Goal: Information Seeking & Learning: Learn about a topic

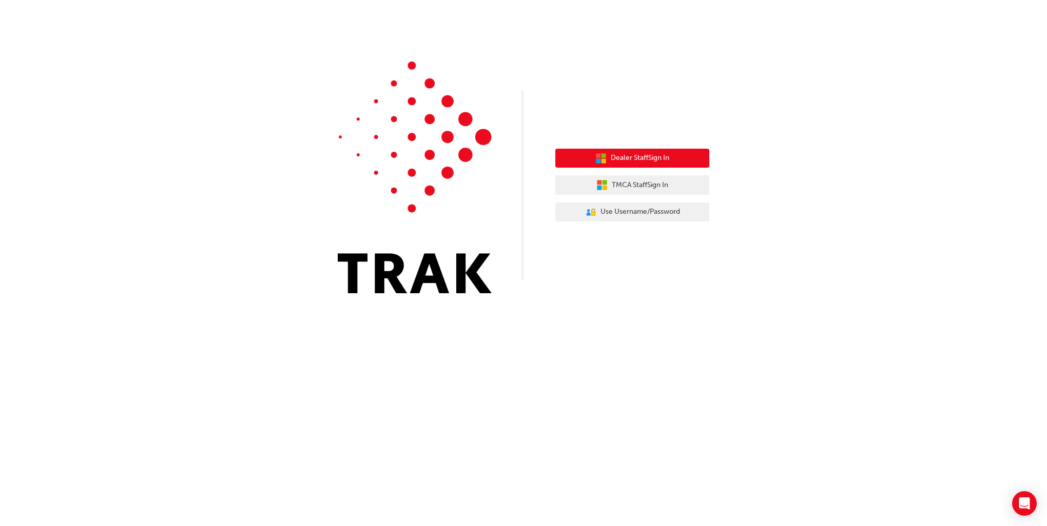
click at [653, 161] on span "Dealer Staff Sign In" at bounding box center [640, 158] width 58 height 12
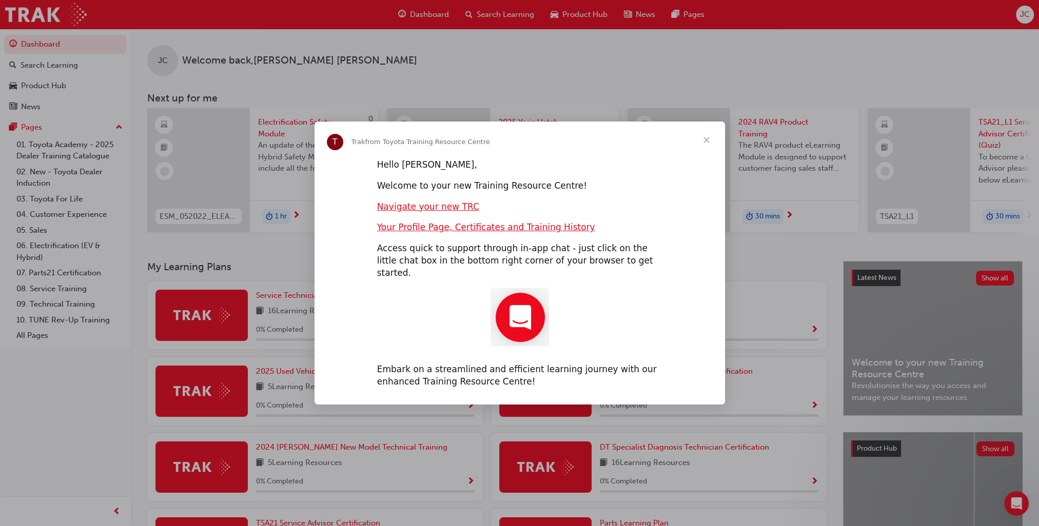
click at [709, 146] on span "Close" at bounding box center [706, 140] width 37 height 37
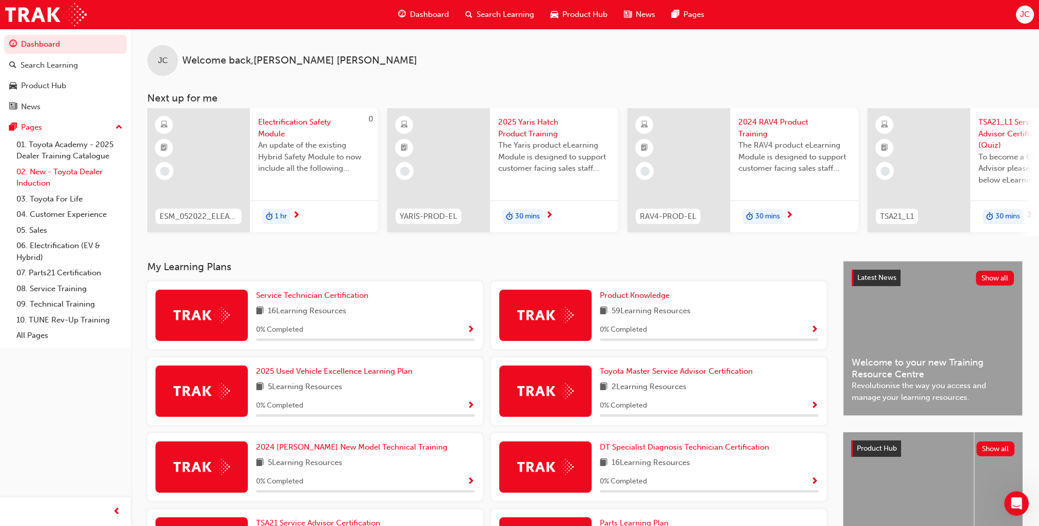
click at [94, 170] on link "02. New - Toyota Dealer Induction" at bounding box center [69, 177] width 114 height 27
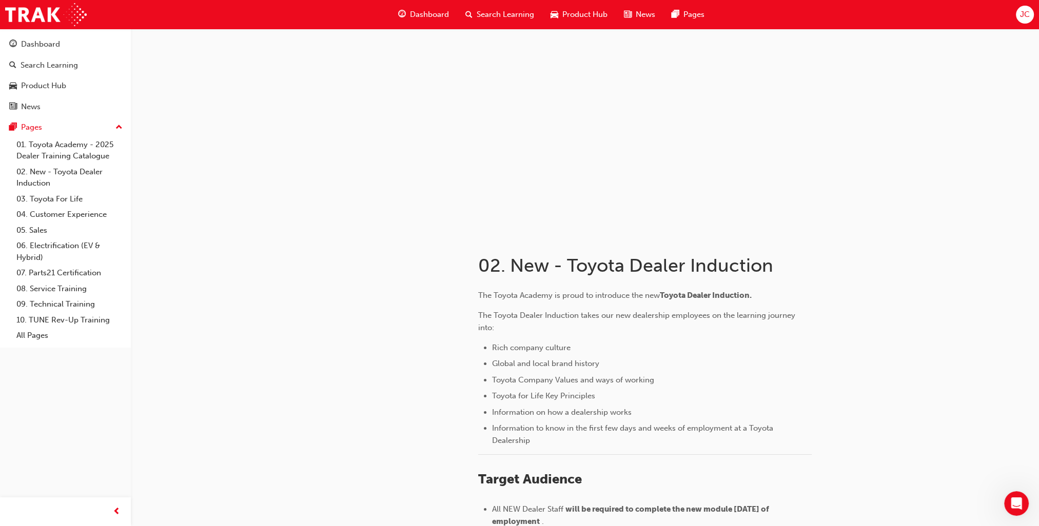
scroll to position [392, 0]
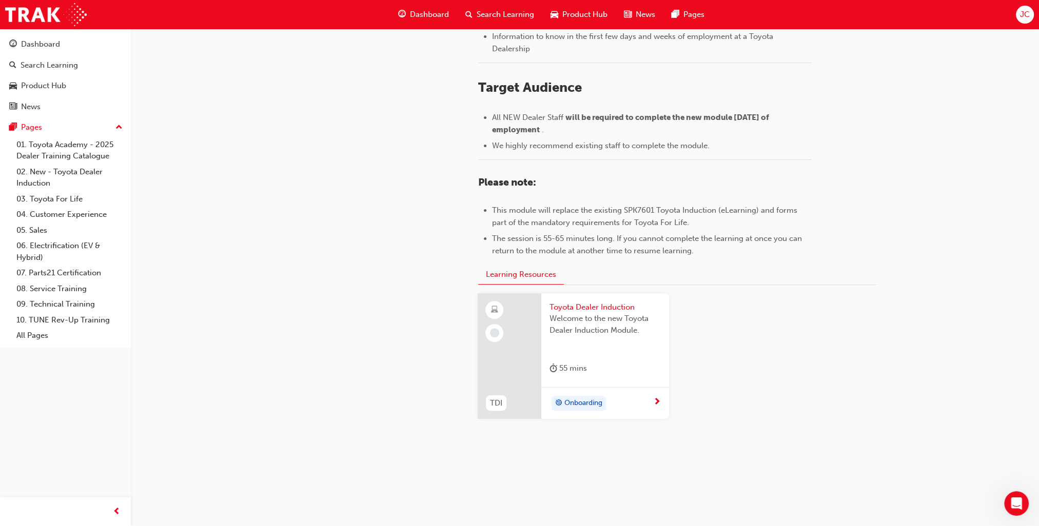
click at [649, 399] on div "Onboarding" at bounding box center [601, 403] width 104 height 15
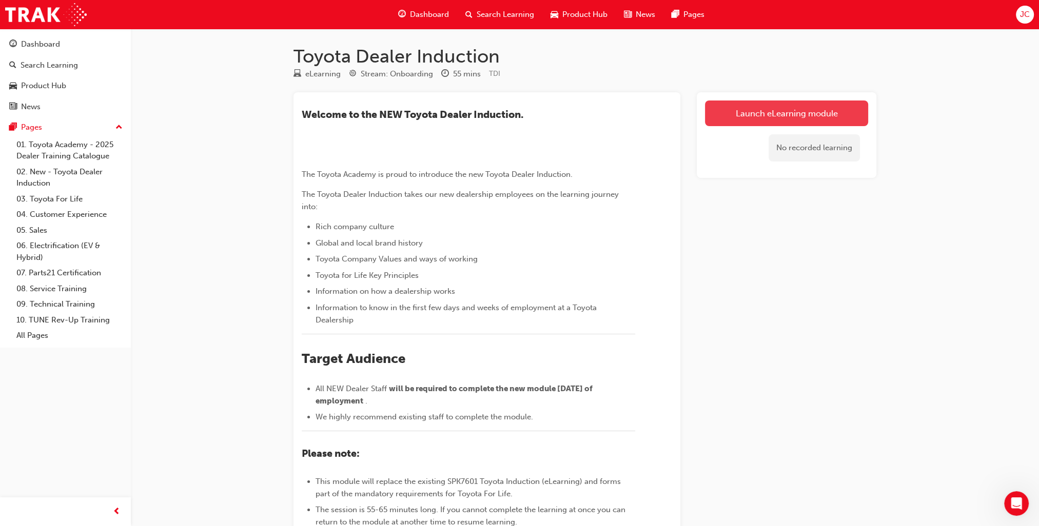
click at [802, 115] on link "Launch eLearning module" at bounding box center [786, 114] width 163 height 26
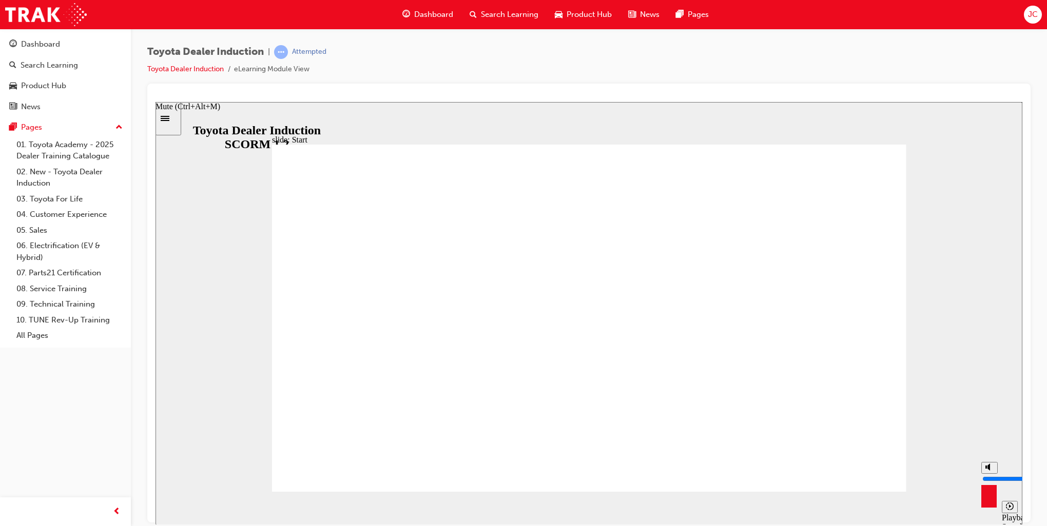
click at [988, 469] on circle "Mute (Ctrl+Alt+M)" at bounding box center [990, 467] width 4 height 4
click at [988, 469] on circle "Unmute (Ctrl+Alt+M)" at bounding box center [990, 467] width 4 height 4
type input "8"
click at [988, 470] on polygon "Mute (Ctrl+Alt+M)" at bounding box center [988, 466] width 3 height 7
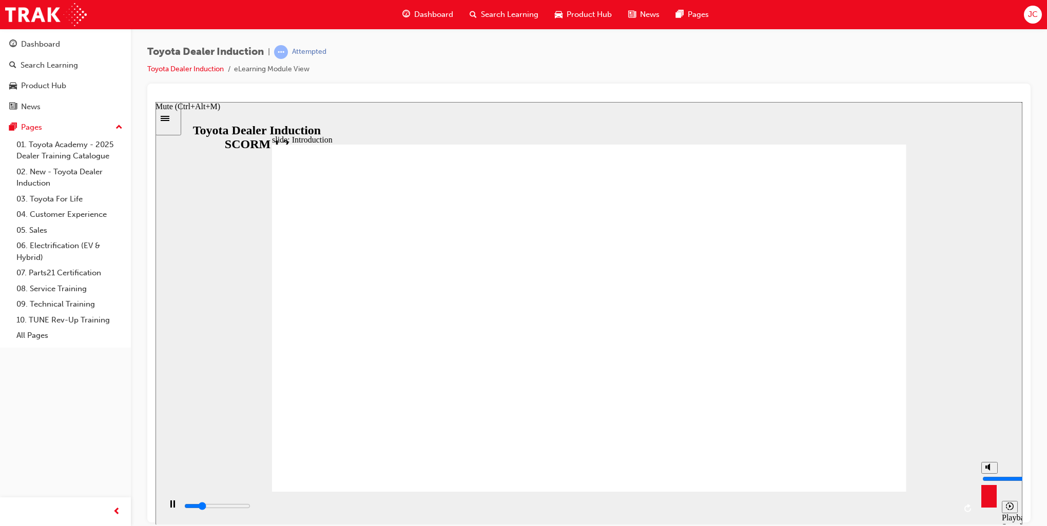
type input "14200"
type input "0"
click at [988, 470] on polygon "Unmute (Ctrl+Alt+M)" at bounding box center [988, 466] width 3 height 7
type input "14800"
type input "8"
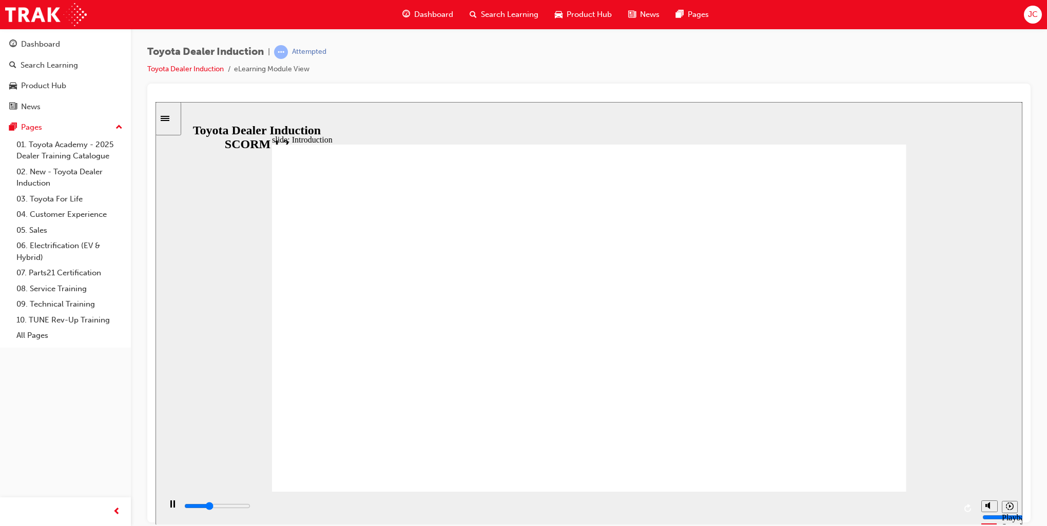
click at [250, 508] on input "slide progress" at bounding box center [217, 506] width 66 height 8
click at [170, 507] on icon "Pause (Ctrl+Alt+P)" at bounding box center [172, 503] width 5 height 7
click at [169, 506] on icon "Play (Ctrl+Alt+P)" at bounding box center [172, 504] width 7 height 8
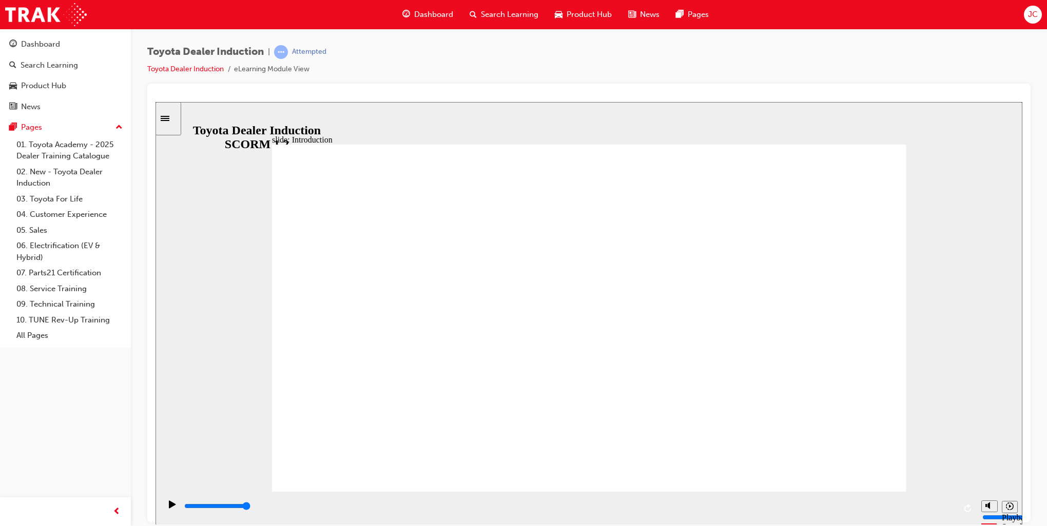
type input "7500"
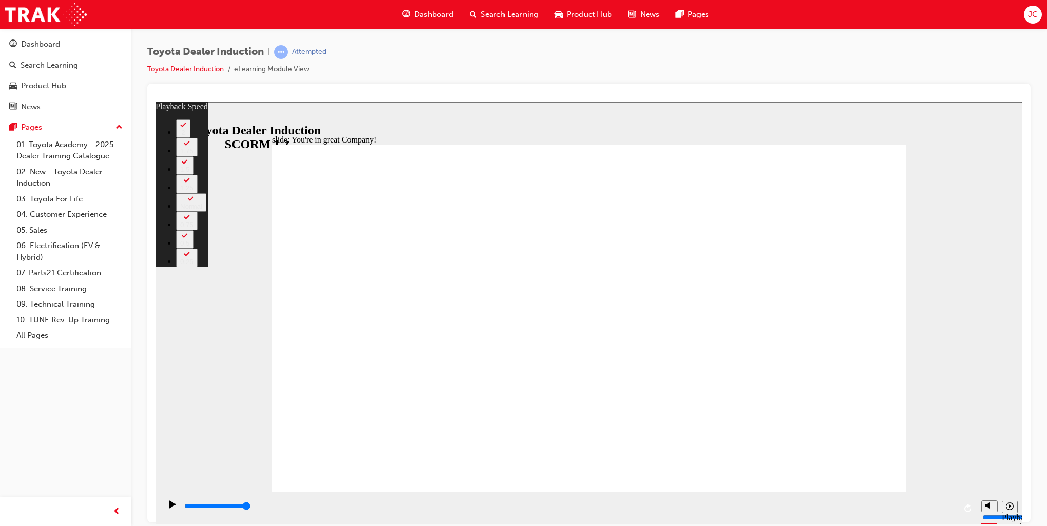
type input "10"
type input "8"
type input "10"
type input "8"
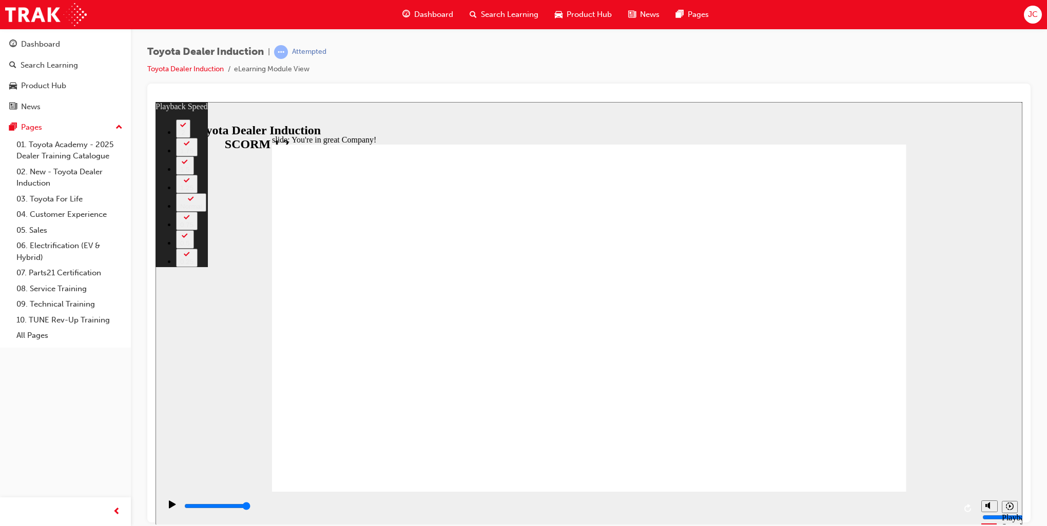
type input "10"
type input "7"
type input "10"
type input "7"
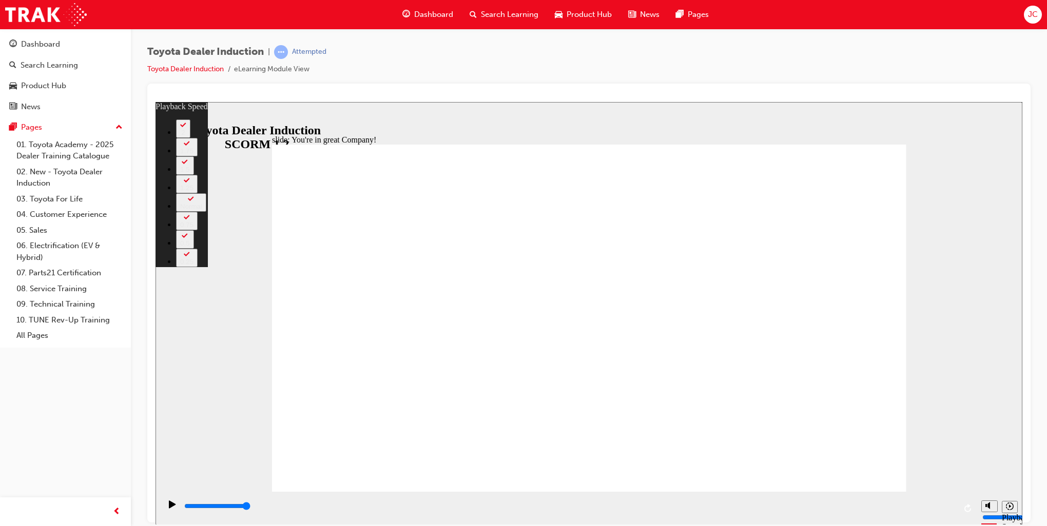
type input "10"
type input "7"
type input "10"
type input "7"
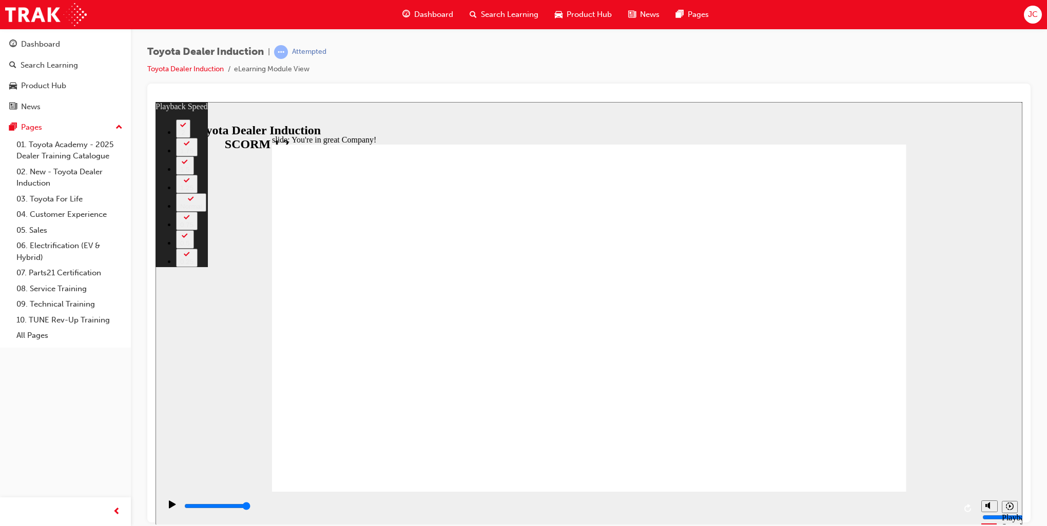
type input "7"
type input "10"
type input "7"
type input "6"
type input "10"
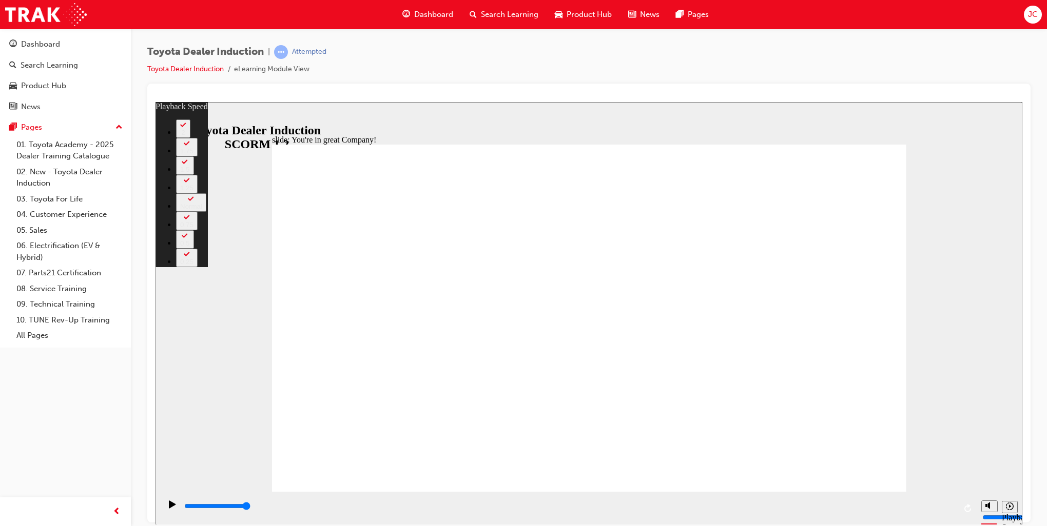
type input "6"
type input "10"
type input "6"
type input "5"
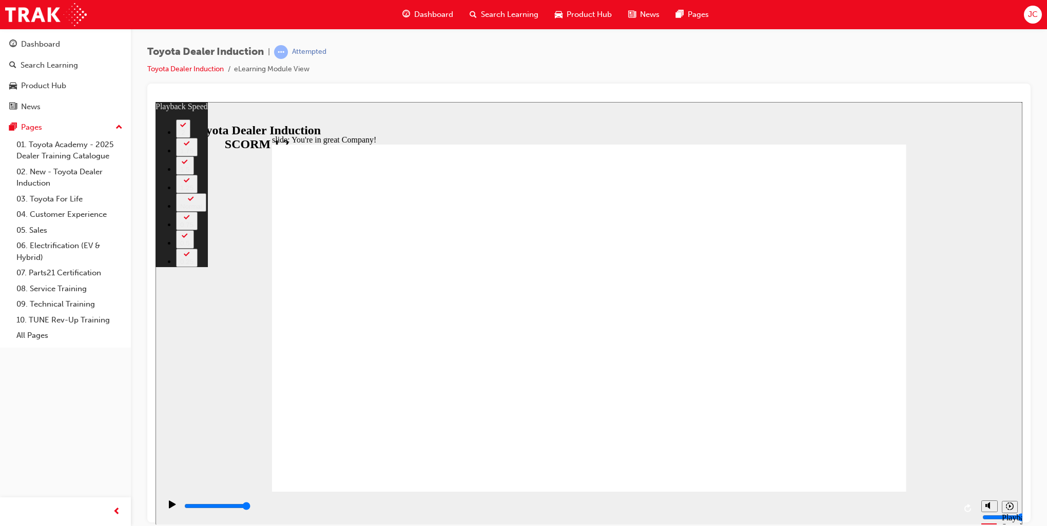
type input "10"
type input "5"
type input "4"
type input "10"
type input "4"
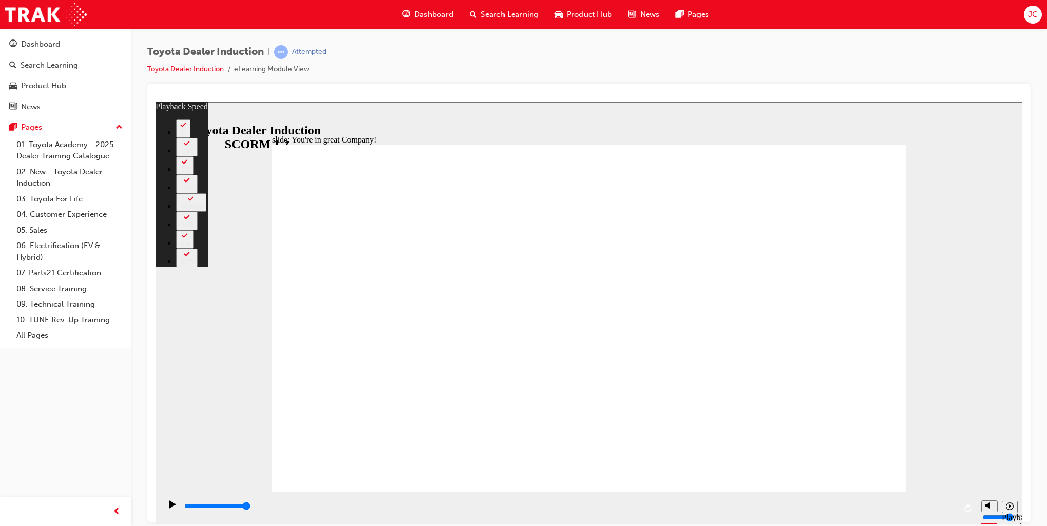
type input "4"
type input "10"
type input "4"
type input "10"
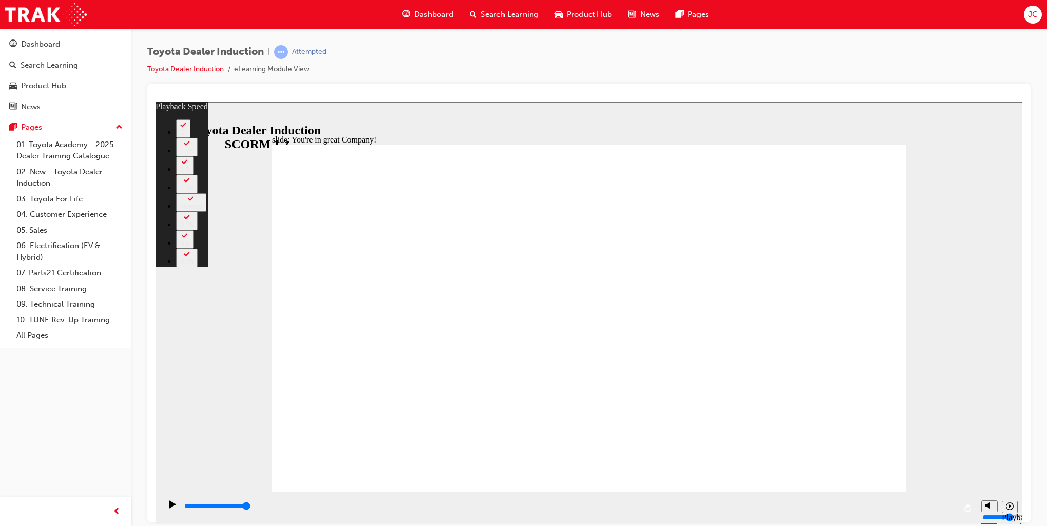
type input "4"
type input "10"
type input "3"
type input "10"
type input "3"
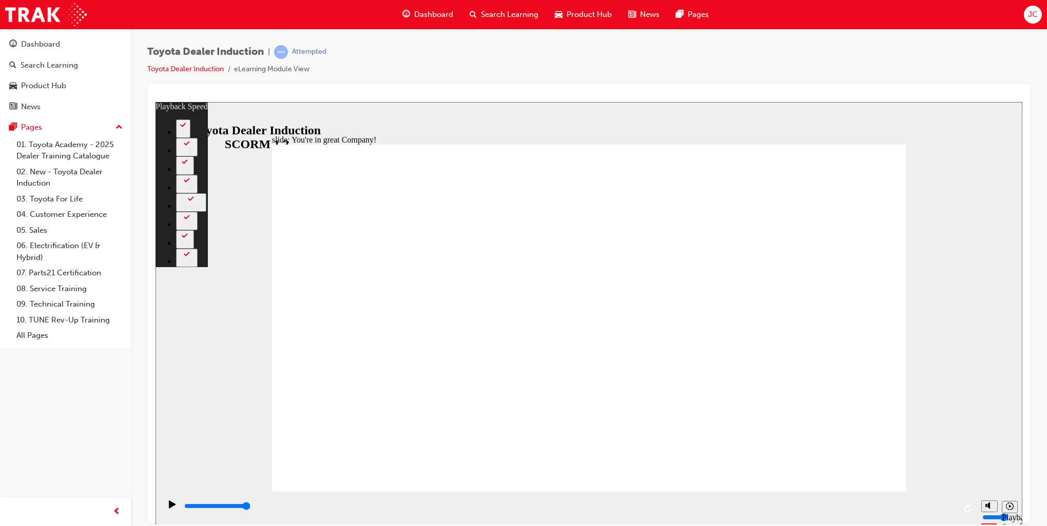
type input "3"
type input "10"
type input "3"
type input "10"
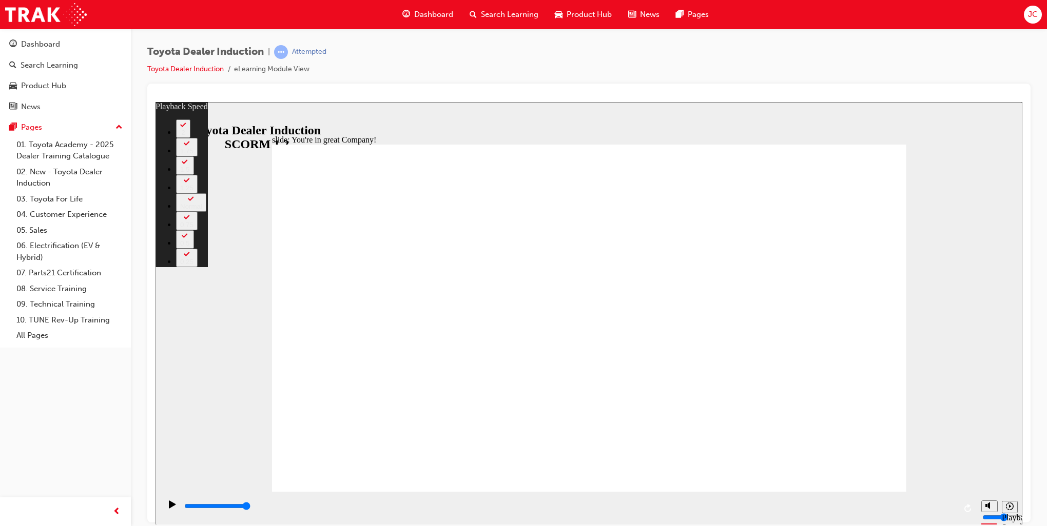
type input "3"
type input "10"
type input "3"
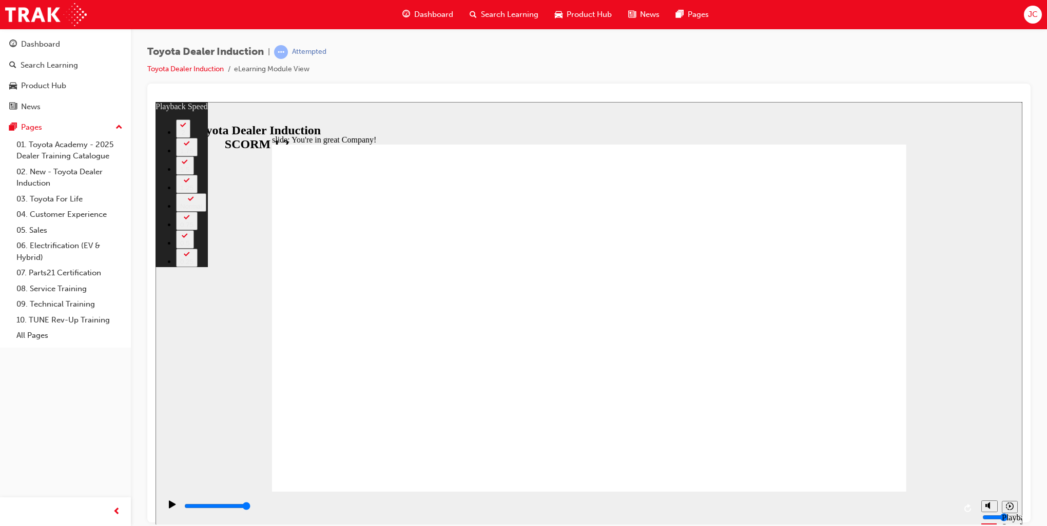
type input "10"
type input "3"
type input "10"
type input "2"
type input "10"
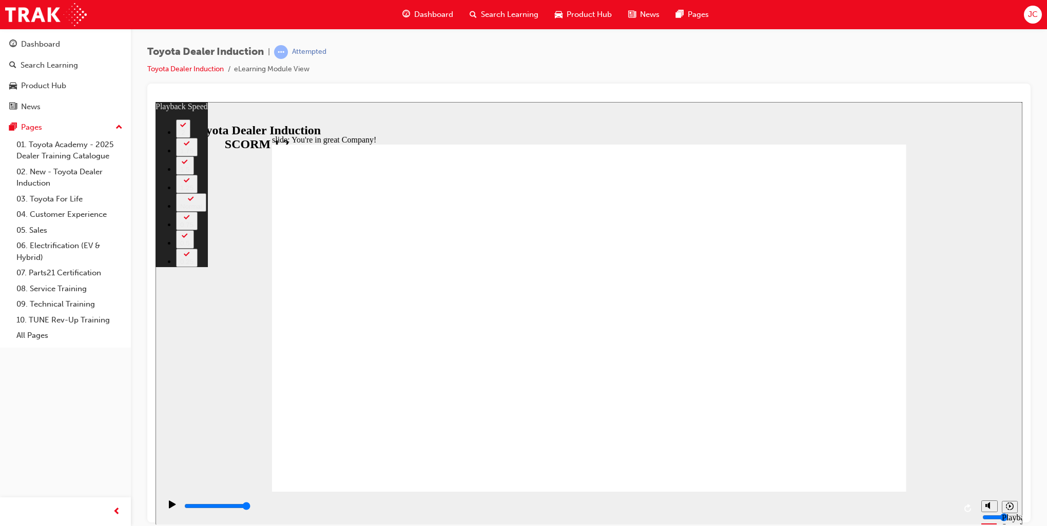
type input "2"
type input "10"
type input "2"
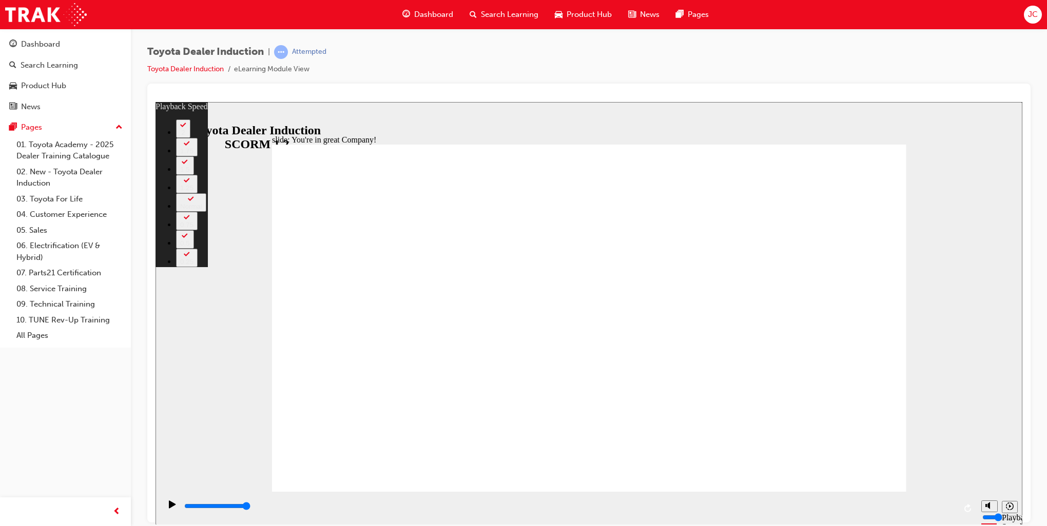
type input "10"
type input "2"
type input "10"
type input "2"
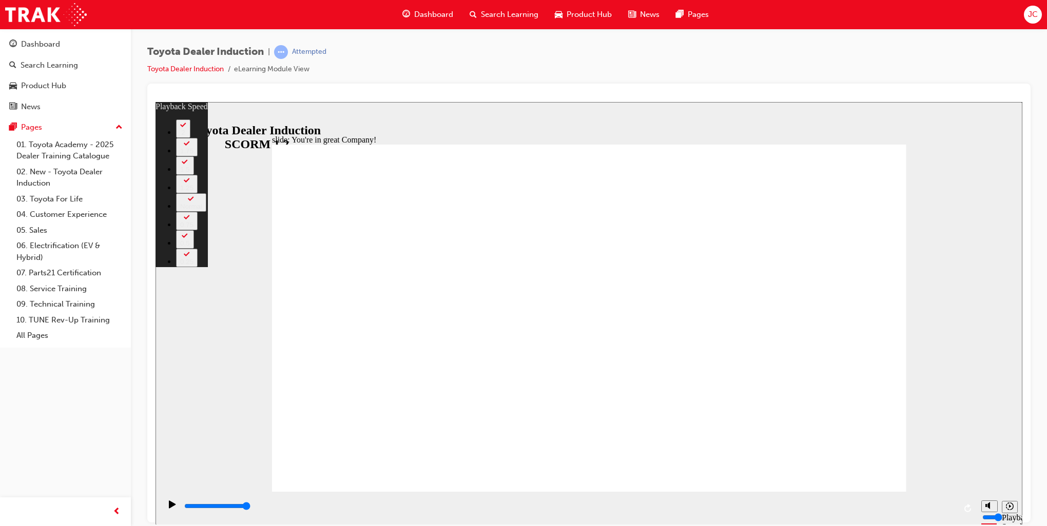
type input "10"
type input "2"
type input "1"
type input "10"
type input "1"
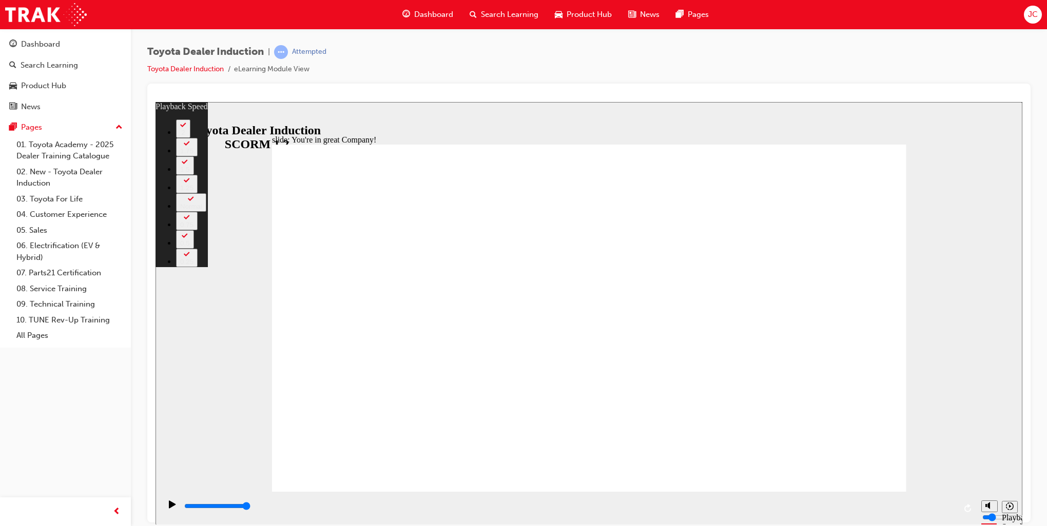
type input "1"
type input "10"
type input "1"
type input "10"
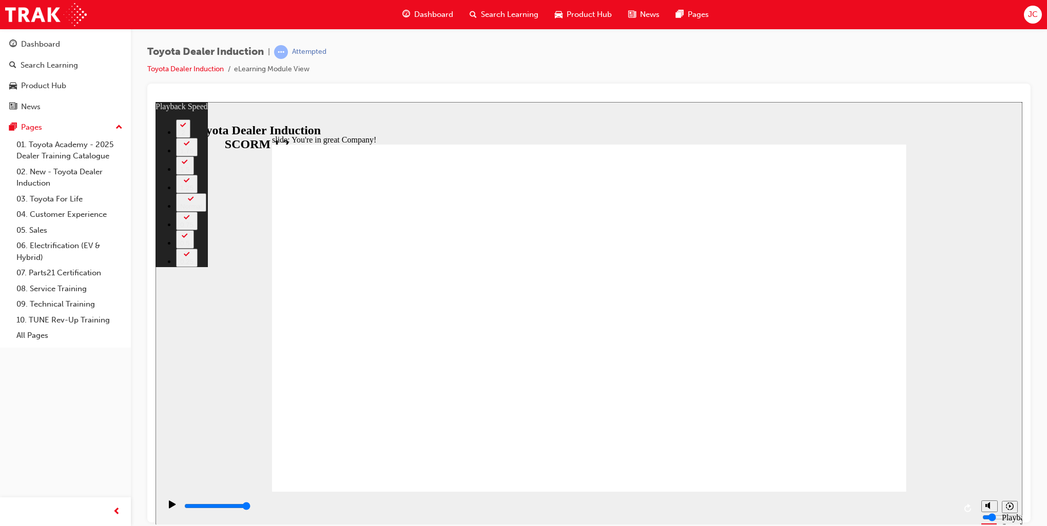
type input "1"
type input "10"
type input "1"
type input "10"
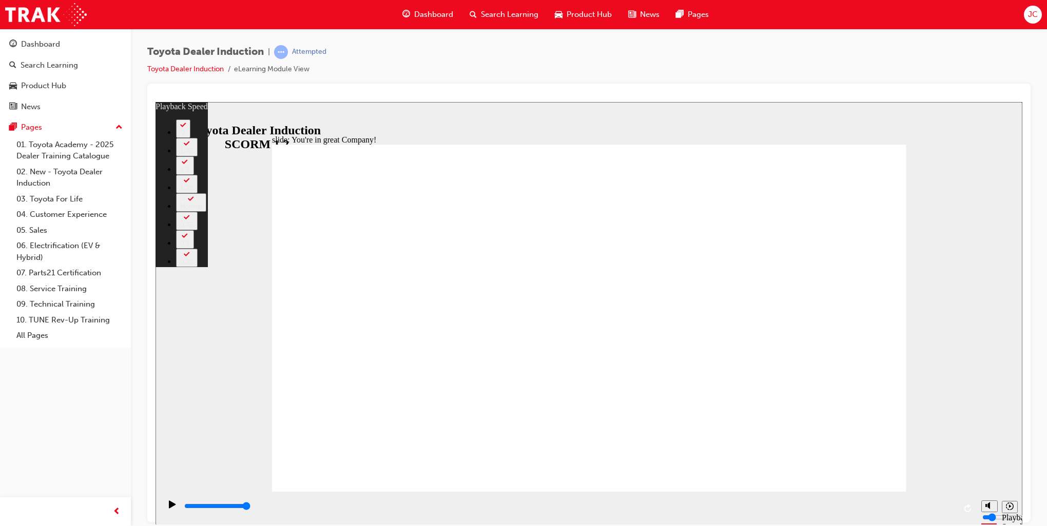
type input "1"
type input "0"
type input "10"
type input "0"
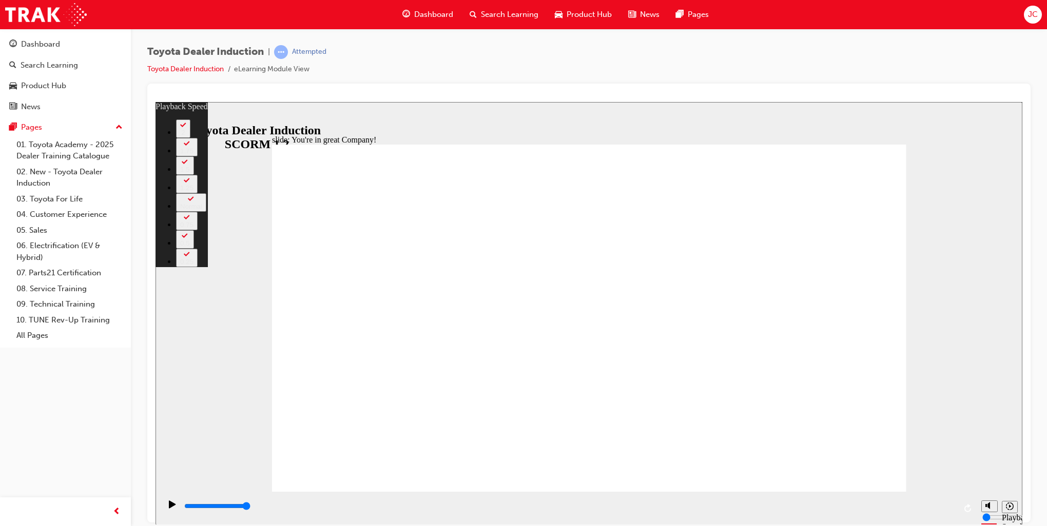
type input "10"
type input "0"
type input "10"
type input "0"
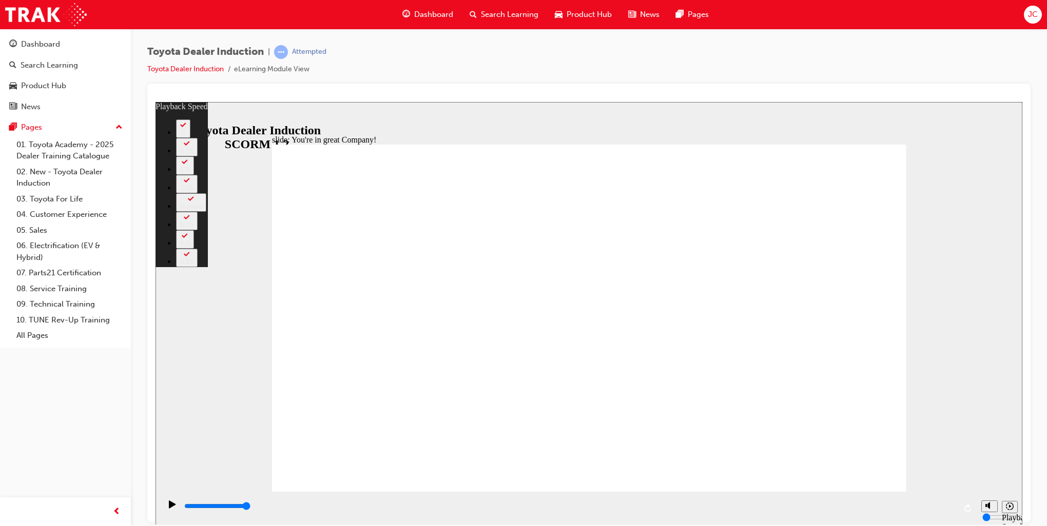
type input "10"
type input "0"
type input "1"
type input "10"
type input "1"
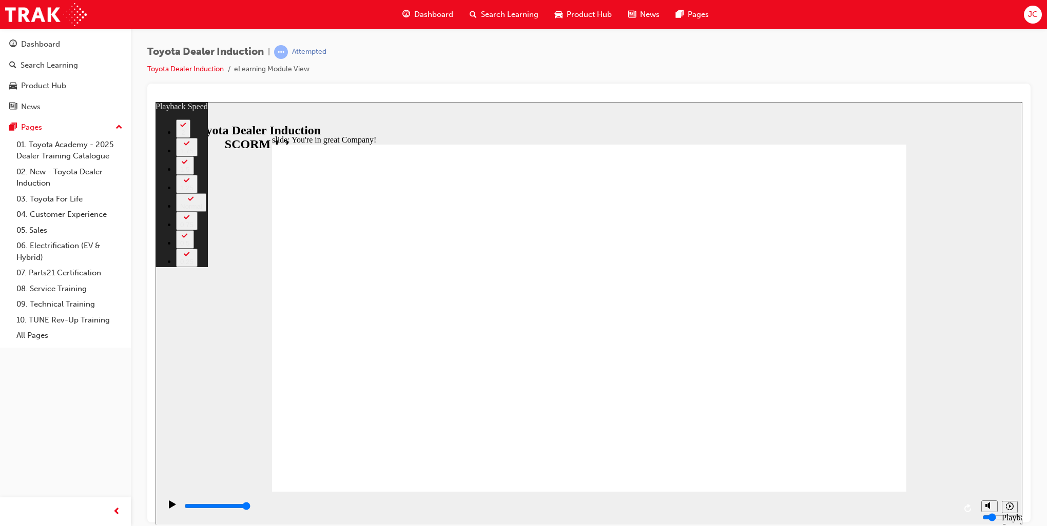
type input "2"
type input "10"
type input "2"
type input "10"
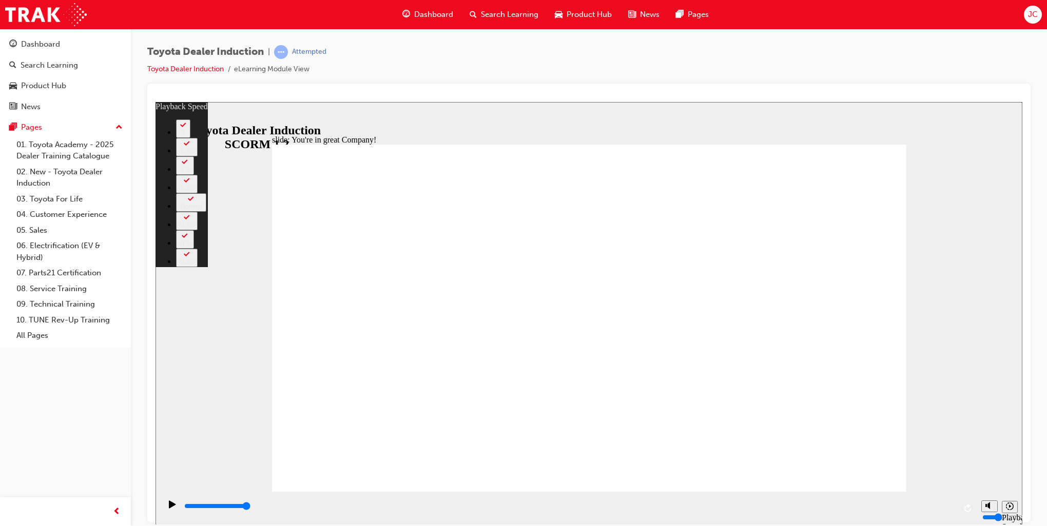
type input "2"
type input "3"
type input "10"
type input "3"
type input "4"
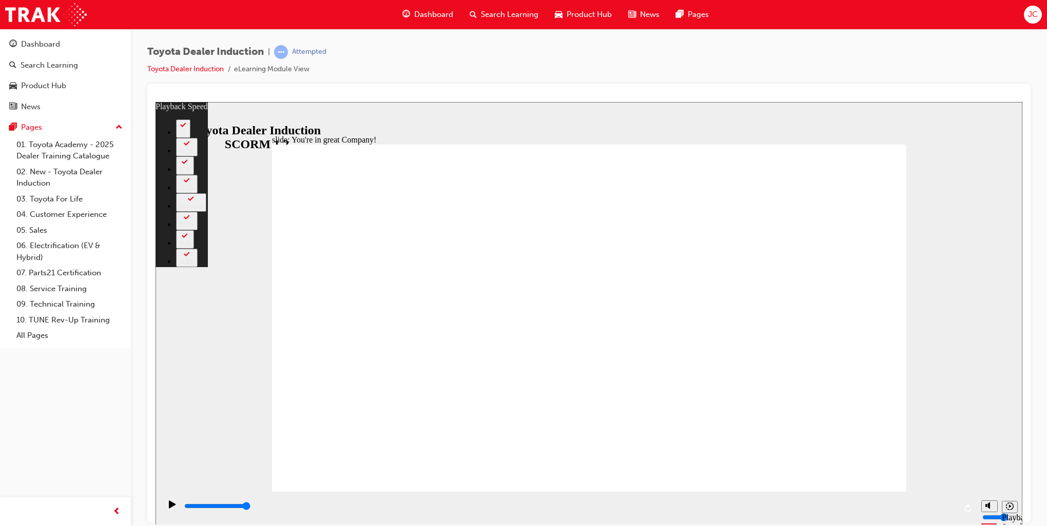
type input "10"
type input "4"
type input "10"
type input "4"
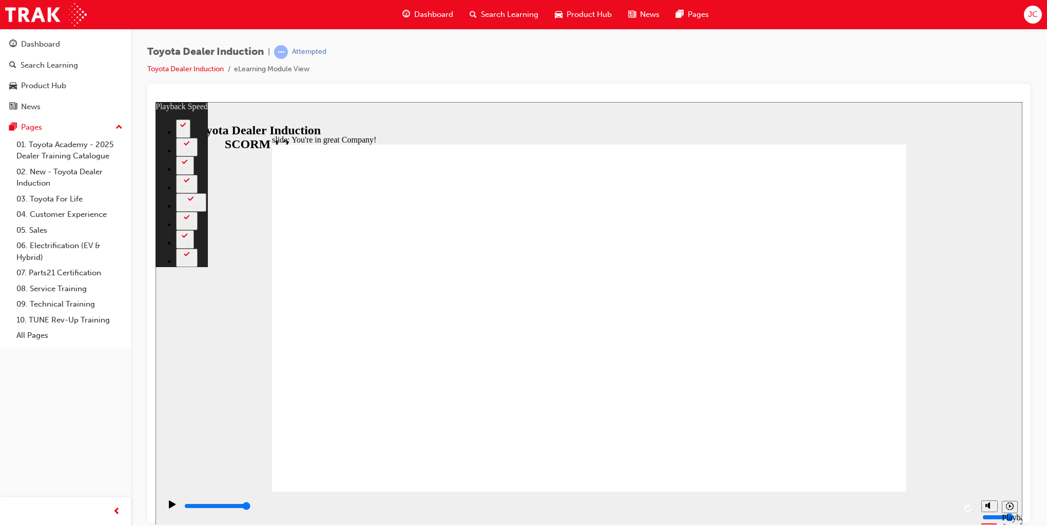
type input "5"
type input "10"
type input "5"
type input "10"
type input "5"
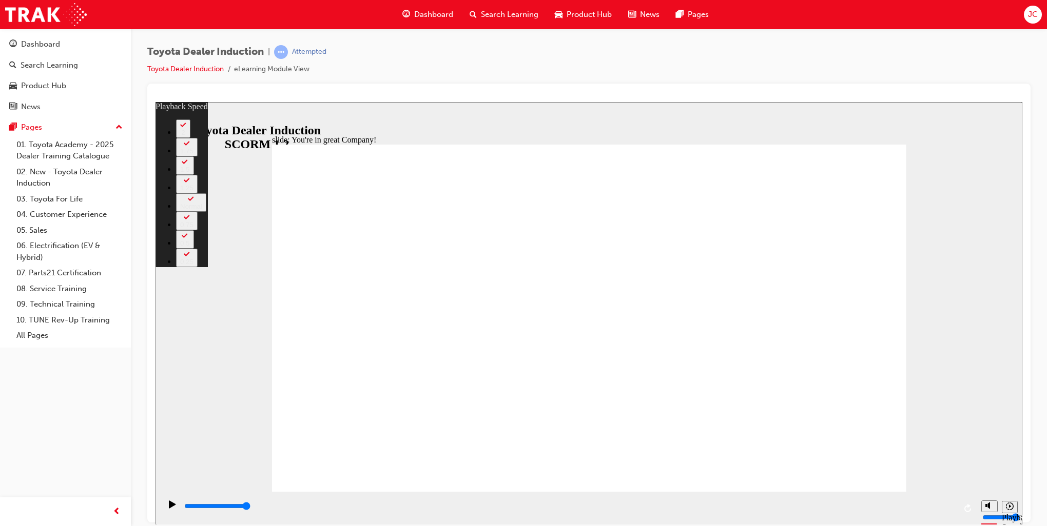
type input "10"
type input "5"
type input "6"
type input "10"
type input "6"
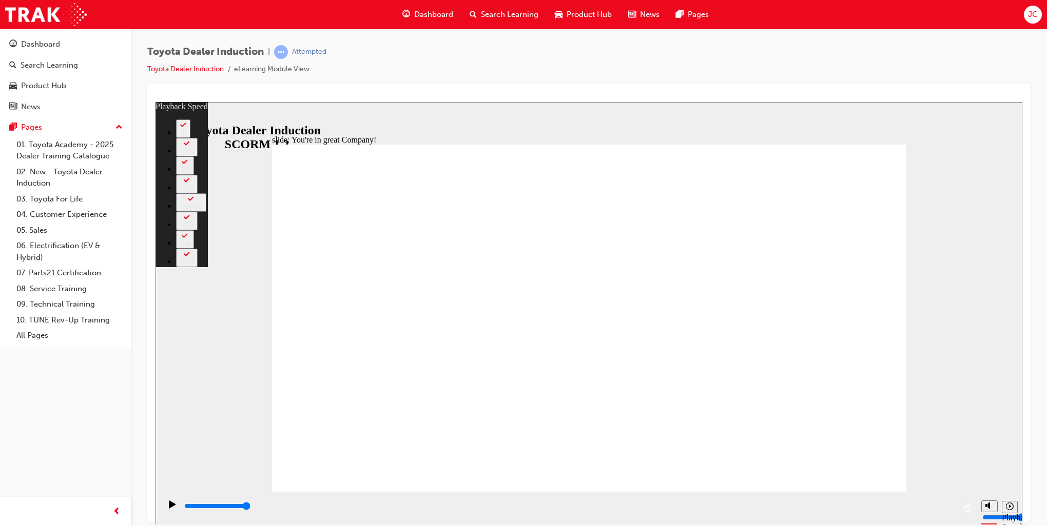
type input "6"
type input "10"
type input "6"
type input "10"
type input "6"
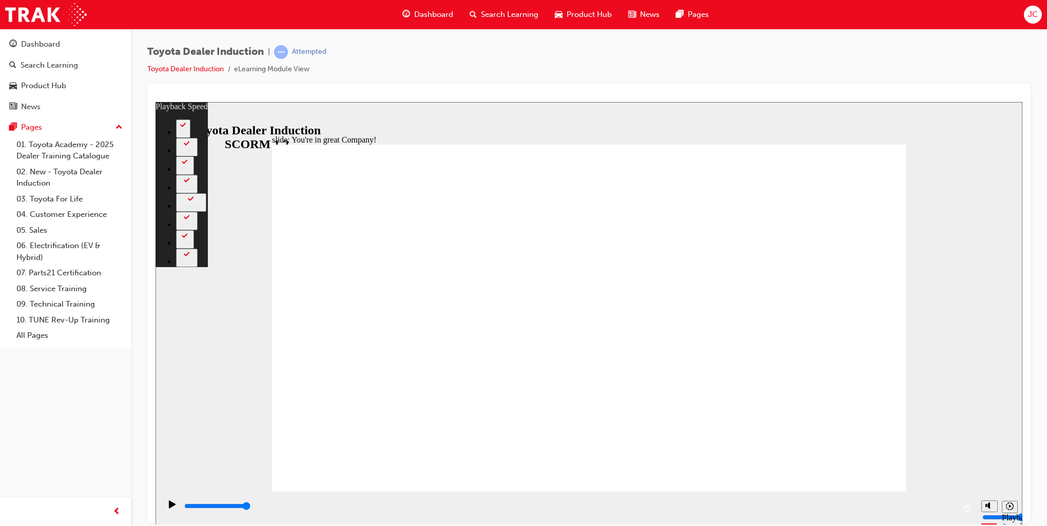
type input "10"
type input "6"
type input "10"
type input "6"
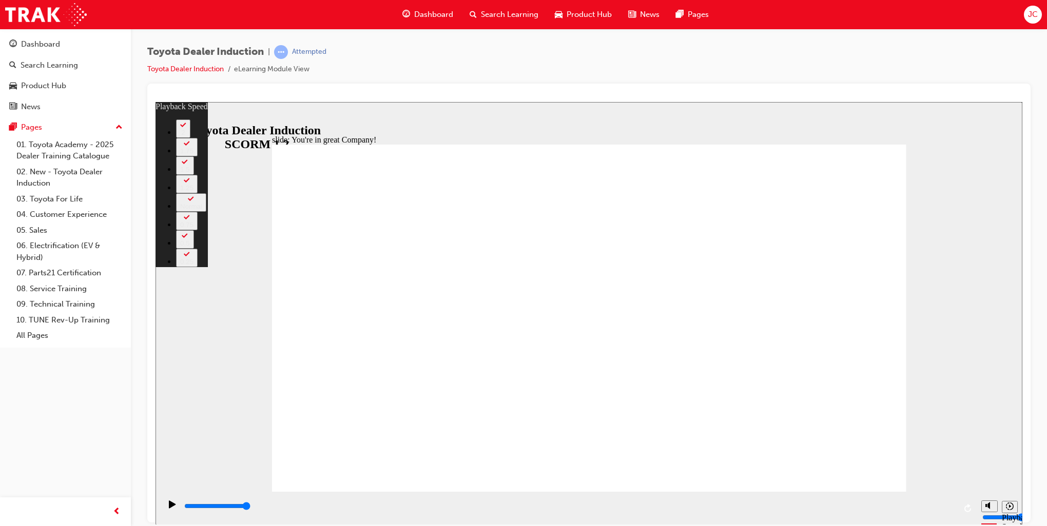
type input "10"
type input "6"
type input "7"
type input "10"
type input "7"
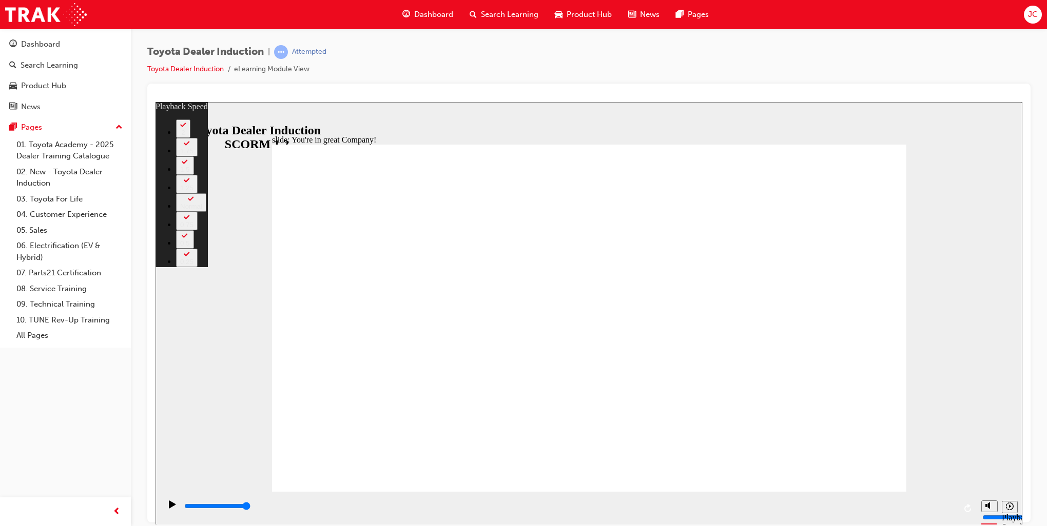
type input "7"
type input "10"
type input "7"
type input "10"
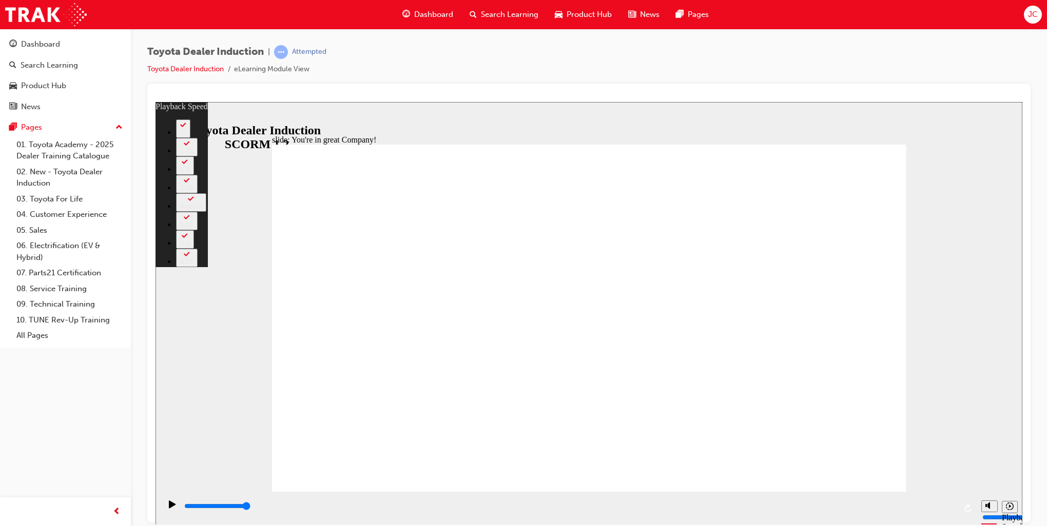
type input "7"
type input "10"
type input "7"
type input "10"
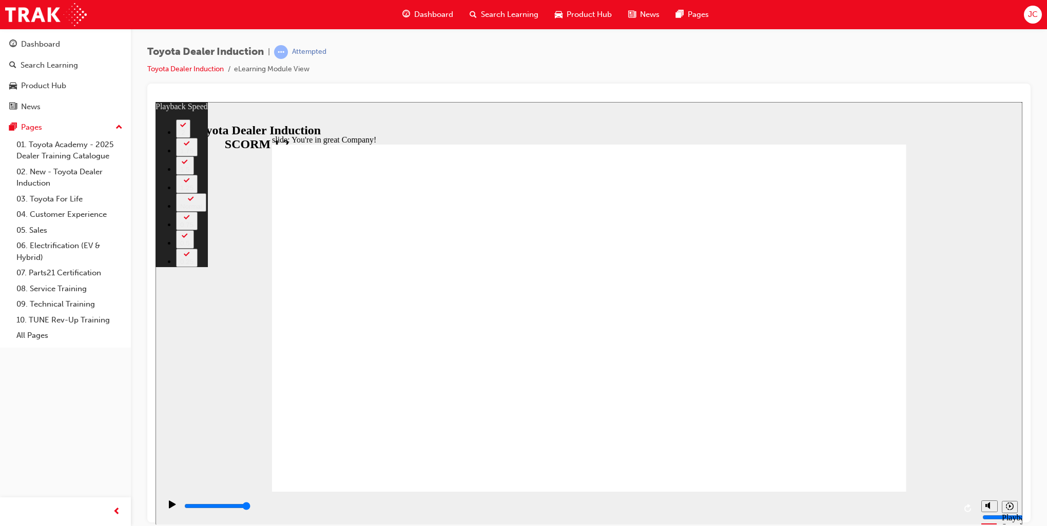
type input "7"
type input "12"
click at [169, 505] on icon "Play (Ctrl+Alt+P)" at bounding box center [172, 504] width 7 height 8
type input "7500"
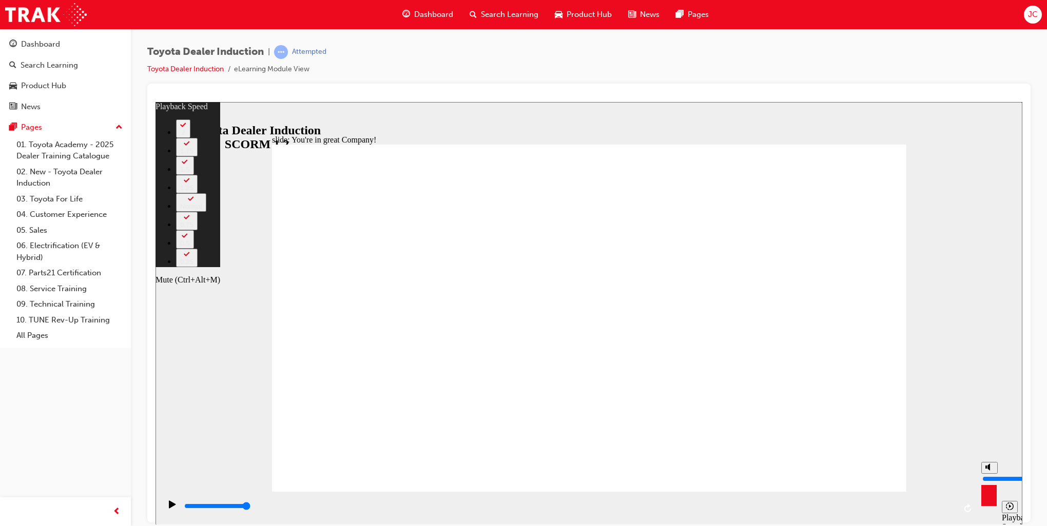
type input "143"
type input "6"
type input "143"
type input "6"
type input "143"
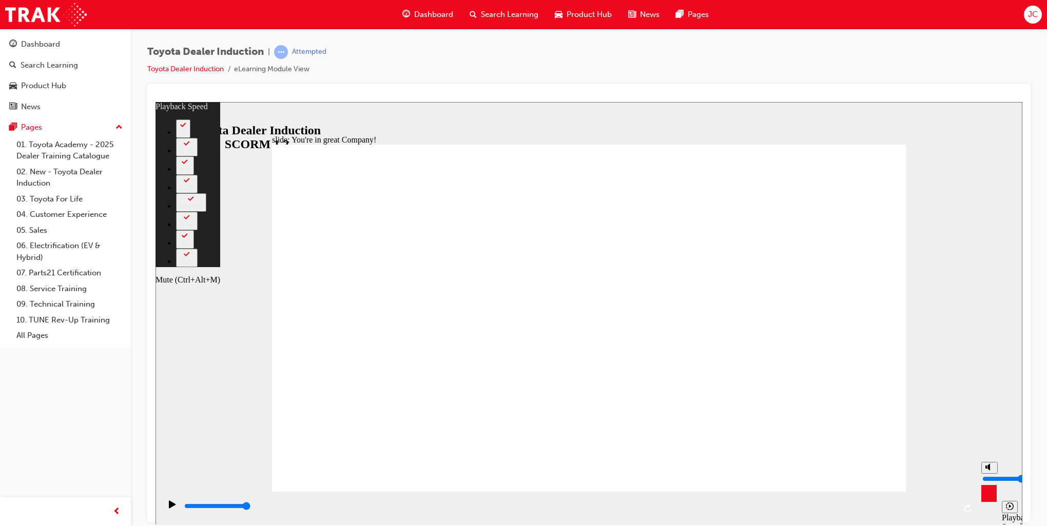
type input "5"
type input "143"
type input "5"
type input "143"
type input "4"
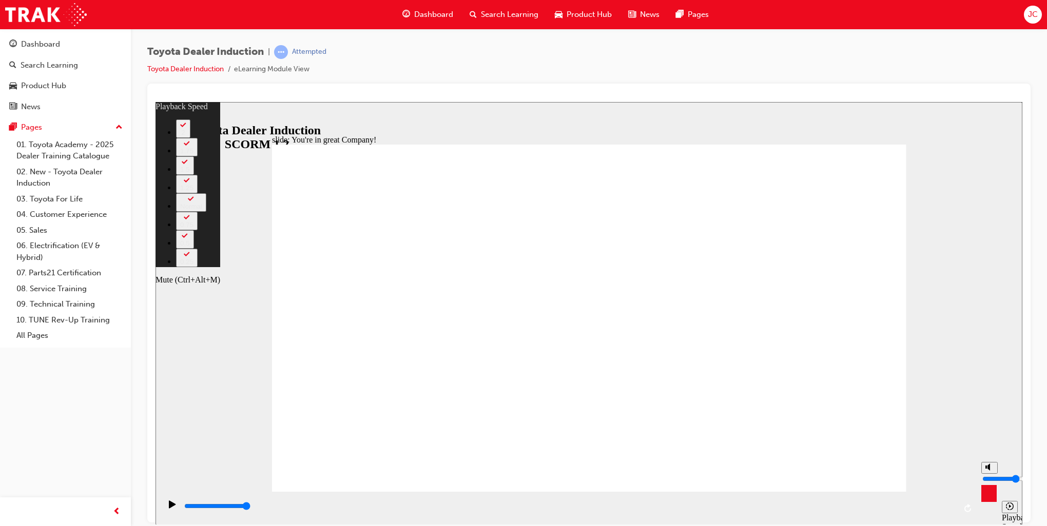
type input "143"
type input "4"
type input "144"
drag, startPoint x: 989, startPoint y: 473, endPoint x: 989, endPoint y: 480, distance: 7.7
type input "4"
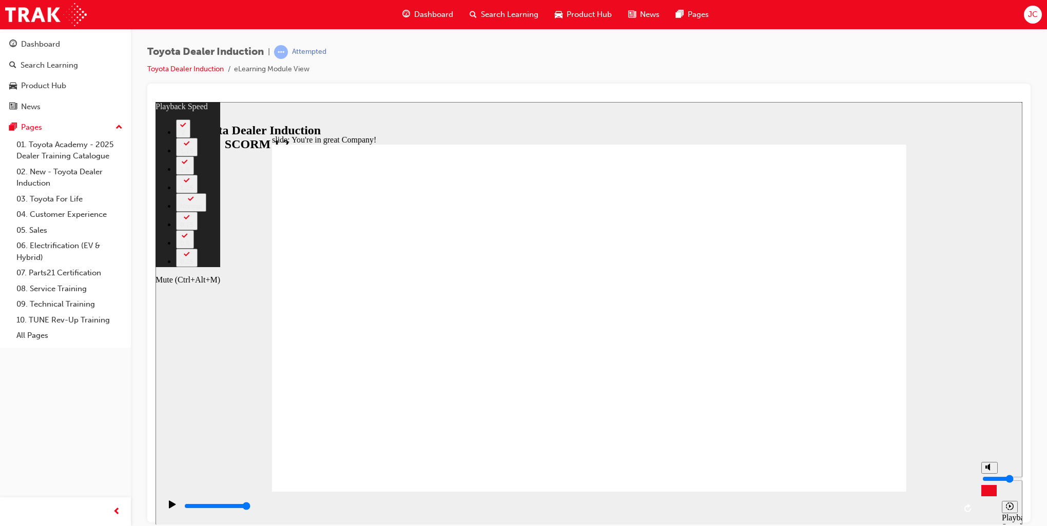
click at [989, 480] on input "volume" at bounding box center [1015, 479] width 66 height 8
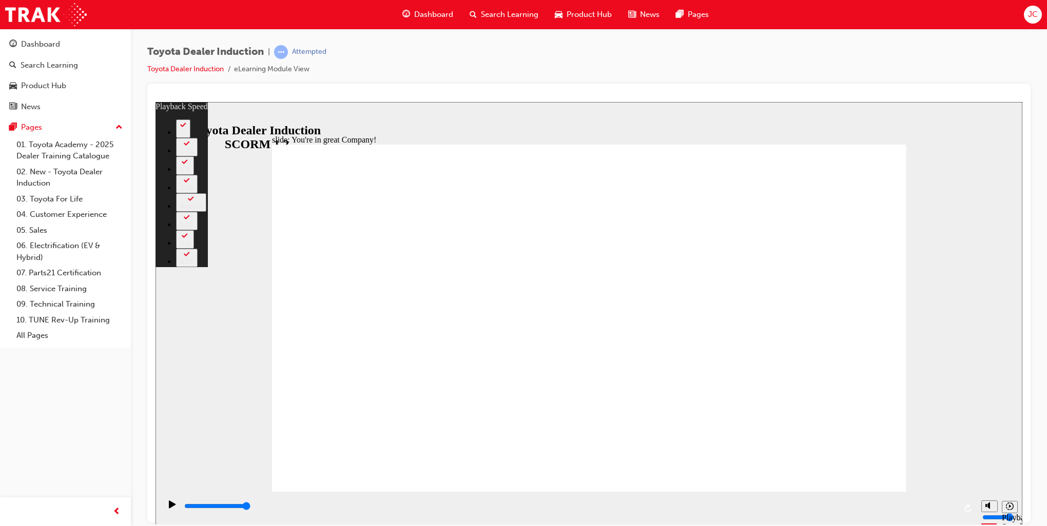
drag, startPoint x: 811, startPoint y: 472, endPoint x: 823, endPoint y: 470, distance: 11.8
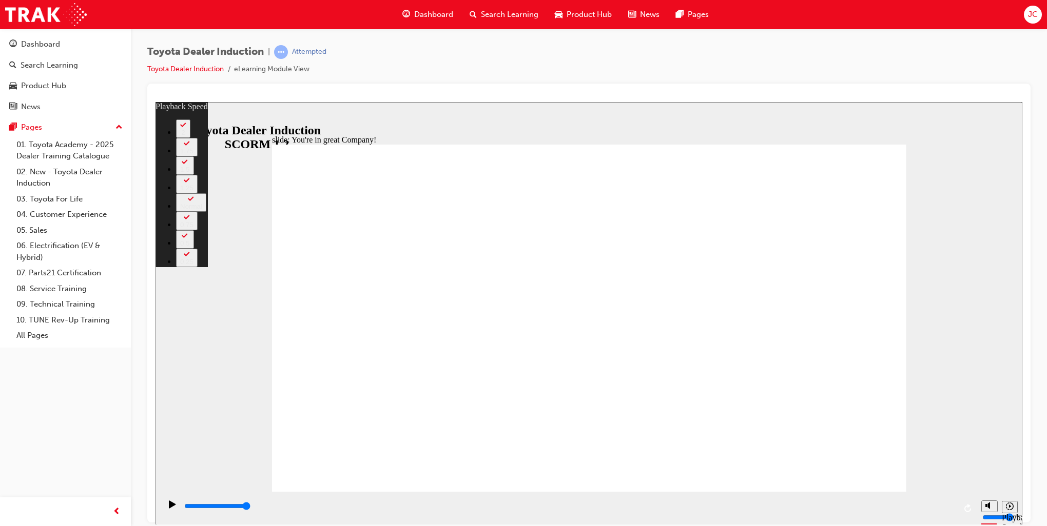
drag, startPoint x: 876, startPoint y: 148, endPoint x: 882, endPoint y: 188, distance: 41.0
type input "156"
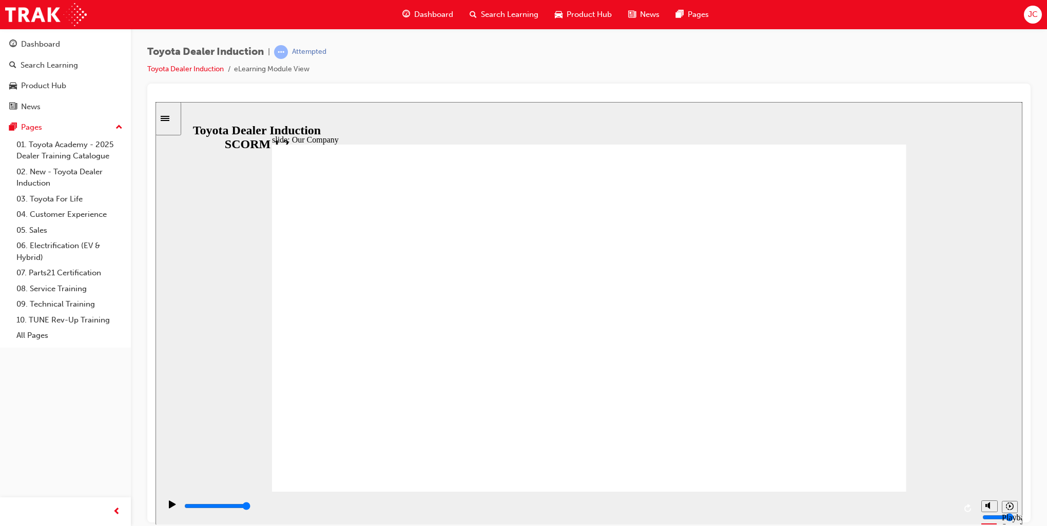
click at [164, 511] on div "Play (Ctrl+Alt+P)" at bounding box center [172, 508] width 17 height 17
drag, startPoint x: 581, startPoint y: 424, endPoint x: 639, endPoint y: 427, distance: 57.5
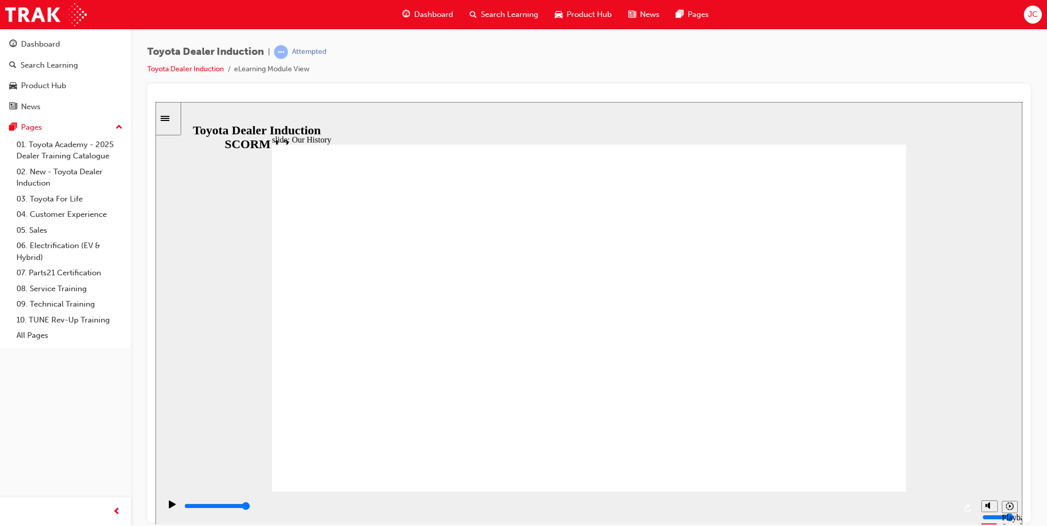
drag, startPoint x: 591, startPoint y: 458, endPoint x: 605, endPoint y: 457, distance: 14.4
drag, startPoint x: 415, startPoint y: 420, endPoint x: 466, endPoint y: 424, distance: 51.5
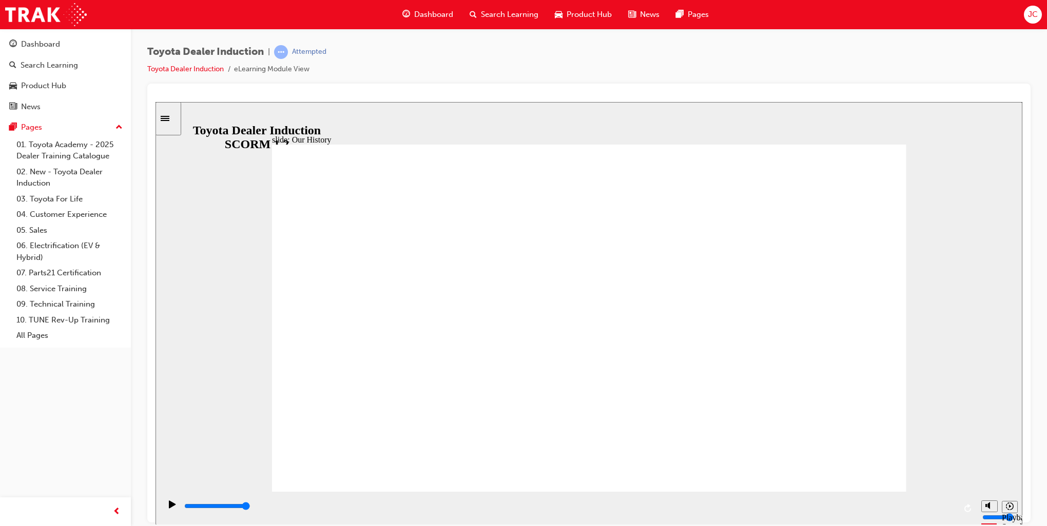
drag, startPoint x: 422, startPoint y: 423, endPoint x: 475, endPoint y: 430, distance: 53.3
drag, startPoint x: 595, startPoint y: 429, endPoint x: 755, endPoint y: 432, distance: 160.1
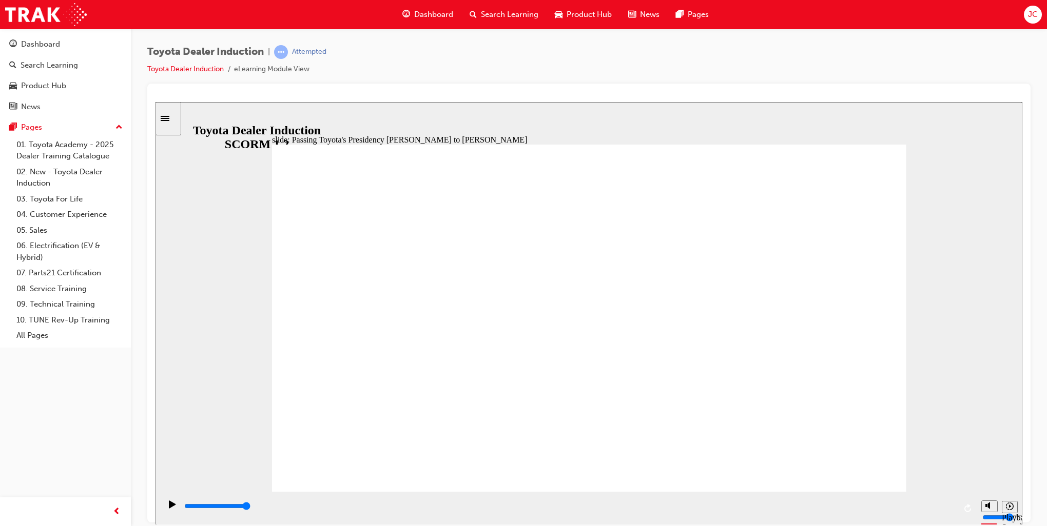
type input "5000"
radio input "true"
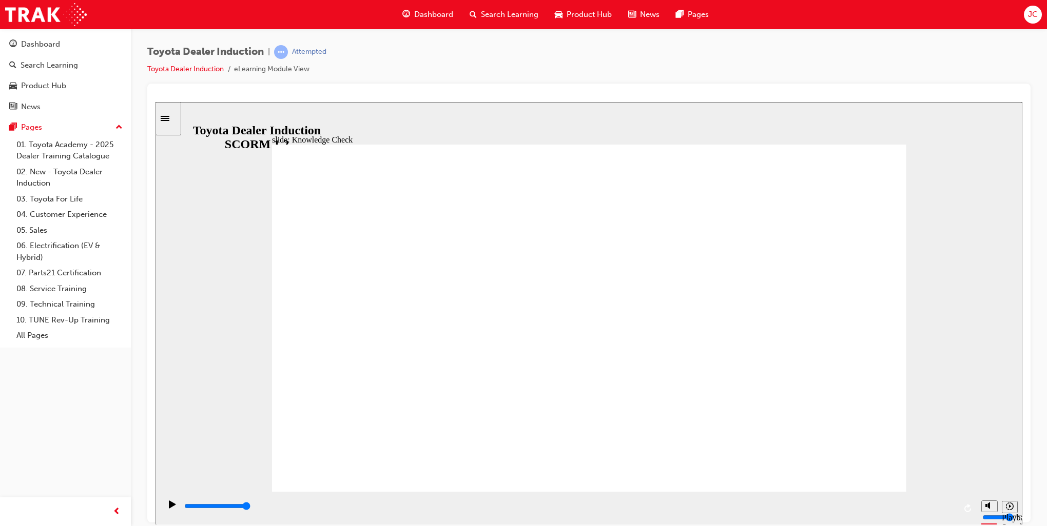
type input "5000"
radio input "true"
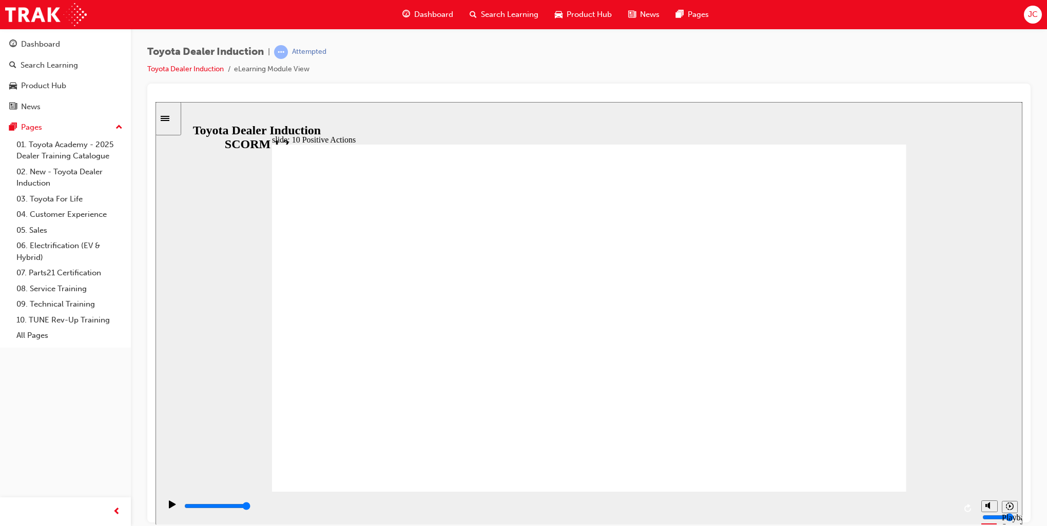
drag, startPoint x: 891, startPoint y: 150, endPoint x: 833, endPoint y: 192, distance: 71.2
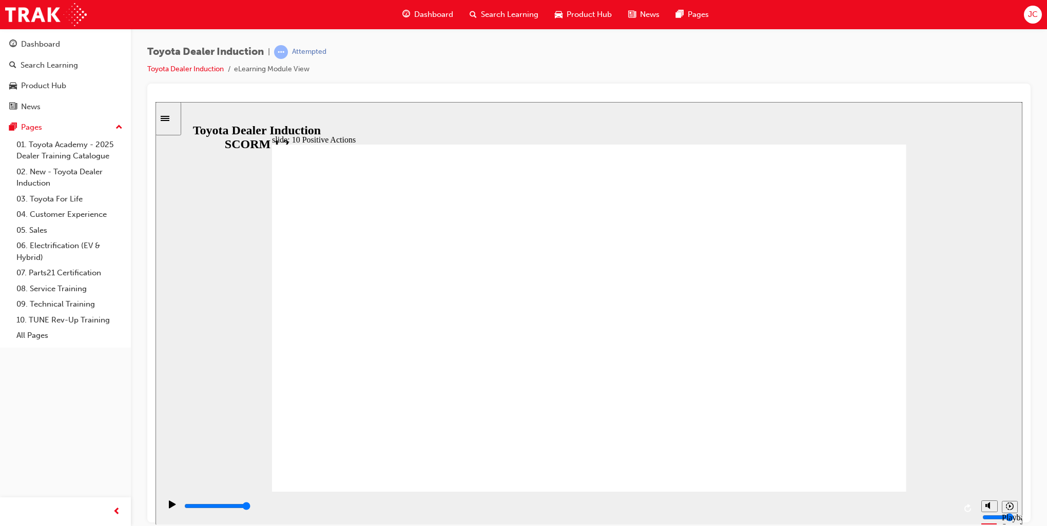
drag, startPoint x: 889, startPoint y: 149, endPoint x: 854, endPoint y: 179, distance: 45.1
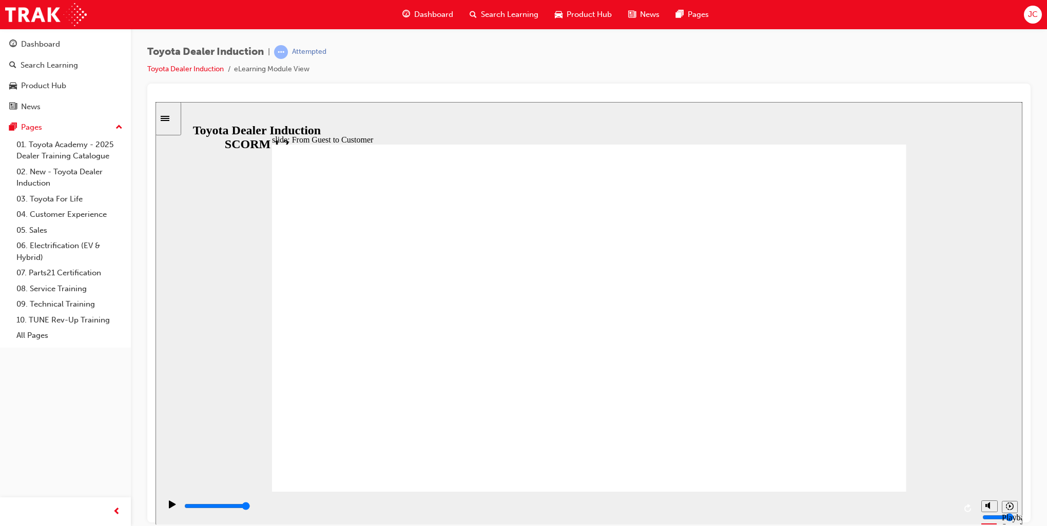
type input "15300"
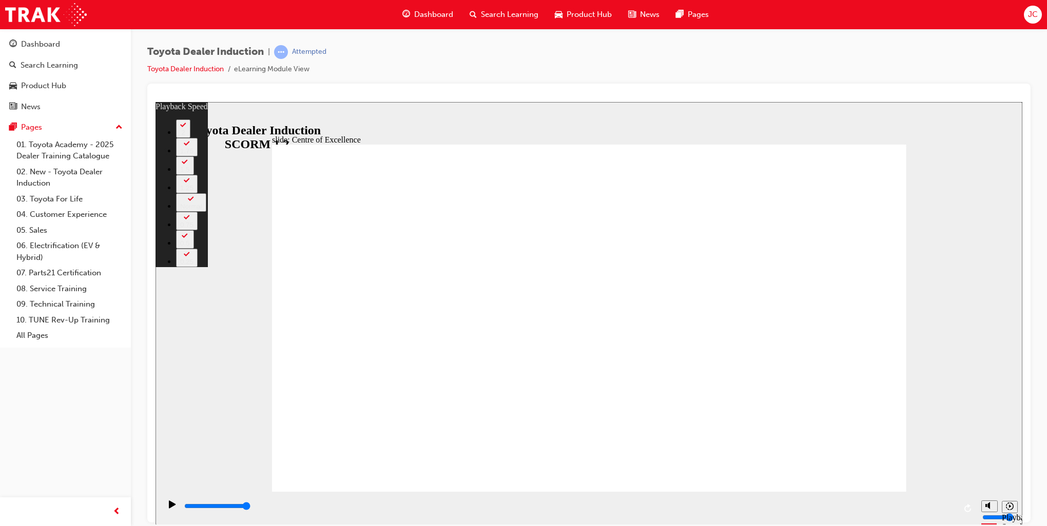
type input "248"
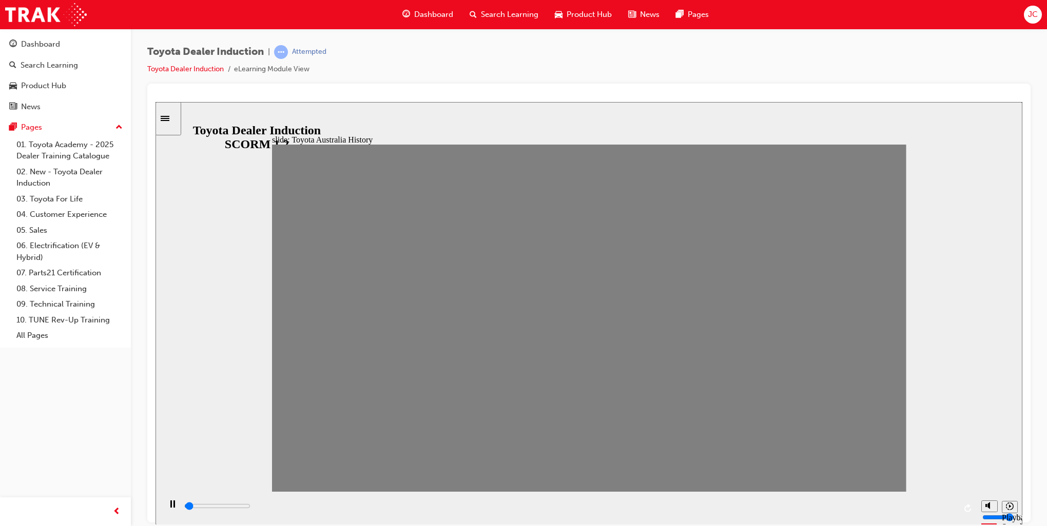
drag, startPoint x: 297, startPoint y: 325, endPoint x: 317, endPoint y: 324, distance: 20.0
drag, startPoint x: 325, startPoint y: 327, endPoint x: 341, endPoint y: 337, distance: 17.9
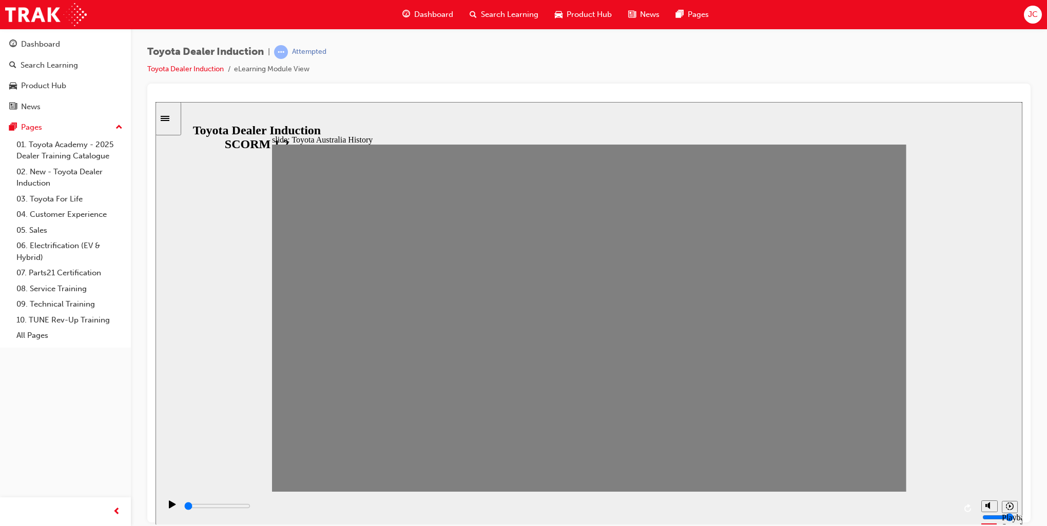
drag, startPoint x: 351, startPoint y: 328, endPoint x: 373, endPoint y: 329, distance: 22.1
drag, startPoint x: 388, startPoint y: 322, endPoint x: 400, endPoint y: 328, distance: 12.9
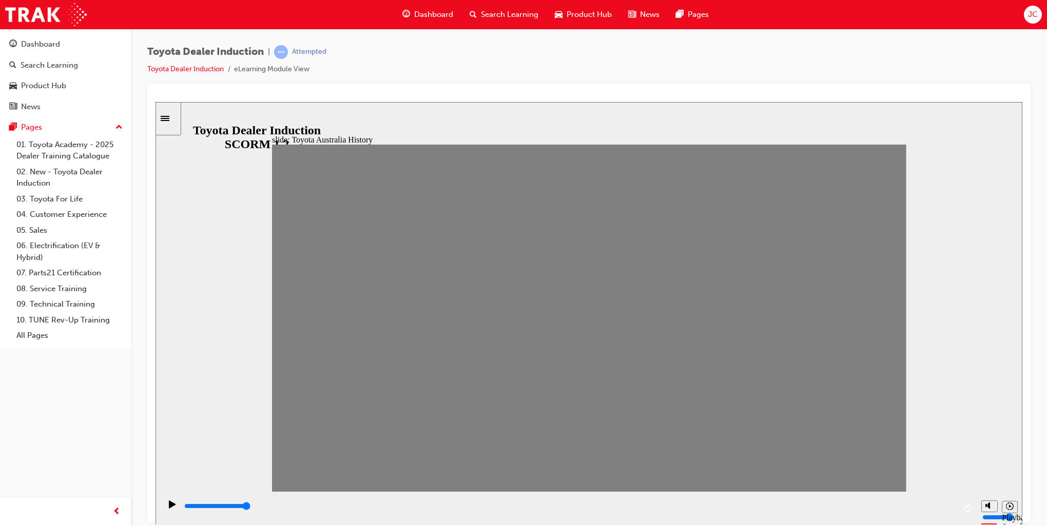
drag, startPoint x: 406, startPoint y: 325, endPoint x: 426, endPoint y: 328, distance: 20.2
drag, startPoint x: 439, startPoint y: 328, endPoint x: 457, endPoint y: 332, distance: 17.9
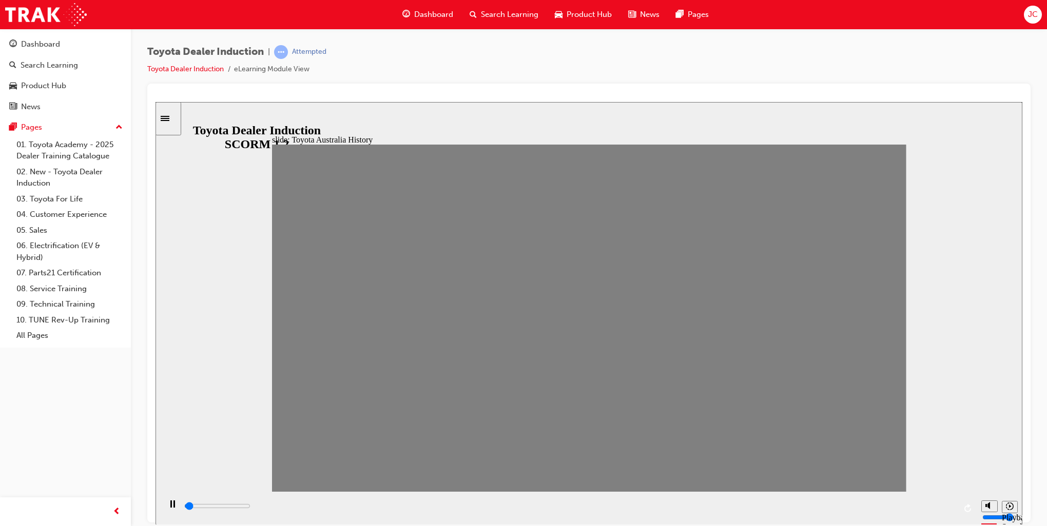
drag, startPoint x: 470, startPoint y: 332, endPoint x: 499, endPoint y: 333, distance: 28.8
type input "0"
type input "8"
drag, startPoint x: 497, startPoint y: 321, endPoint x: 528, endPoint y: 335, distance: 34.0
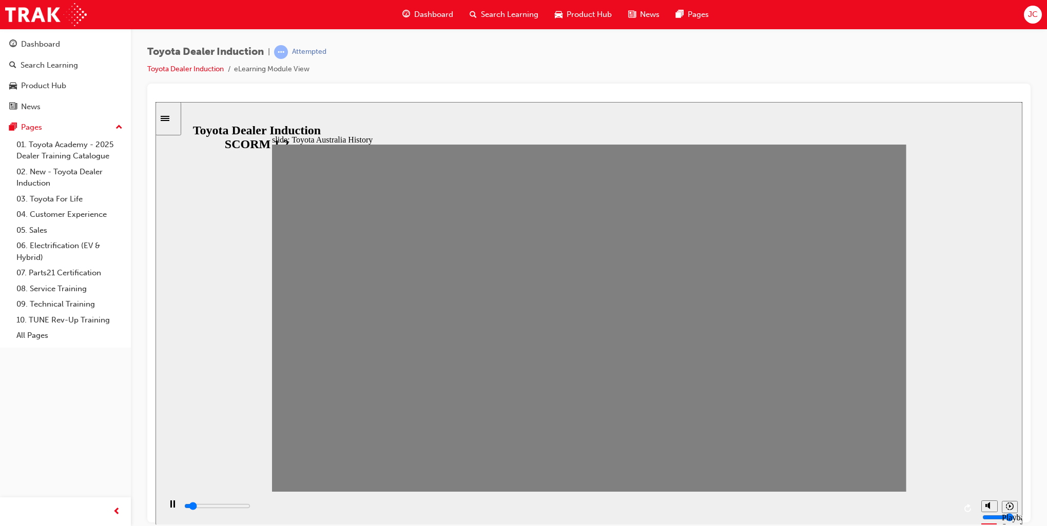
type input "0"
type input "9"
drag, startPoint x: 529, startPoint y: 329, endPoint x: 546, endPoint y: 337, distance: 18.4
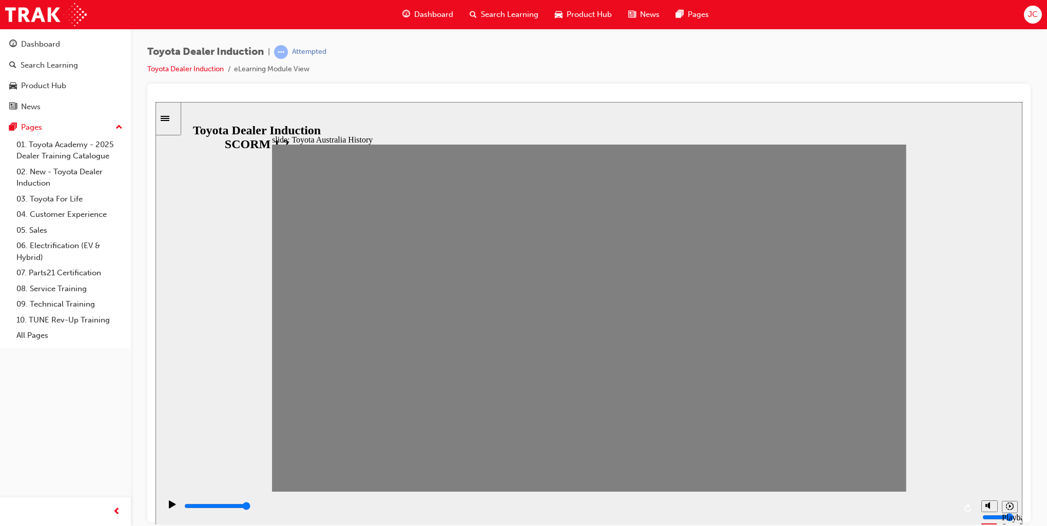
drag, startPoint x: 556, startPoint y: 332, endPoint x: 577, endPoint y: 336, distance: 21.4
drag, startPoint x: 575, startPoint y: 317, endPoint x: 605, endPoint y: 326, distance: 31.5
drag, startPoint x: 615, startPoint y: 329, endPoint x: 632, endPoint y: 329, distance: 16.9
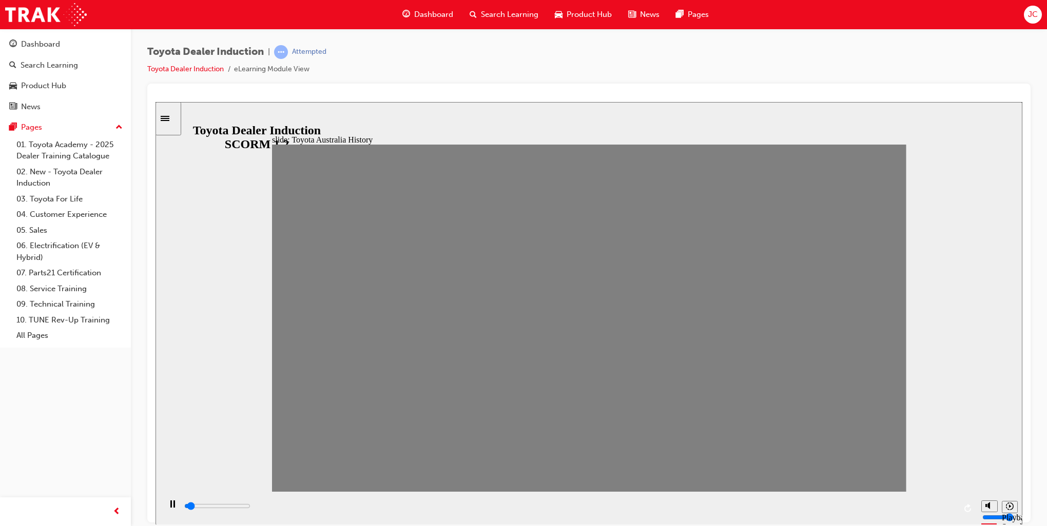
drag, startPoint x: 646, startPoint y: 328, endPoint x: 666, endPoint y: 332, distance: 20.9
drag, startPoint x: 674, startPoint y: 328, endPoint x: 692, endPoint y: 333, distance: 18.2
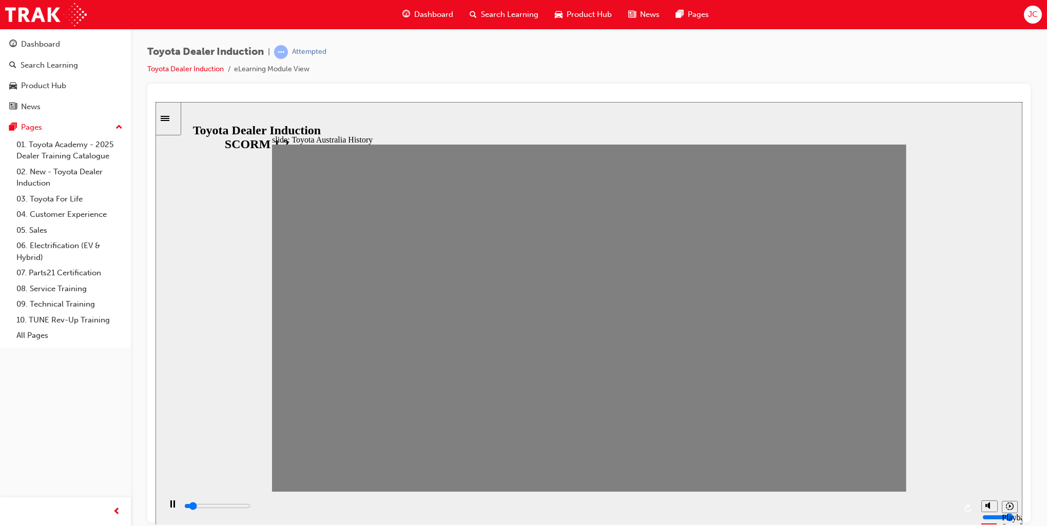
drag, startPoint x: 693, startPoint y: 330, endPoint x: 708, endPoint y: 335, distance: 15.9
drag, startPoint x: 721, startPoint y: 321, endPoint x: 760, endPoint y: 332, distance: 40.7
drag, startPoint x: 759, startPoint y: 331, endPoint x: 786, endPoint y: 335, distance: 26.9
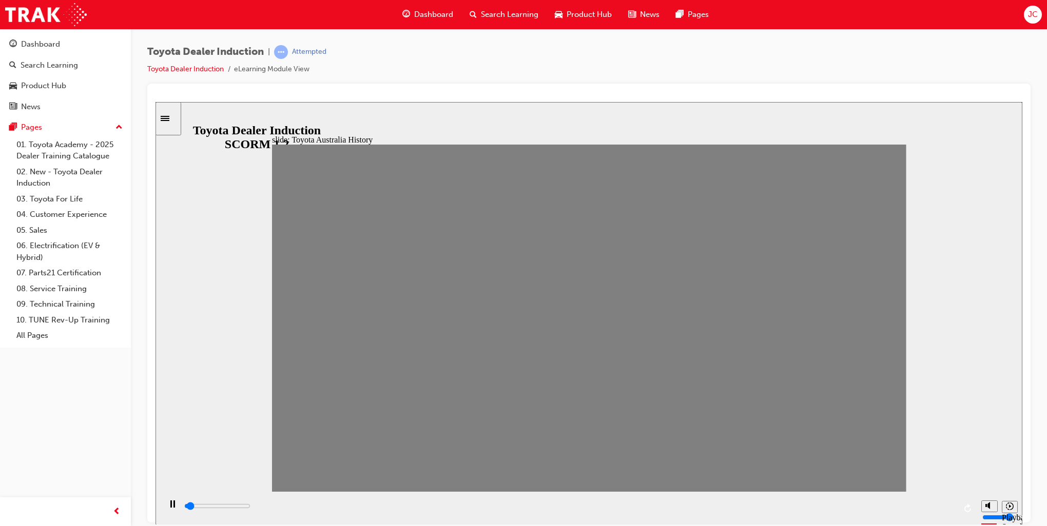
drag, startPoint x: 785, startPoint y: 331, endPoint x: 821, endPoint y: 335, distance: 36.0
drag, startPoint x: 823, startPoint y: 331, endPoint x: 839, endPoint y: 332, distance: 16.5
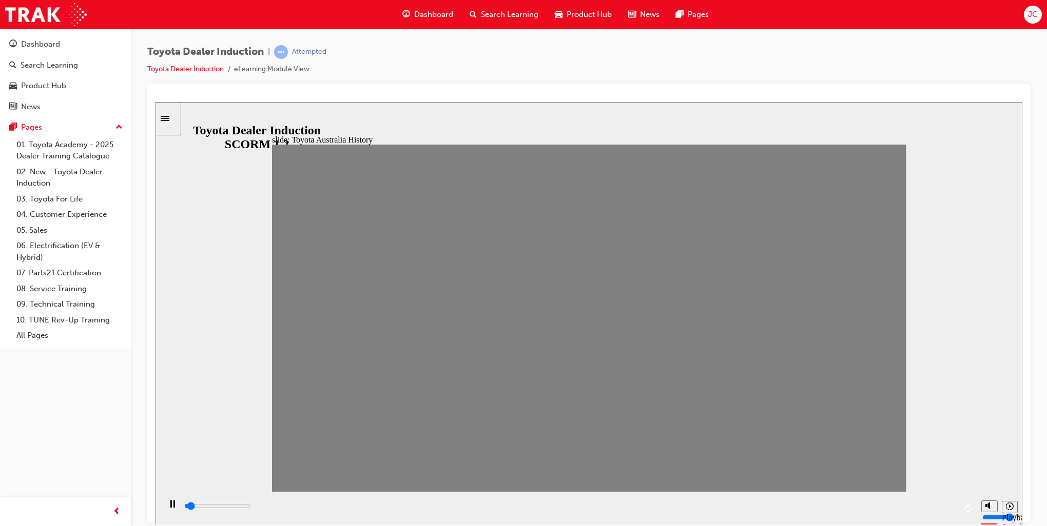
drag, startPoint x: 838, startPoint y: 330, endPoint x: 858, endPoint y: 328, distance: 20.6
drag, startPoint x: 871, startPoint y: 324, endPoint x: 889, endPoint y: 327, distance: 18.6
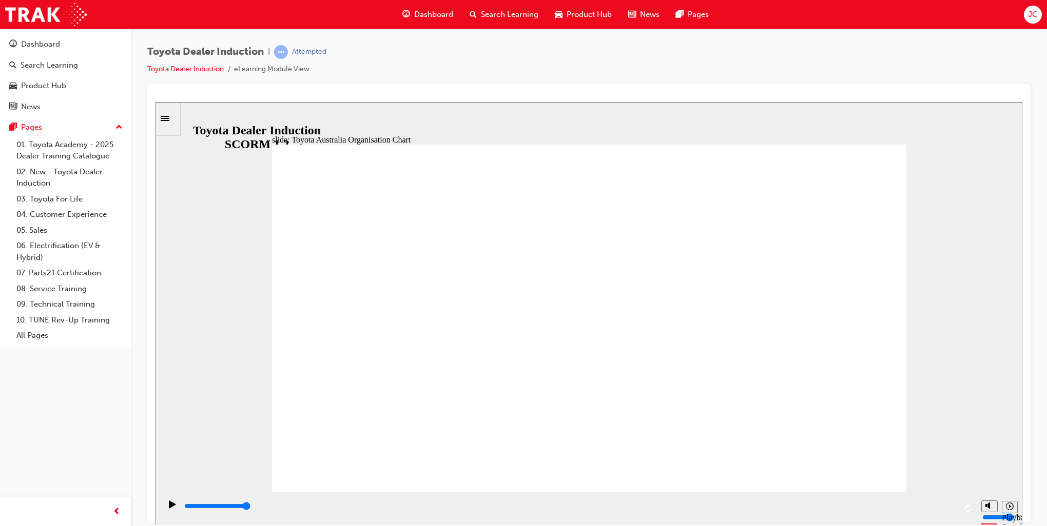
type input "5000"
radio input "true"
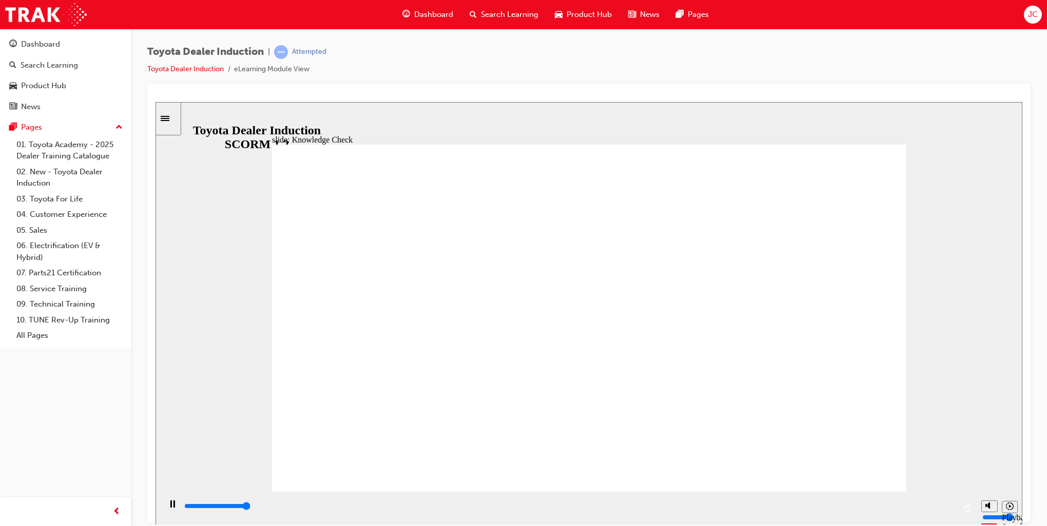
type input "5000"
radio input "true"
type input "5000"
radio input "true"
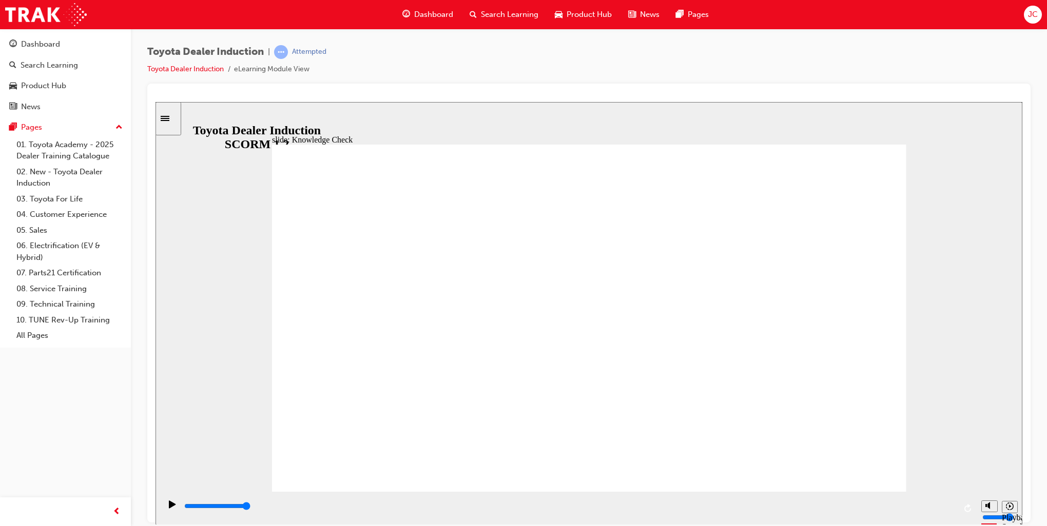
type input "9200"
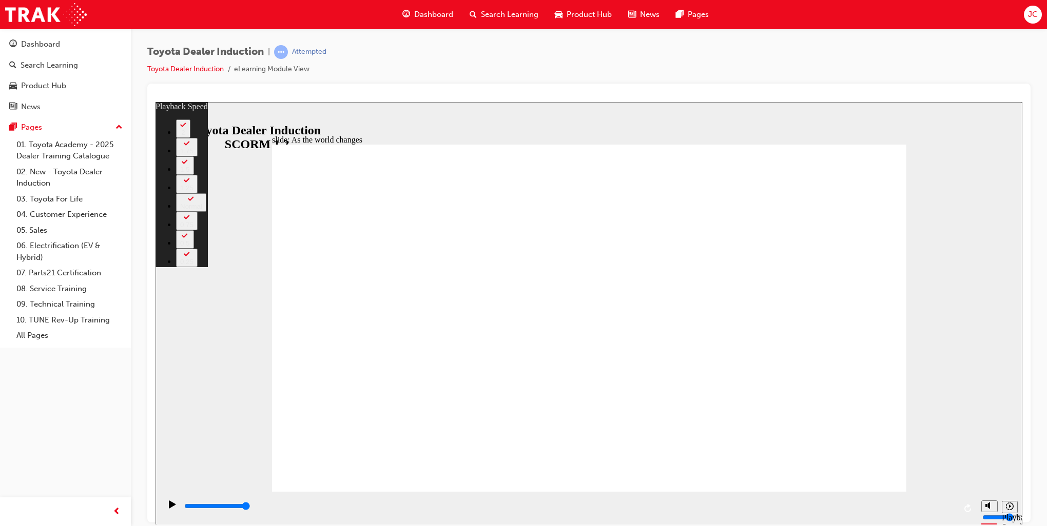
type input "128"
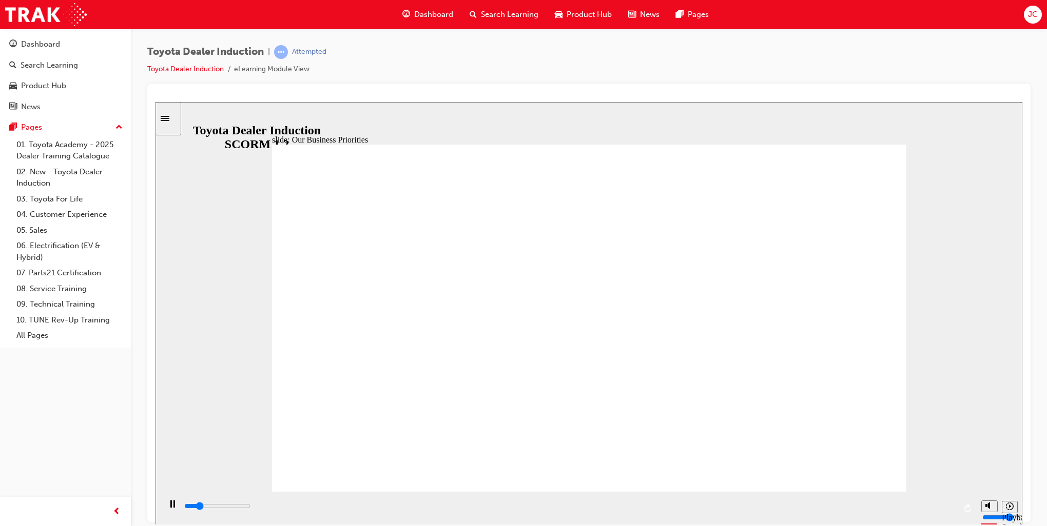
type input "6800"
type input "5000"
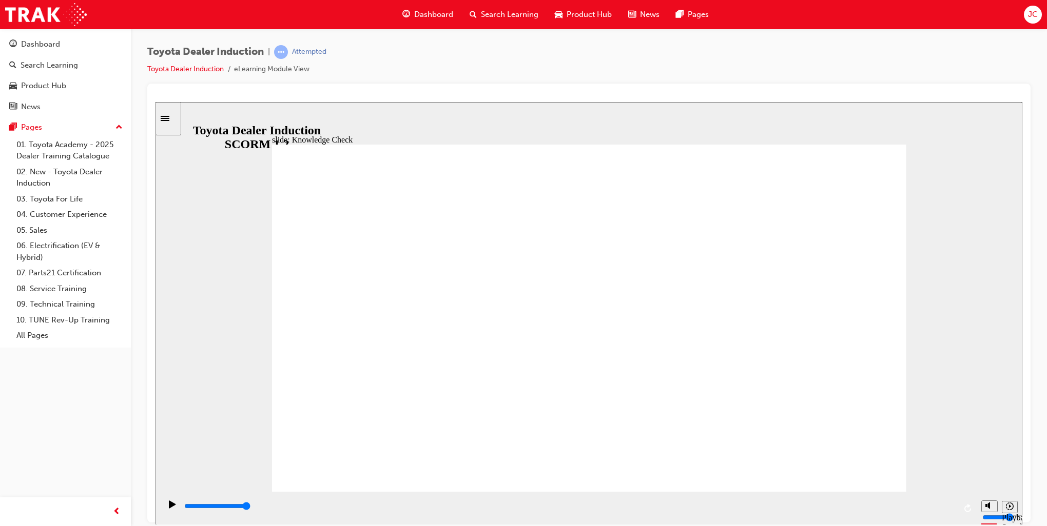
type input "h"
type input "ha"
type input "hap"
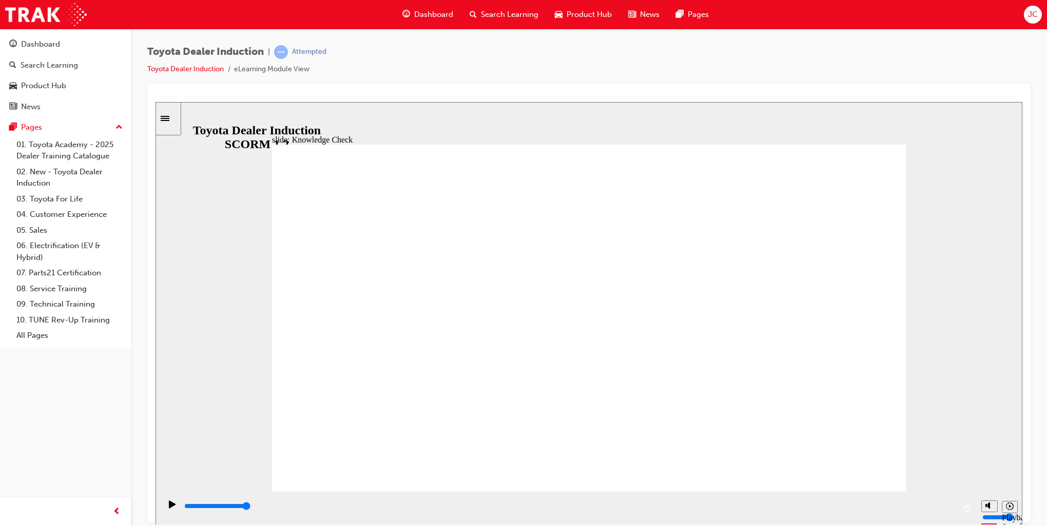
type input "hap"
type input "happ"
type input "happi"
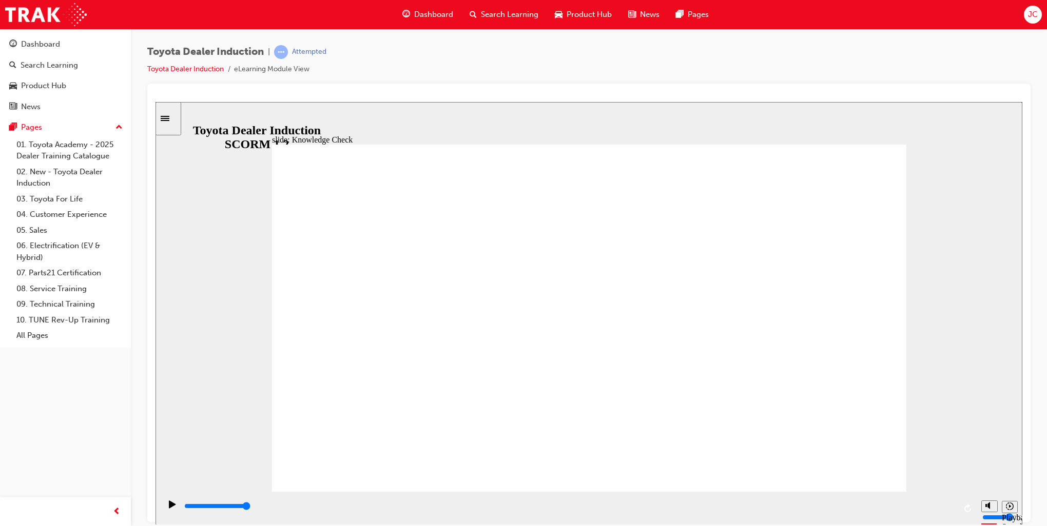
type input "happin"
type input "happine"
type input "happines"
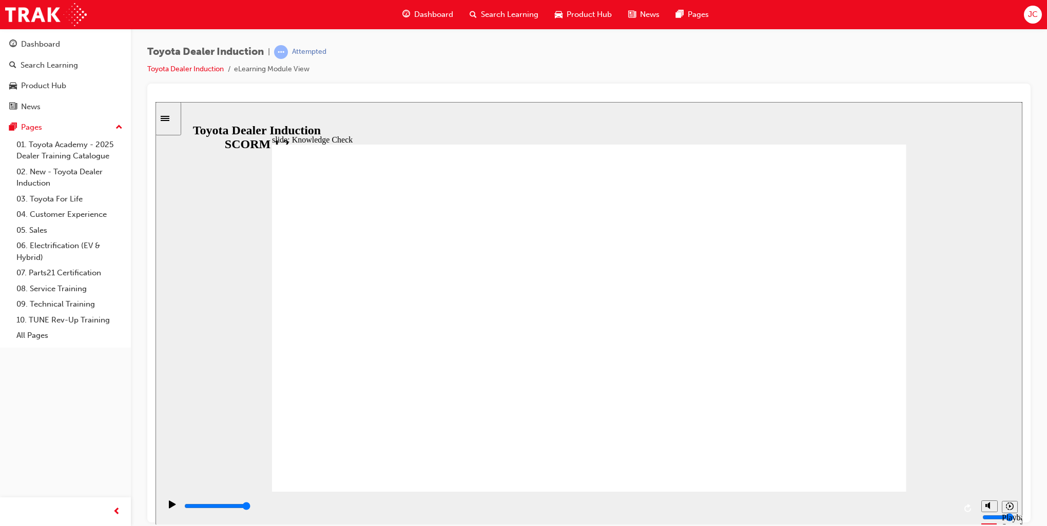
type input "happines"
type input "happiness"
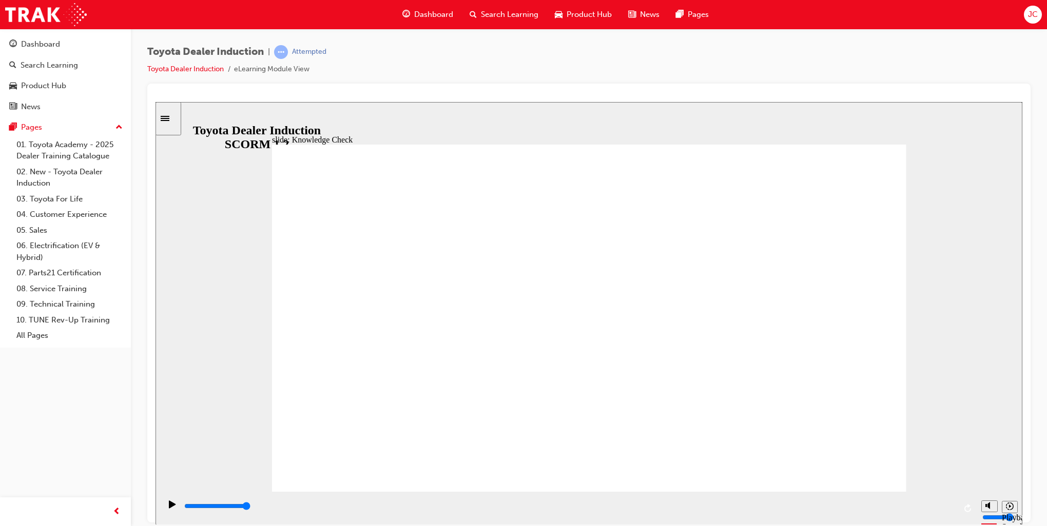
type input "happiness"
type input "5000"
type input "h"
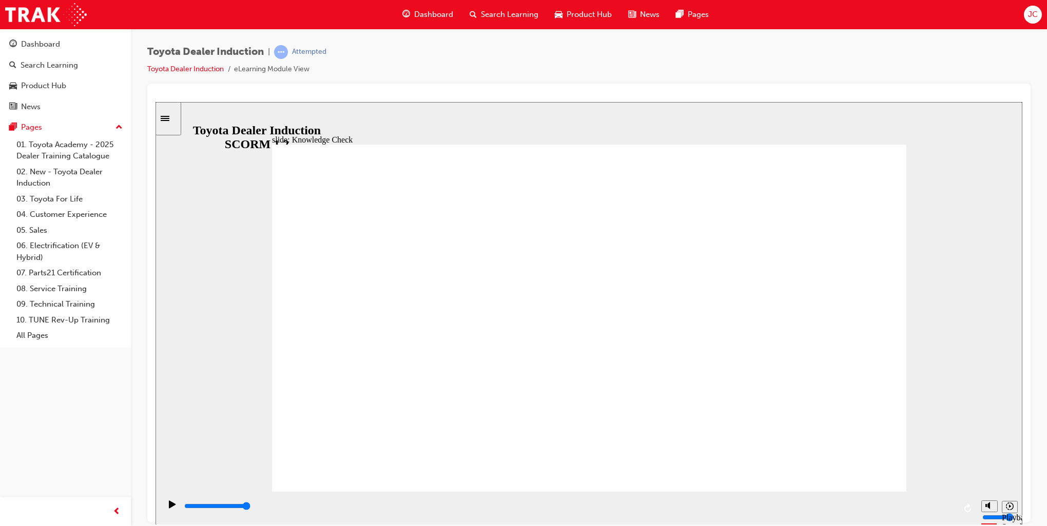
type input "ha"
type input "hap"
type input "happ"
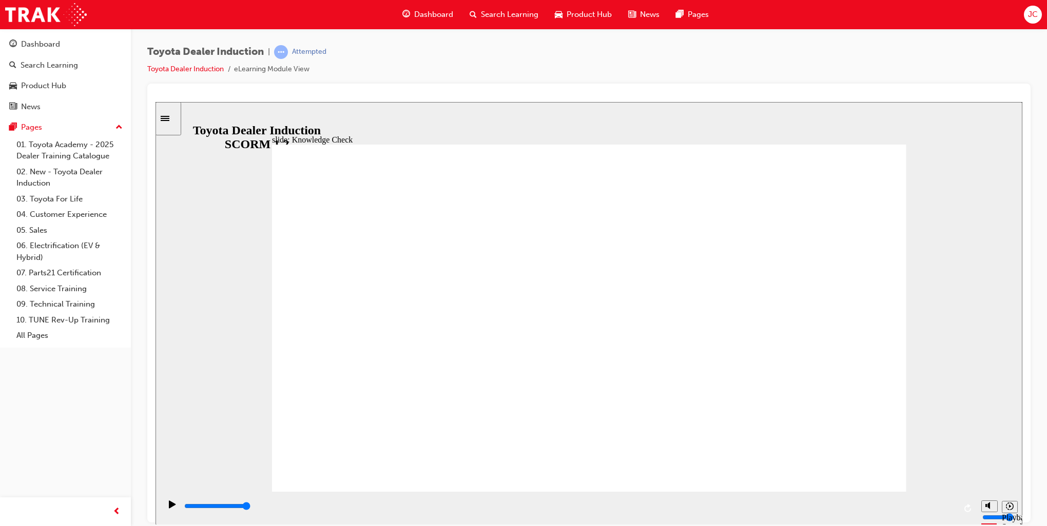
type input "happ"
type input "happy"
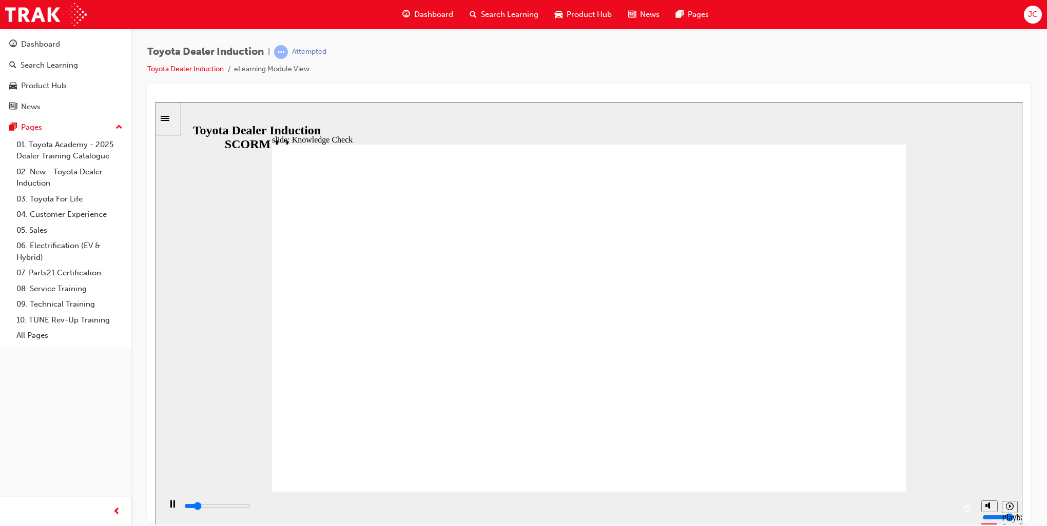
type input "800"
type input "happy"
drag, startPoint x: 459, startPoint y: 335, endPoint x: 371, endPoint y: 338, distance: 87.3
type input "3900"
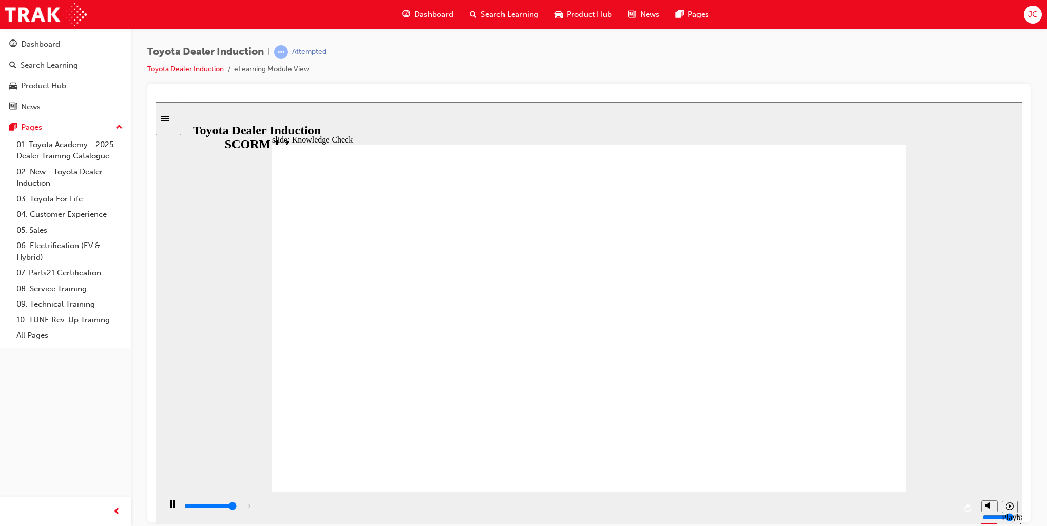
type input "m"
type input "4200"
type input "mo"
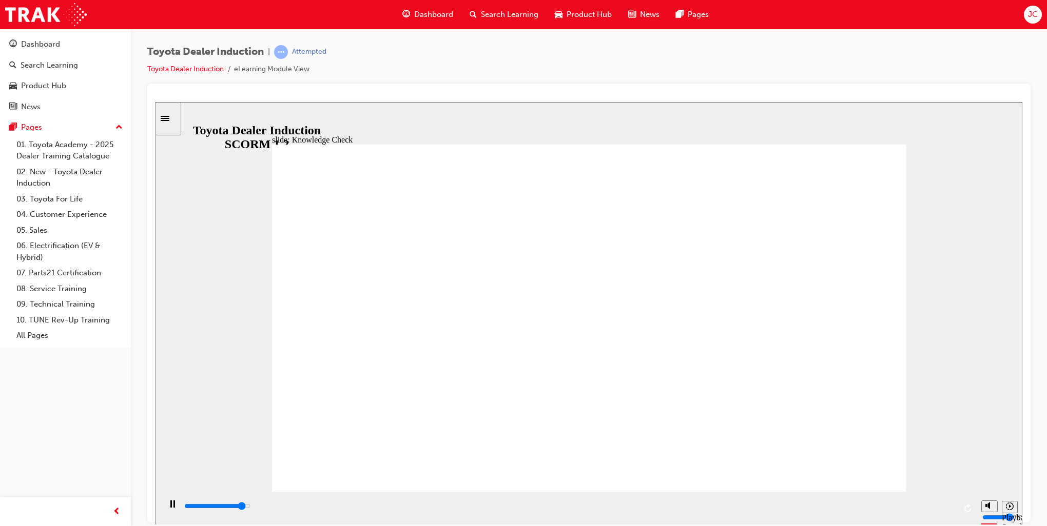
type input "4700"
type input "mov"
type input "5000"
type input "move"
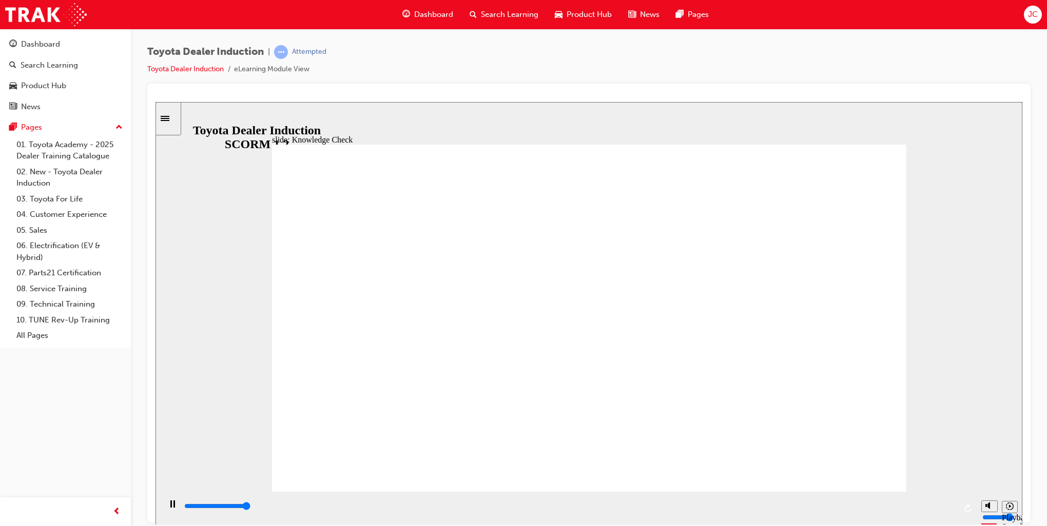
type input "move"
type input "moved"
type input "6500"
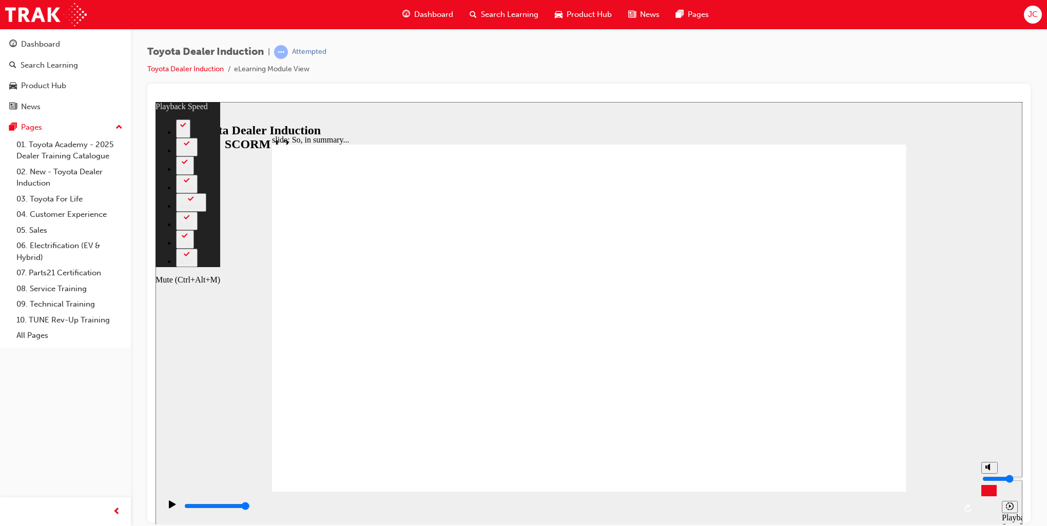
type input "18"
click at [990, 469] on circle "Mute (Ctrl+Alt+M)" at bounding box center [990, 467] width 4 height 4
type input "0"
type input "18"
type input "0"
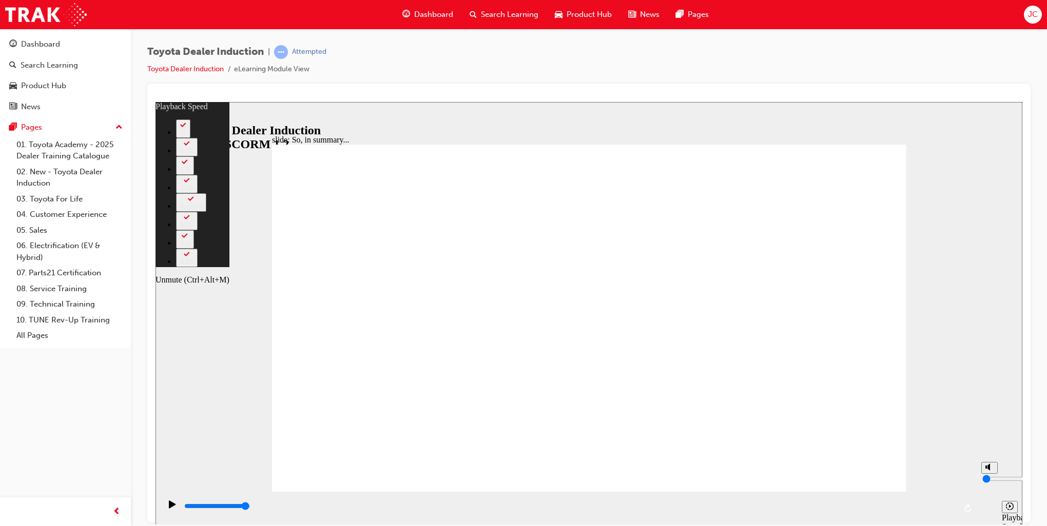
type input "19"
type input "1"
type input "19"
type input "1"
type input "19"
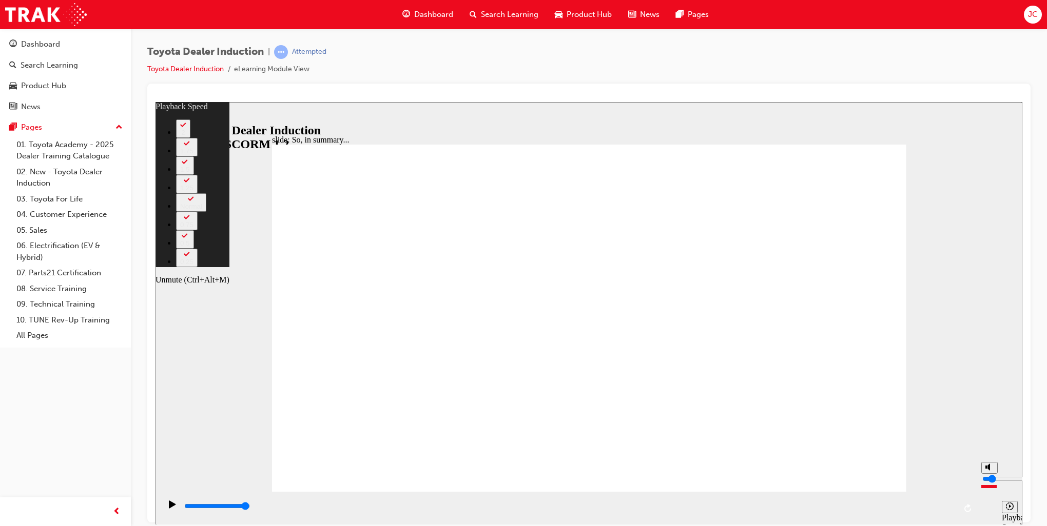
type input "2"
type input "19"
type input "2"
type input "20"
type input "1"
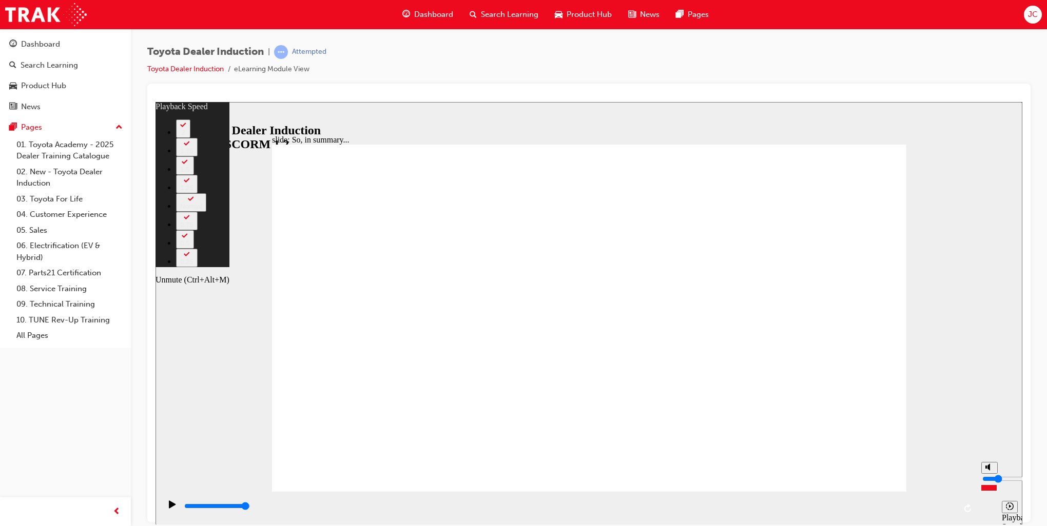
type input "20"
type input "1"
type input "23"
type input "1"
click at [991, 483] on input "volume" at bounding box center [1015, 479] width 66 height 8
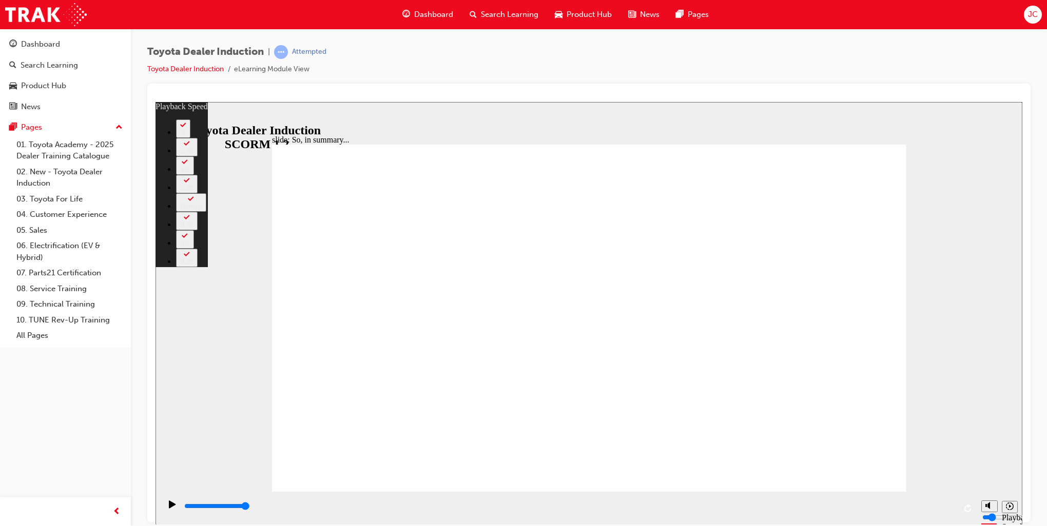
type input "128"
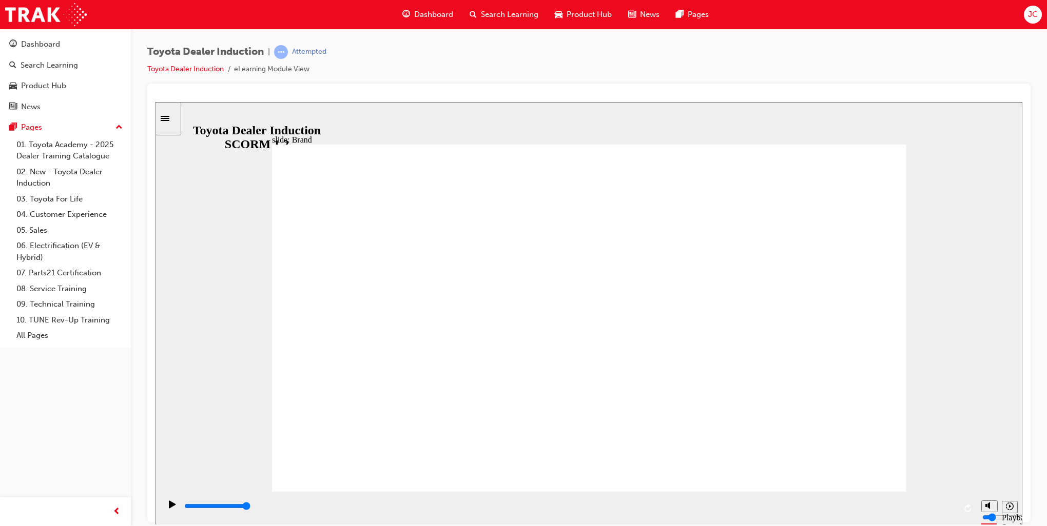
type input "8400"
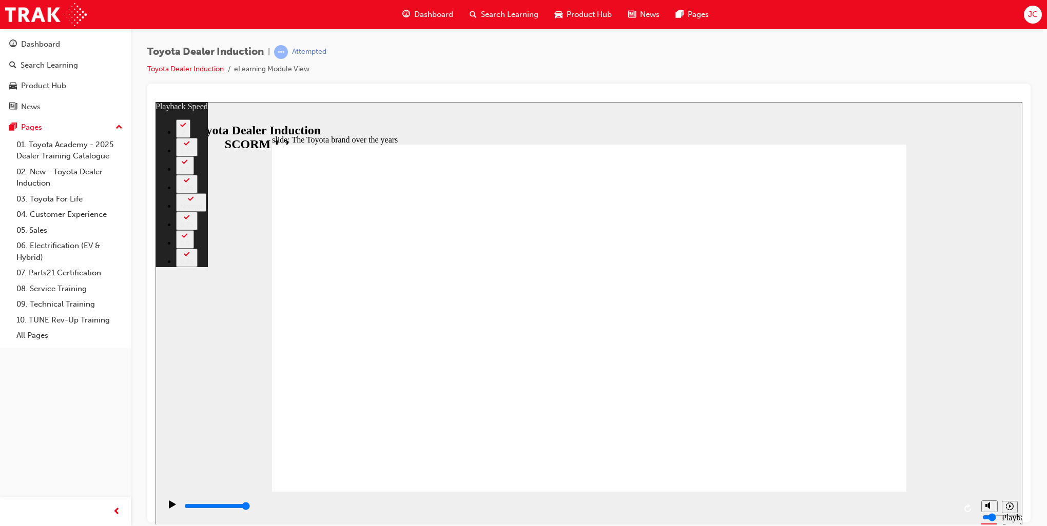
type input "165"
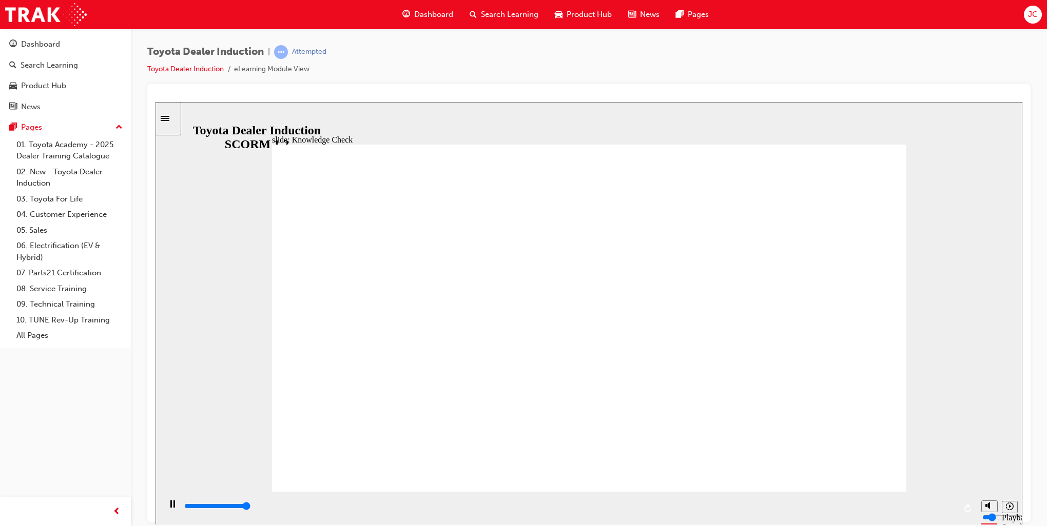
type input "5000"
radio input "true"
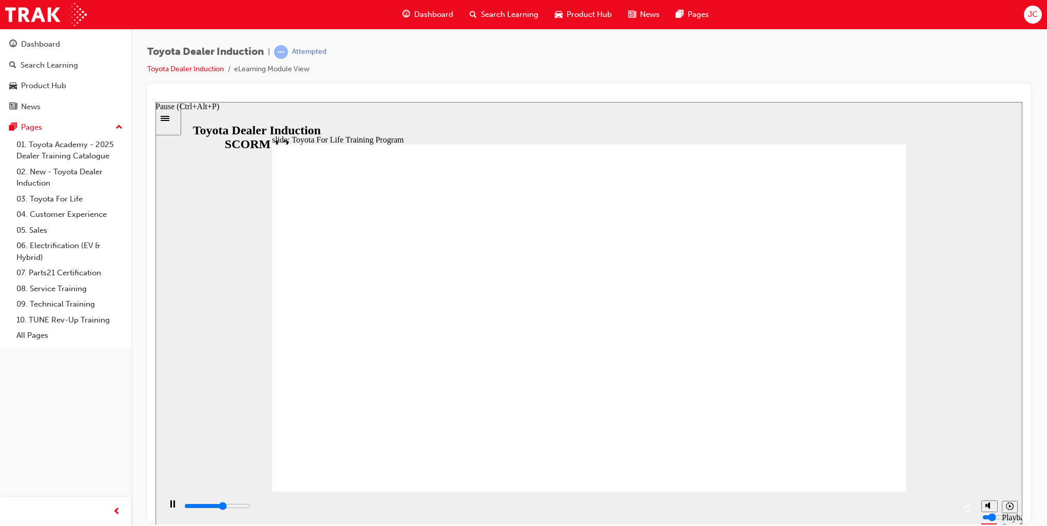
click at [170, 505] on icon "Pause (Ctrl+Alt+P)" at bounding box center [172, 503] width 5 height 7
click at [165, 505] on div "Play (Ctrl+Alt+P)" at bounding box center [172, 508] width 17 height 17
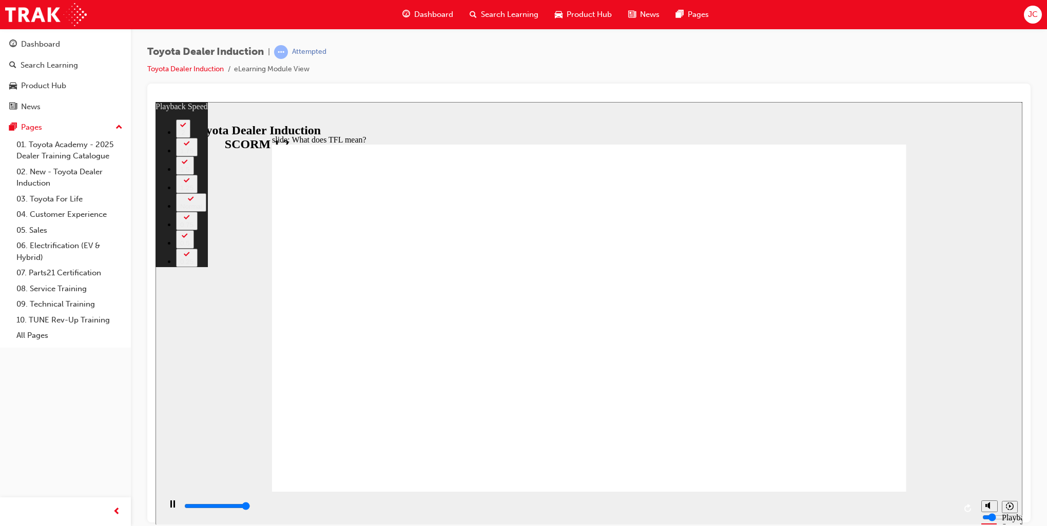
type input "10800"
type input "139"
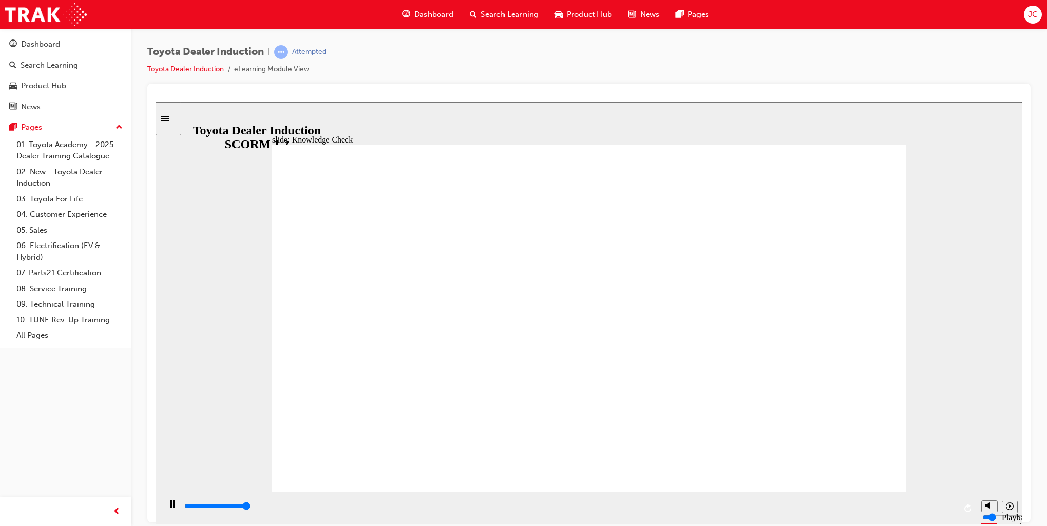
type input "5000"
radio input "true"
type input "5000"
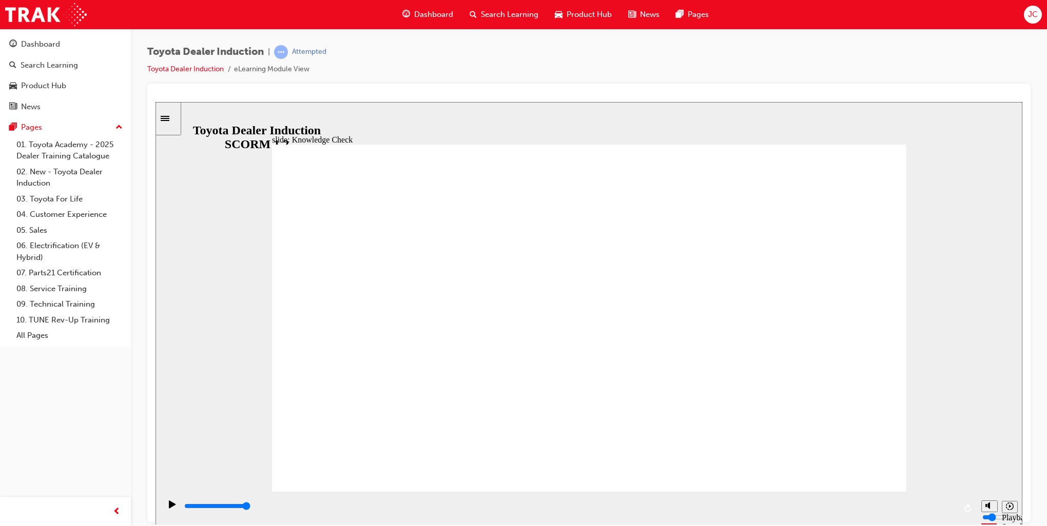
radio input "true"
type input "2500"
radio input "true"
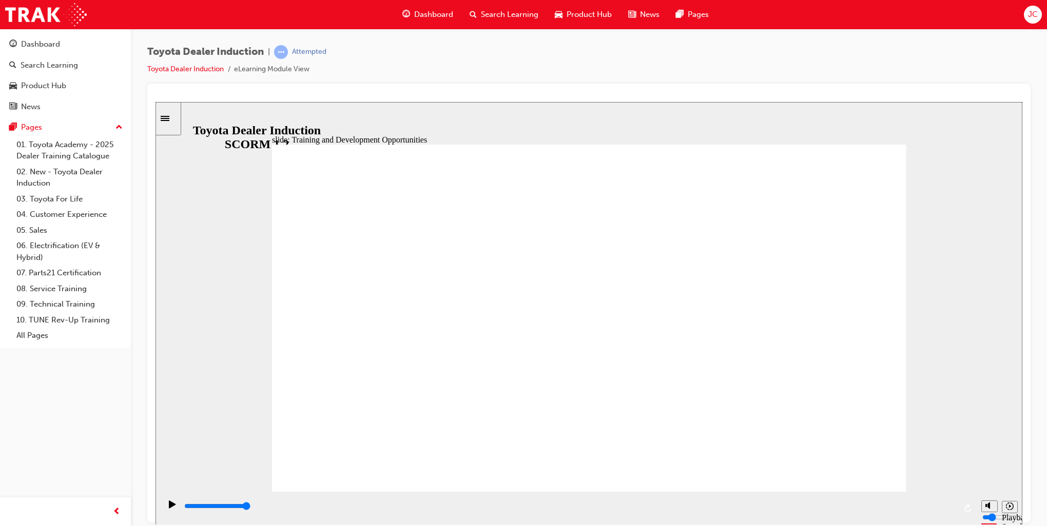
drag, startPoint x: 757, startPoint y: 284, endPoint x: 671, endPoint y: 345, distance: 105.9
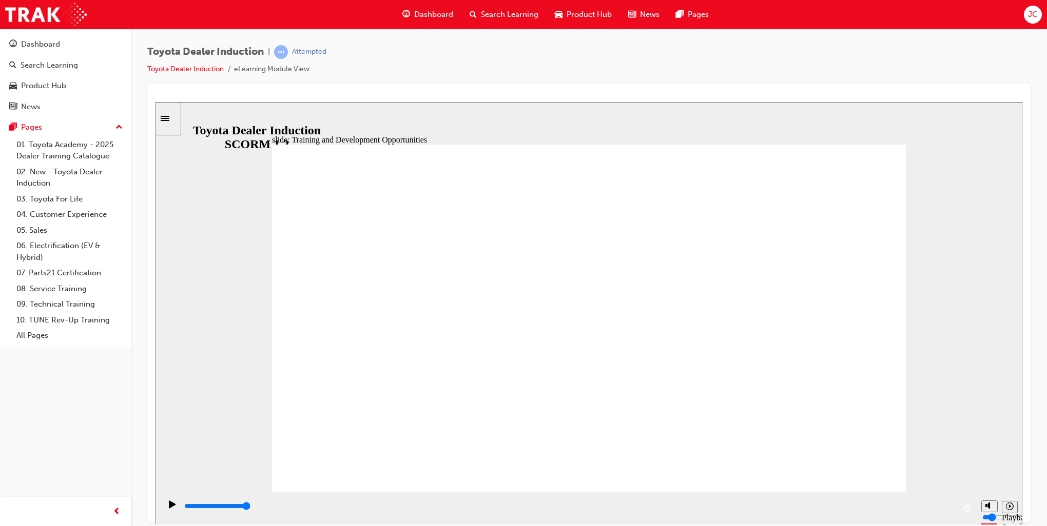
drag, startPoint x: 858, startPoint y: 464, endPoint x: 1011, endPoint y: 390, distance: 169.3
click at [1011, 390] on div "slide: Dealer Training Guide 2025 Training and Development Training Prospectus …" at bounding box center [588, 313] width 867 height 423
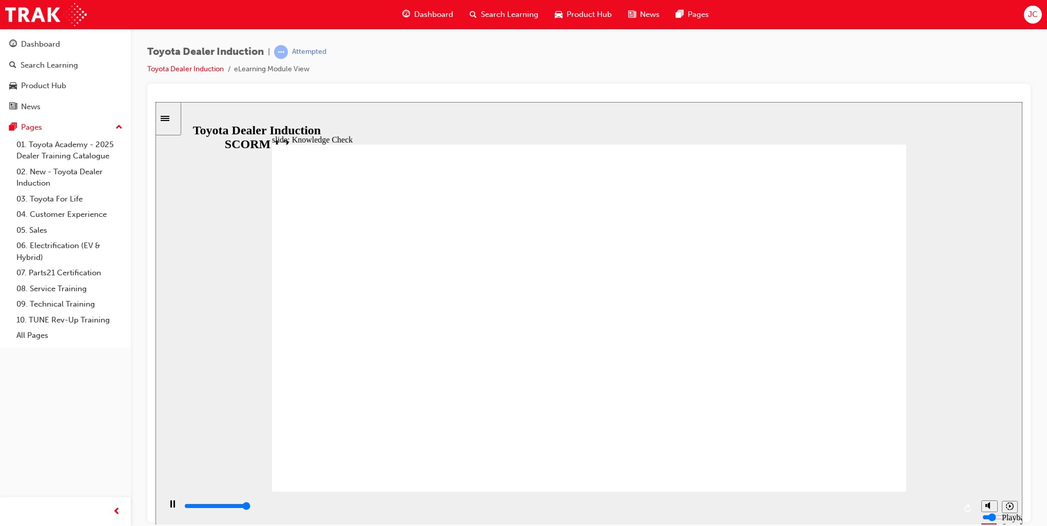
type input "5000"
radio input "true"
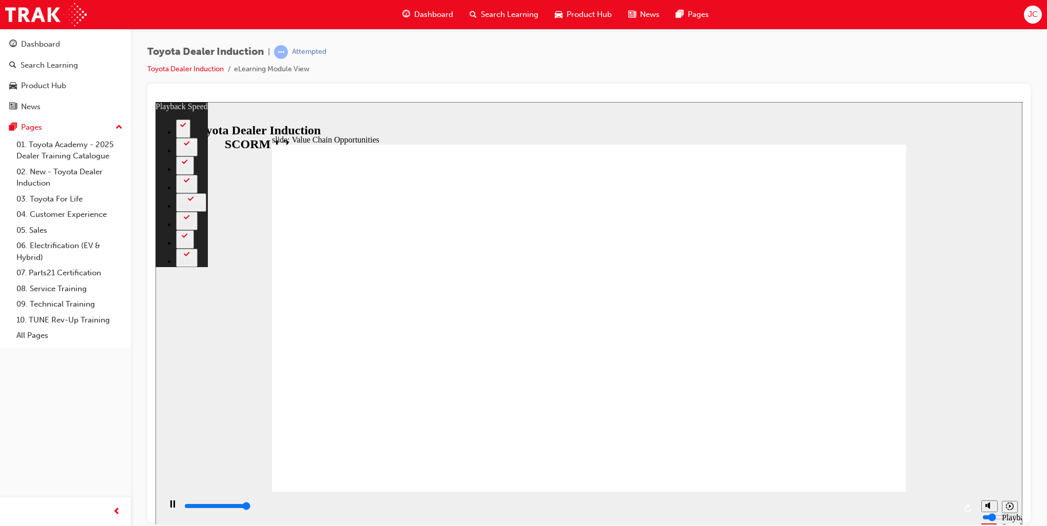
type input "11300"
type input "64"
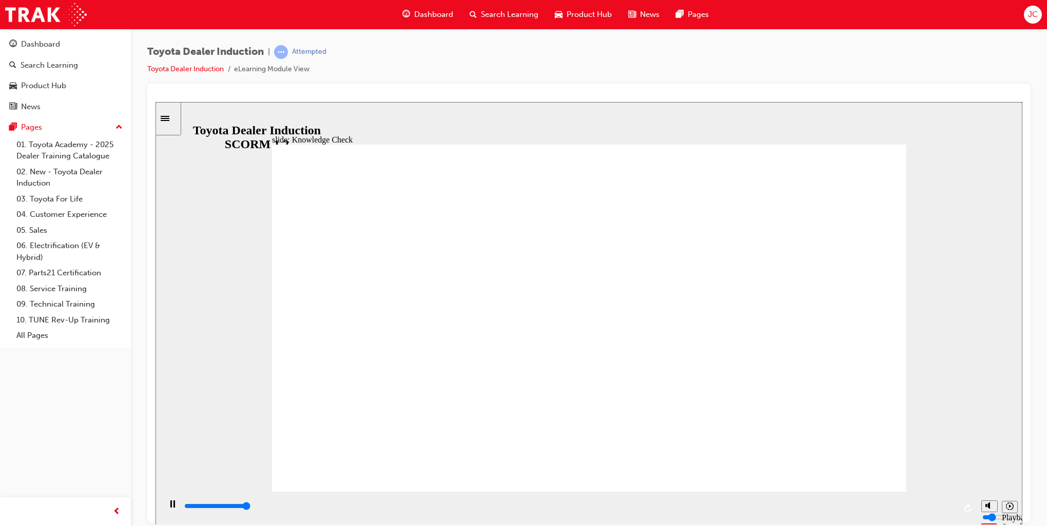
type input "5000"
radio input "true"
type input "5000"
radio input "false"
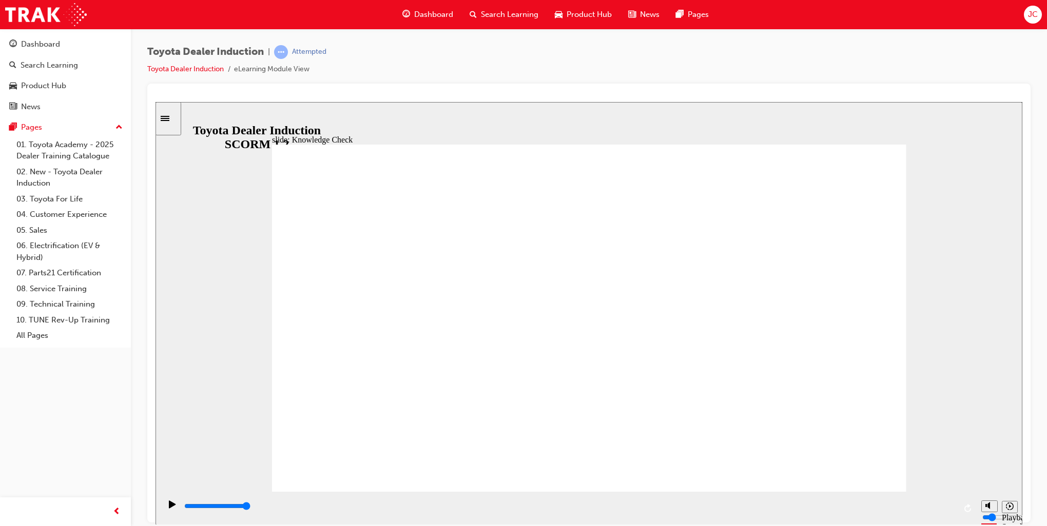
radio input "true"
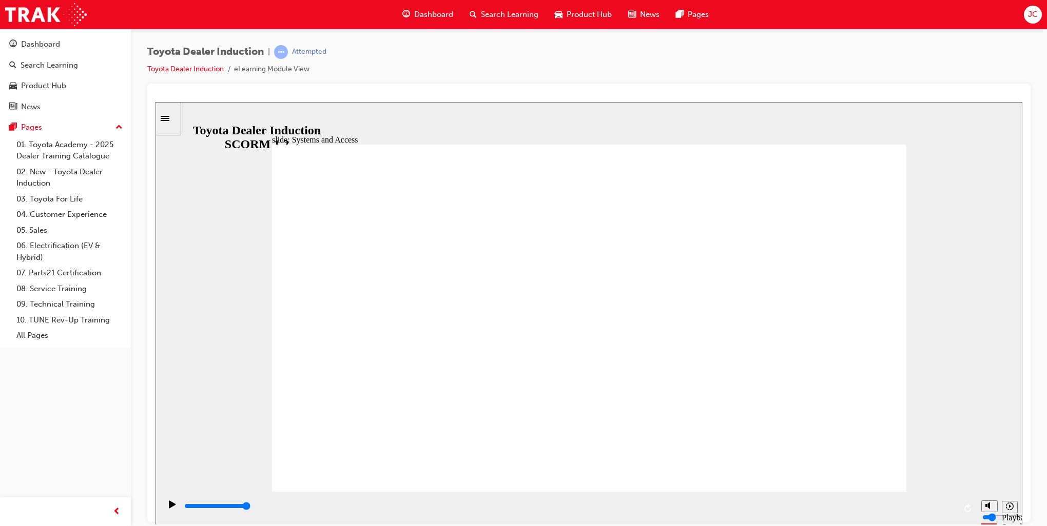
type input "22200"
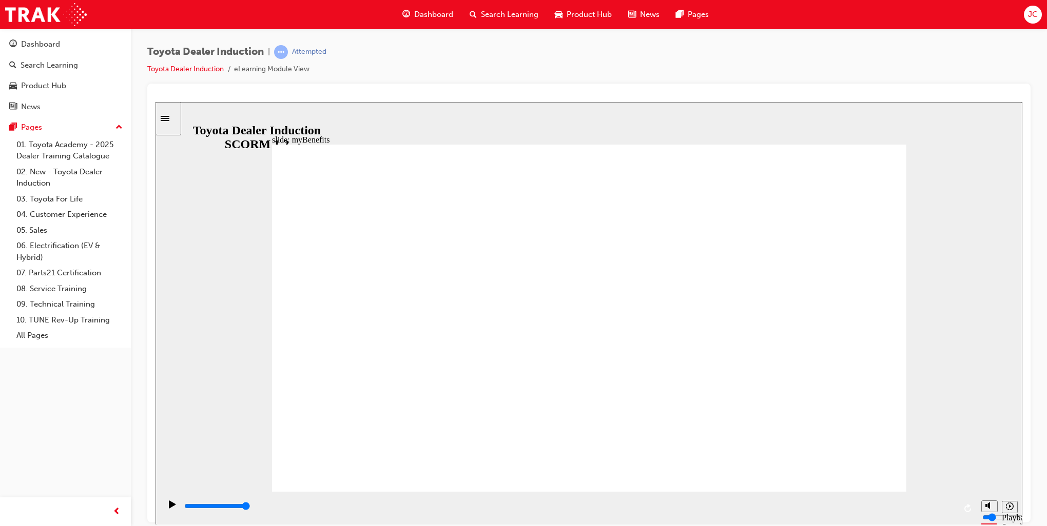
drag, startPoint x: 803, startPoint y: 261, endPoint x: 776, endPoint y: 273, distance: 29.4
drag, startPoint x: 806, startPoint y: 265, endPoint x: 762, endPoint y: 289, distance: 50.0
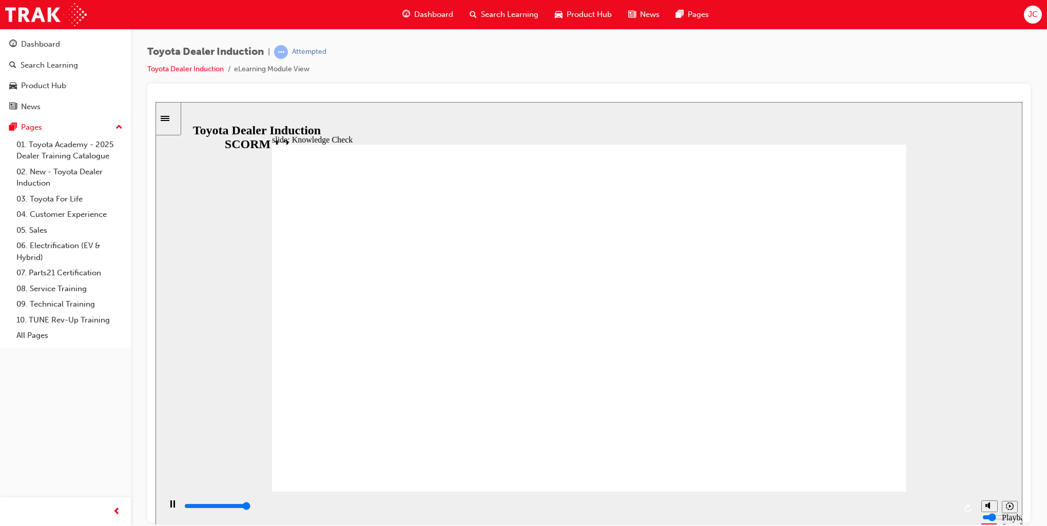
type input "5000"
drag, startPoint x: 473, startPoint y: 326, endPoint x: 478, endPoint y: 329, distance: 5.5
type input "T"
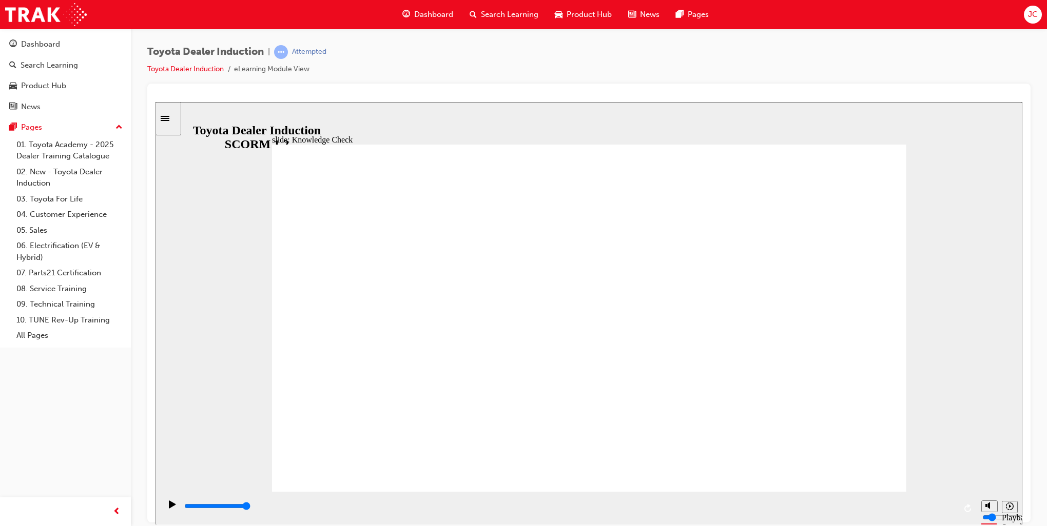
type input "To"
type input "Toy"
type input "Toyo"
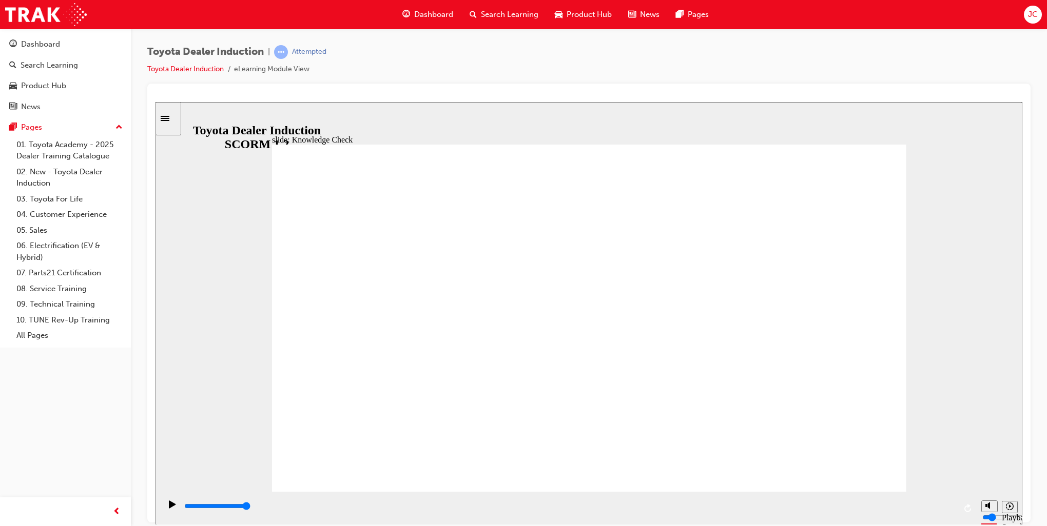
type input "Toyo"
type input "Toyot"
type input "Toyota"
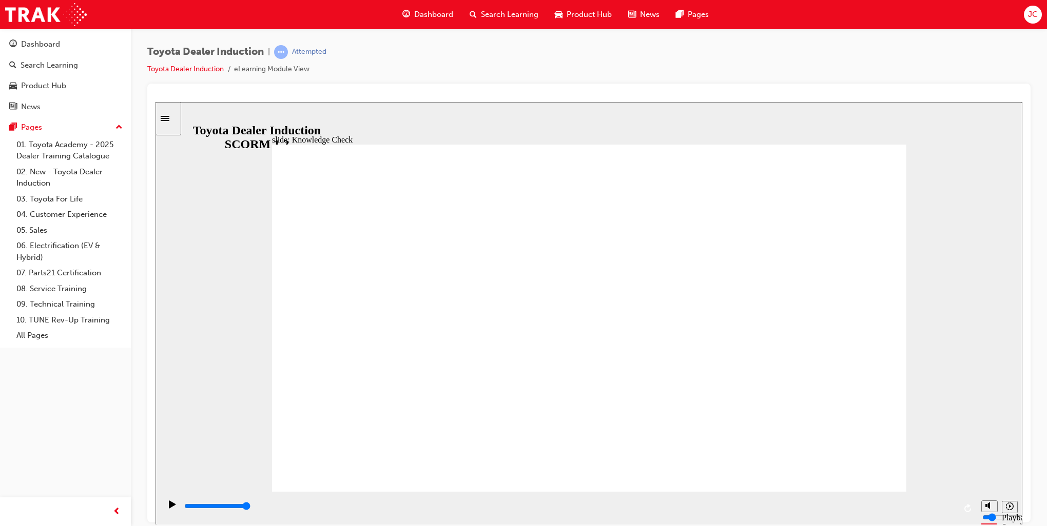
type input "Toyota"
type input "Toyota E"
type input "Toyota En"
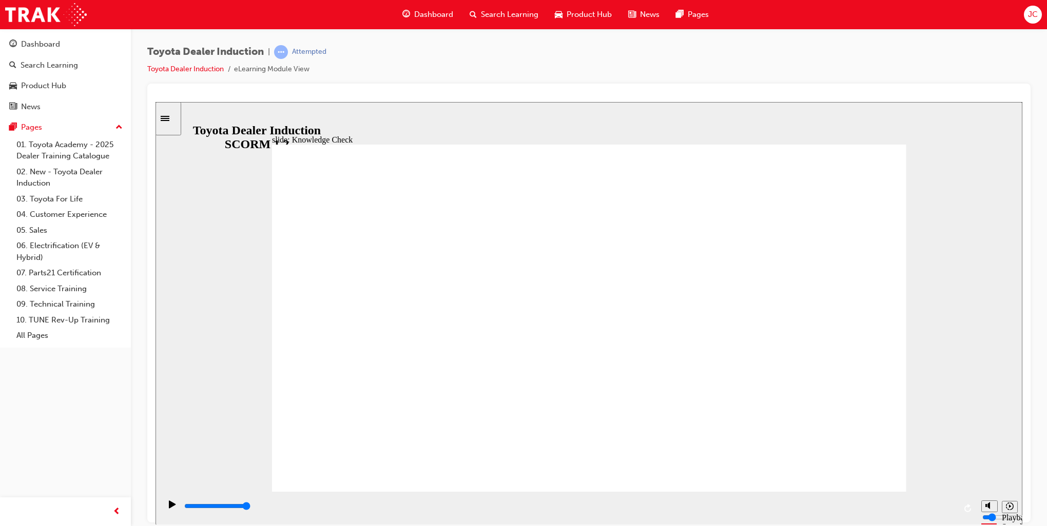
type input "Toyota En"
type input "Toyota Eng"
type input "Toyota Enga"
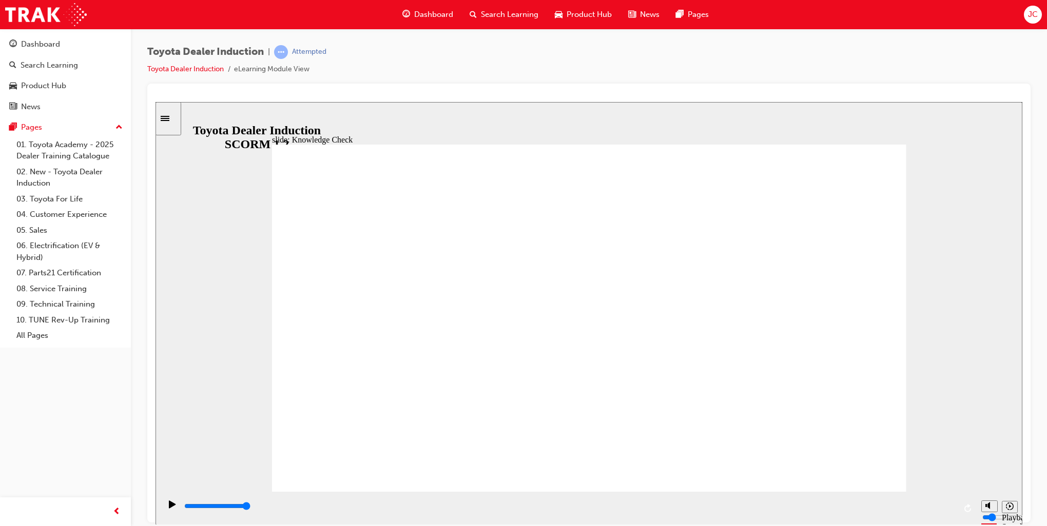
type input "Toyota Engag"
type input "Toyota Engage"
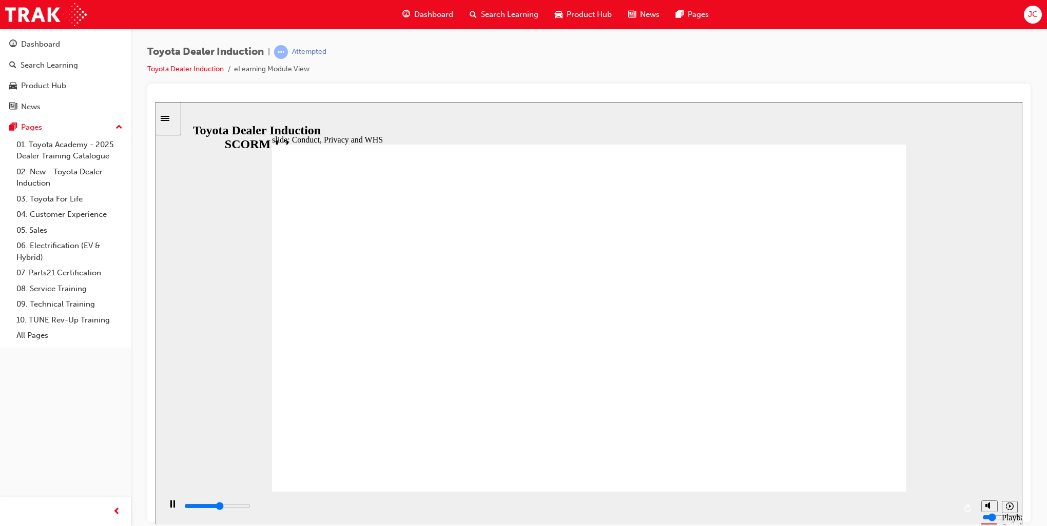
type input "800"
type input "Toyota Engage"
type input "2400"
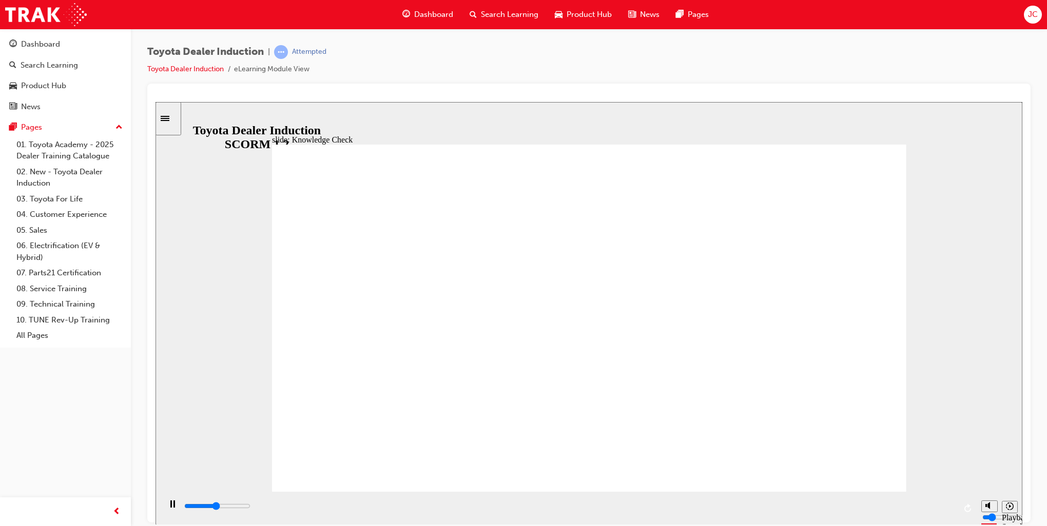
type input "Toyota Engage"
type input "2900"
type input "Toyota Engage a"
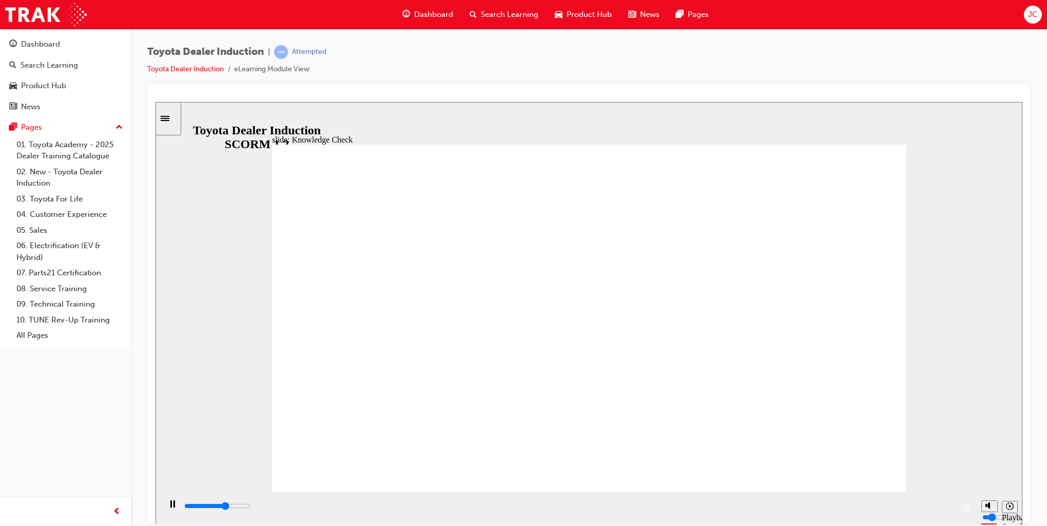
type input "3200"
type input "Toyota Engage ap"
type input "3300"
type input "Toyota Engage app"
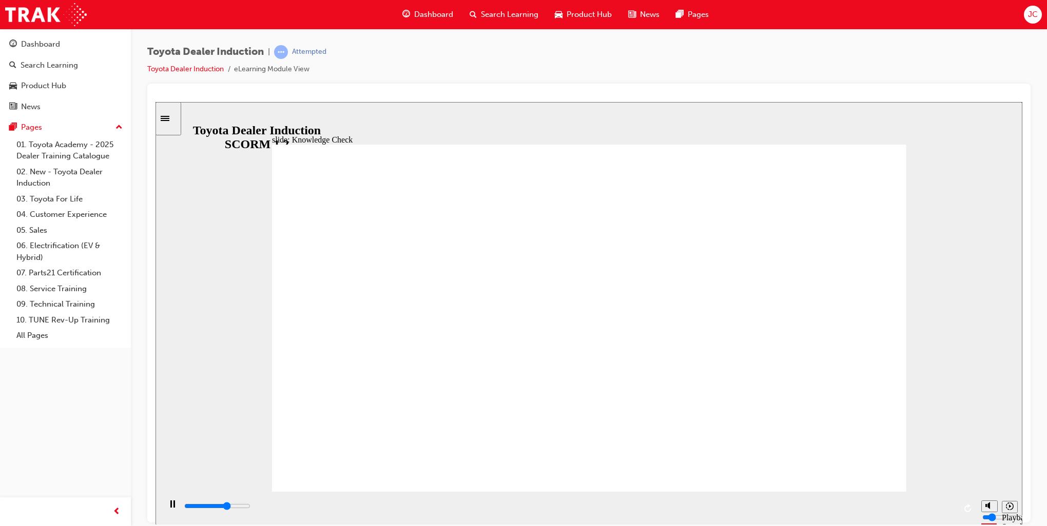
type input "Toyota Engage app"
type input "5000"
type input "Toyota Engage app"
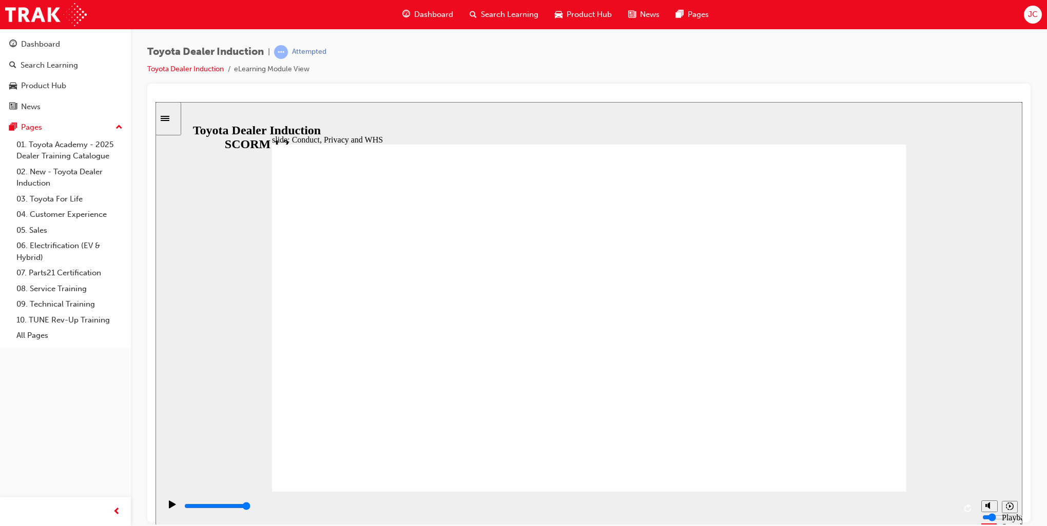
drag, startPoint x: 851, startPoint y: 450, endPoint x: 850, endPoint y: 456, distance: 5.7
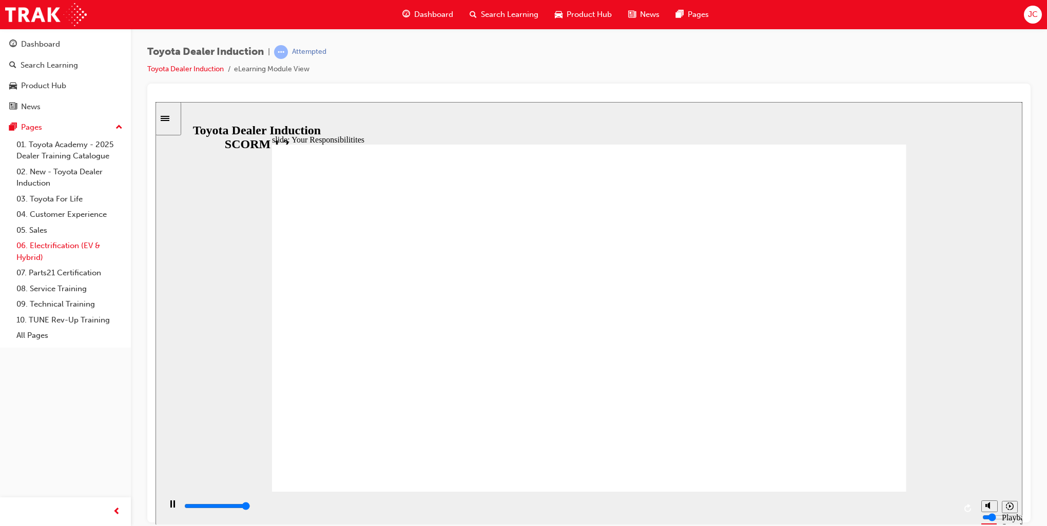
type input "8400"
checkbox input "true"
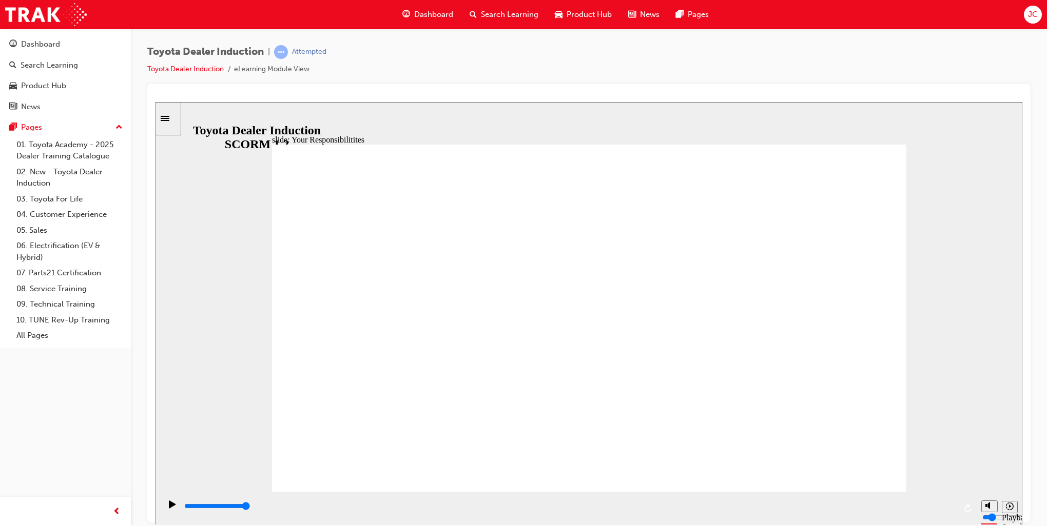
checkbox input "true"
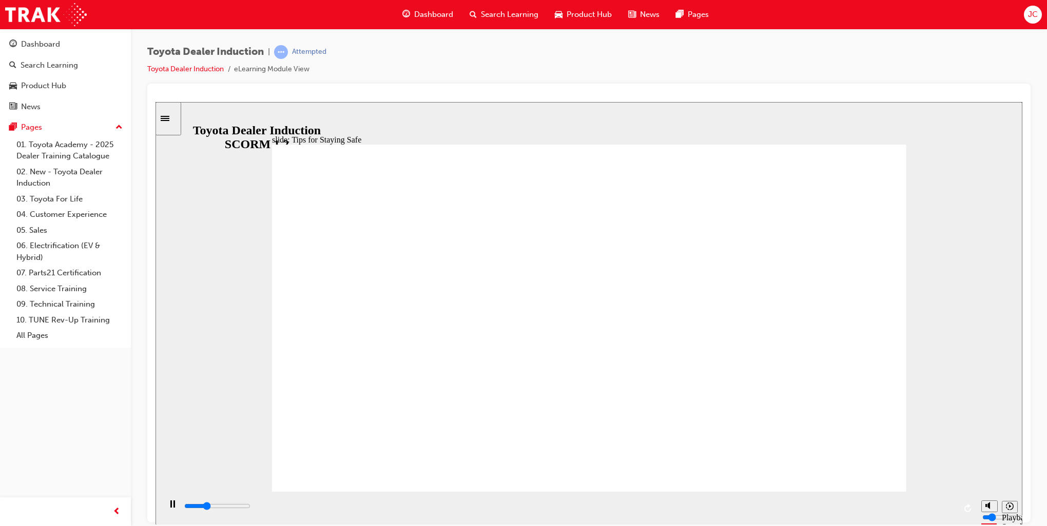
type input "4800"
checkbox input "true"
type input "5000"
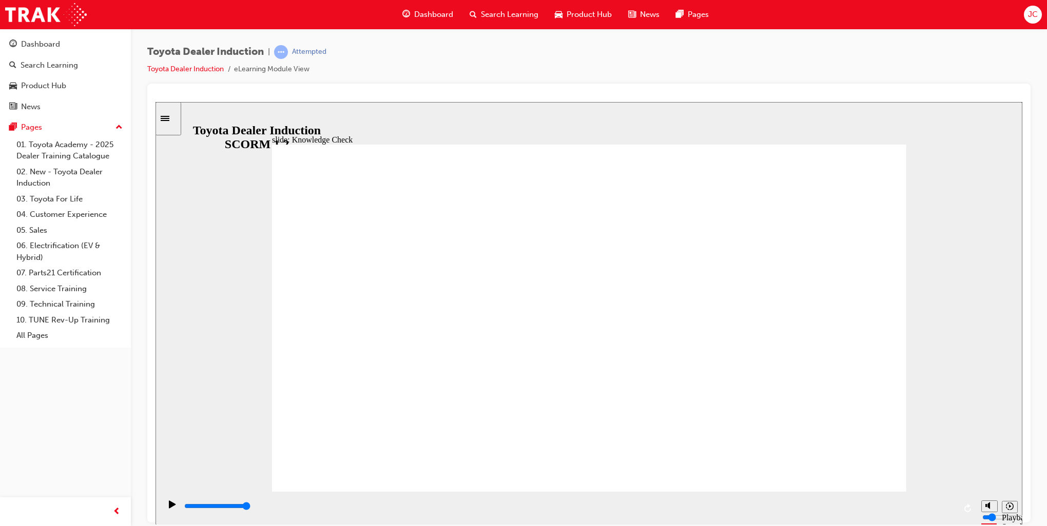
checkbox input "true"
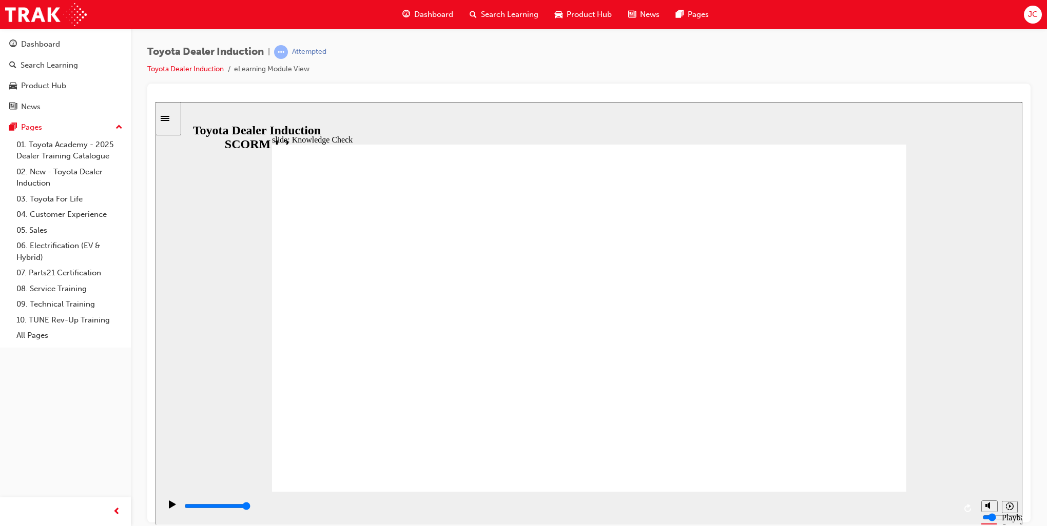
type input "5000"
radio input "true"
type input "4100"
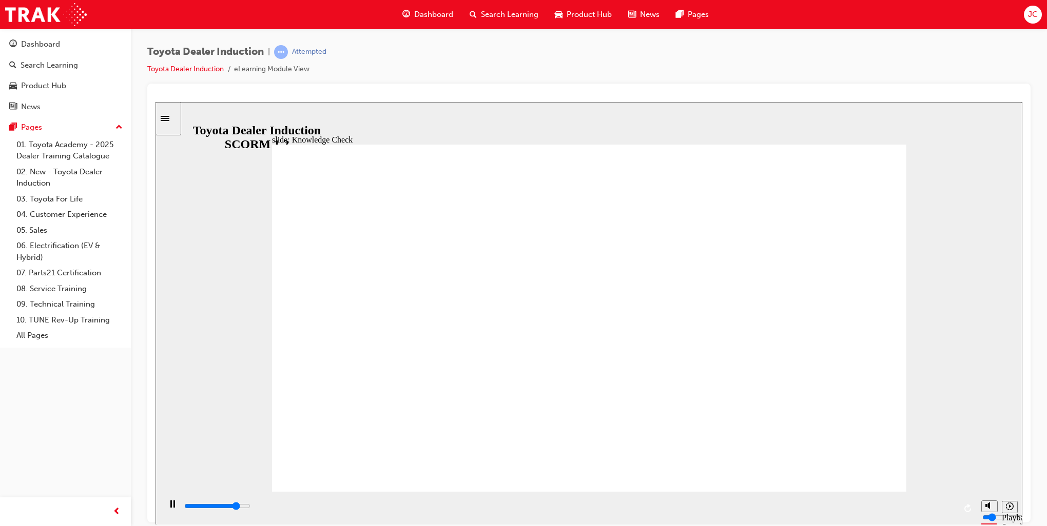
checkbox input "true"
type input "5000"
checkbox input "true"
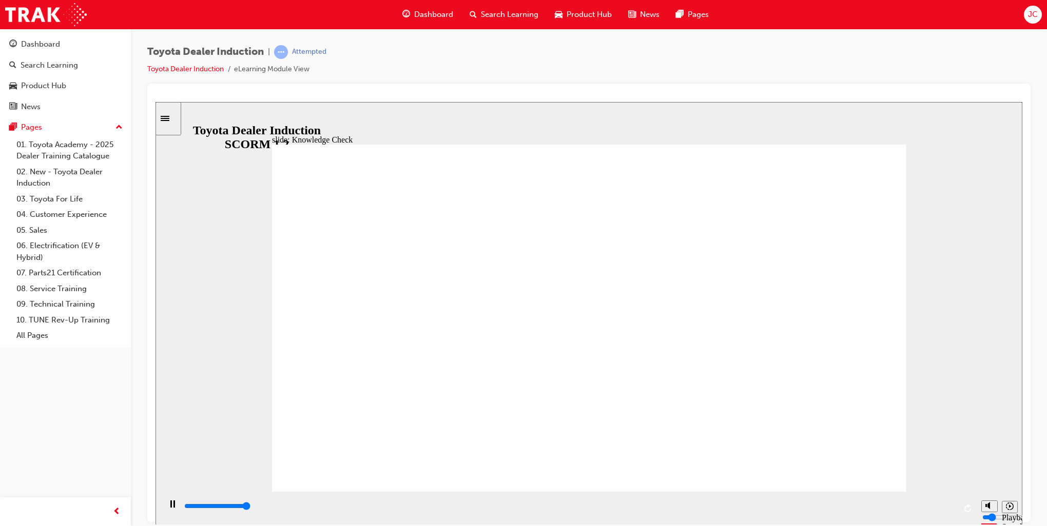
type input "5000"
checkbox input "true"
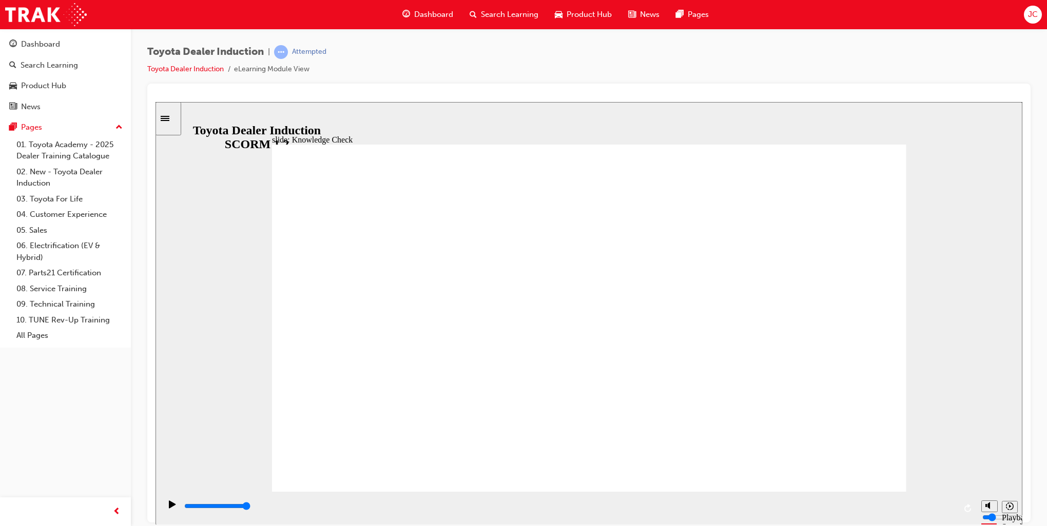
type input "9900"
click at [31, 336] on link "All Pages" at bounding box center [69, 336] width 114 height 16
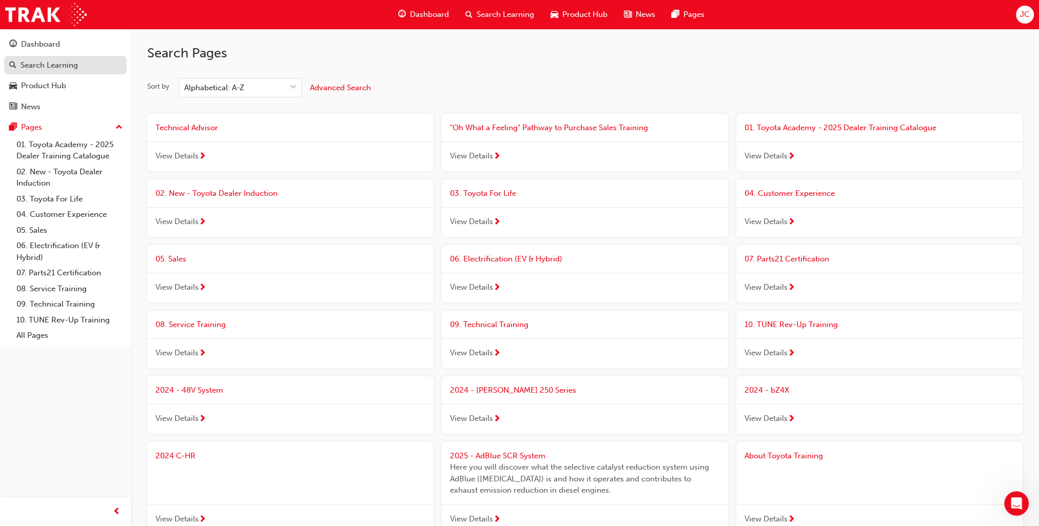
click at [41, 65] on div "Search Learning" at bounding box center [49, 66] width 57 height 12
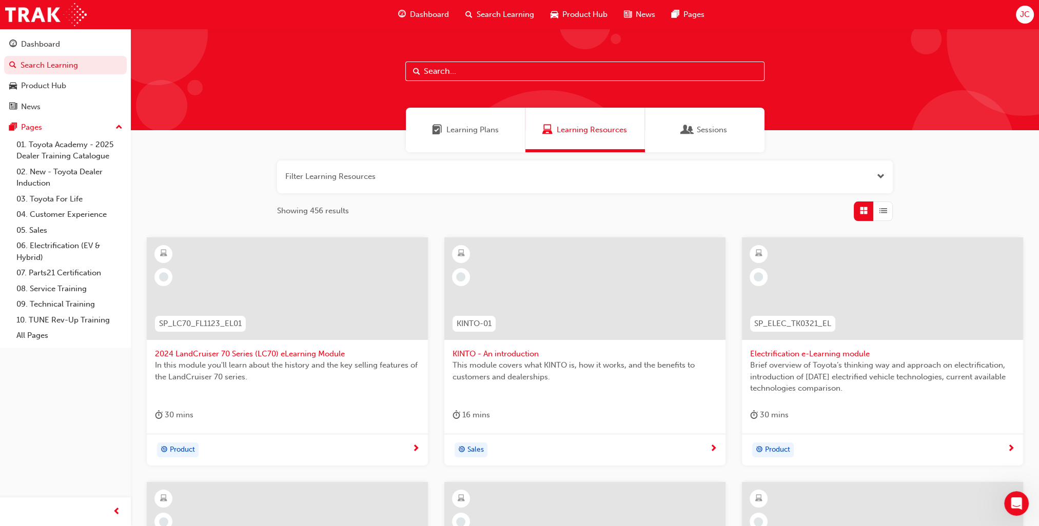
click at [470, 75] on input "text" at bounding box center [584, 71] width 359 height 19
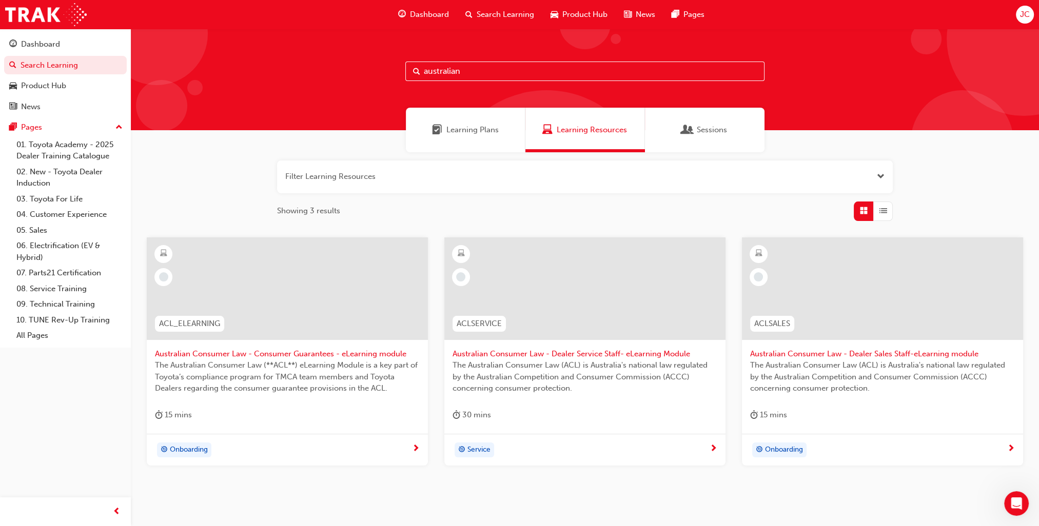
scroll to position [39, 0]
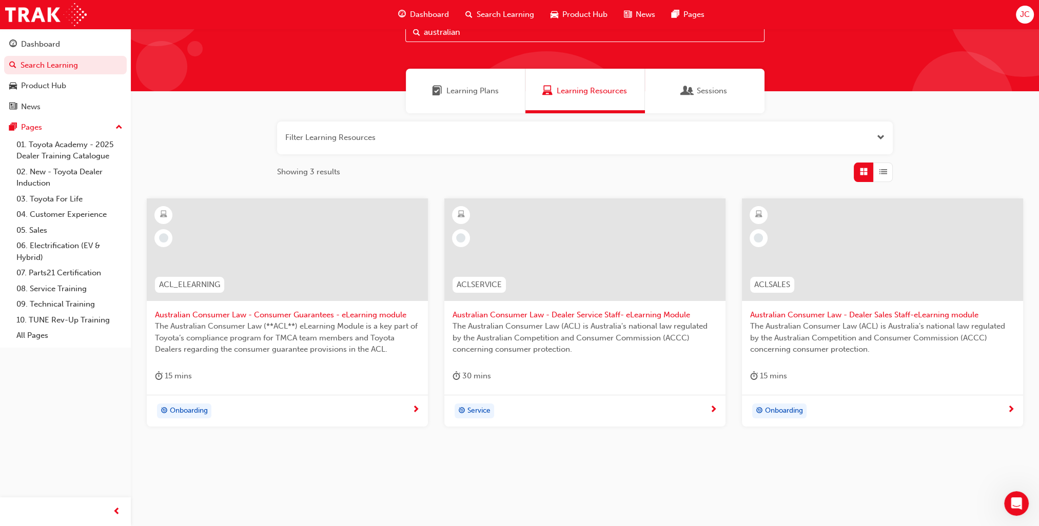
type input "australian"
click at [200, 410] on span "Onboarding" at bounding box center [189, 411] width 38 height 12
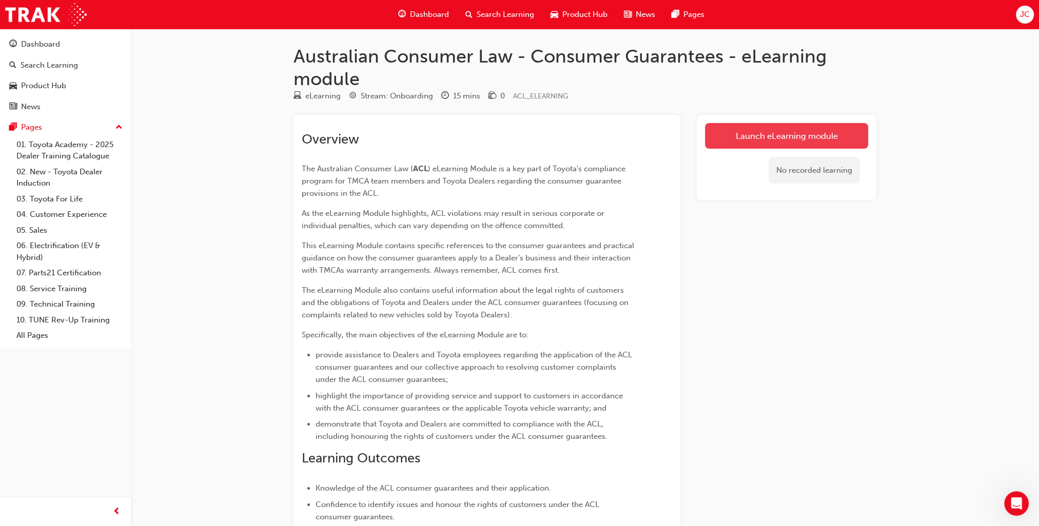
click at [819, 138] on link "Launch eLearning module" at bounding box center [786, 136] width 163 height 26
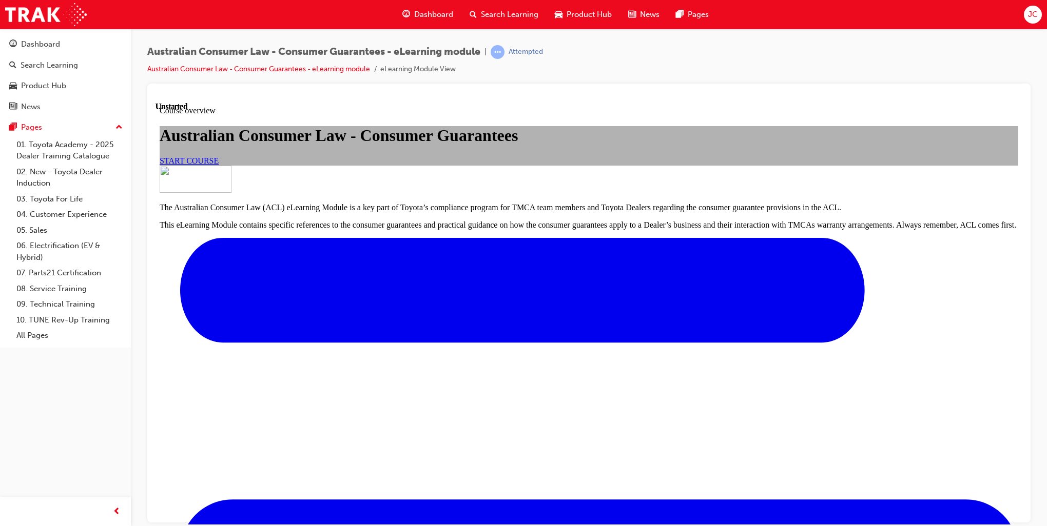
click at [219, 165] on span "START COURSE" at bounding box center [189, 160] width 59 height 9
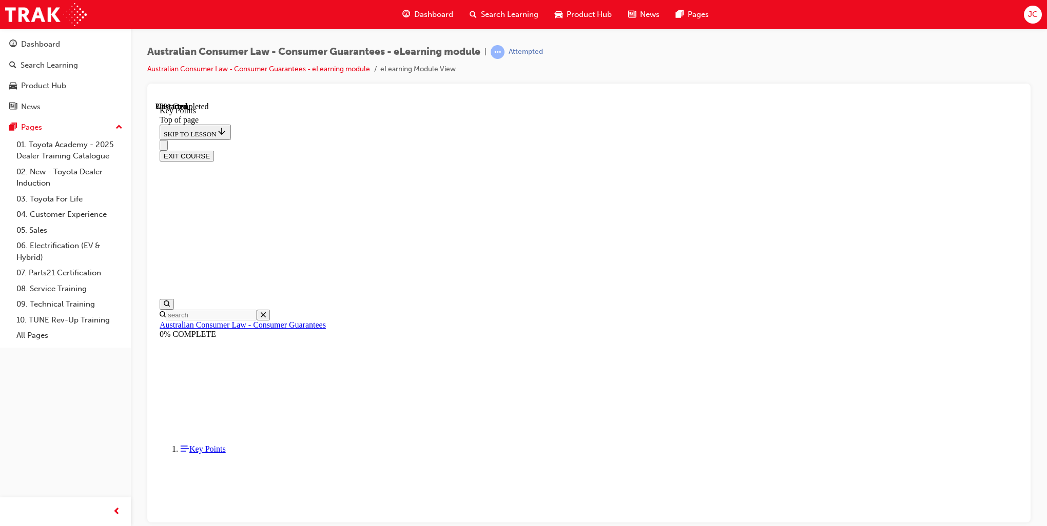
scroll to position [394, 0]
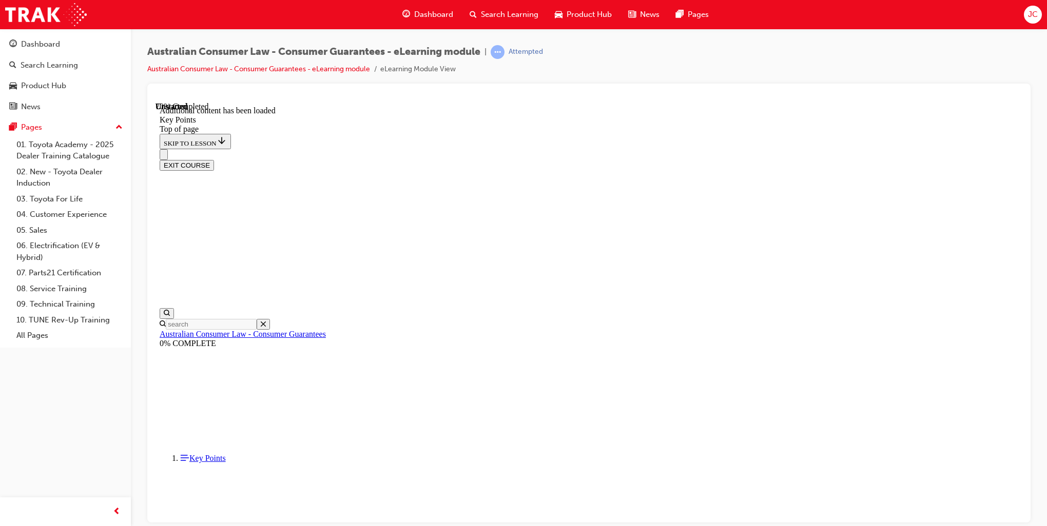
scroll to position [1282, 0]
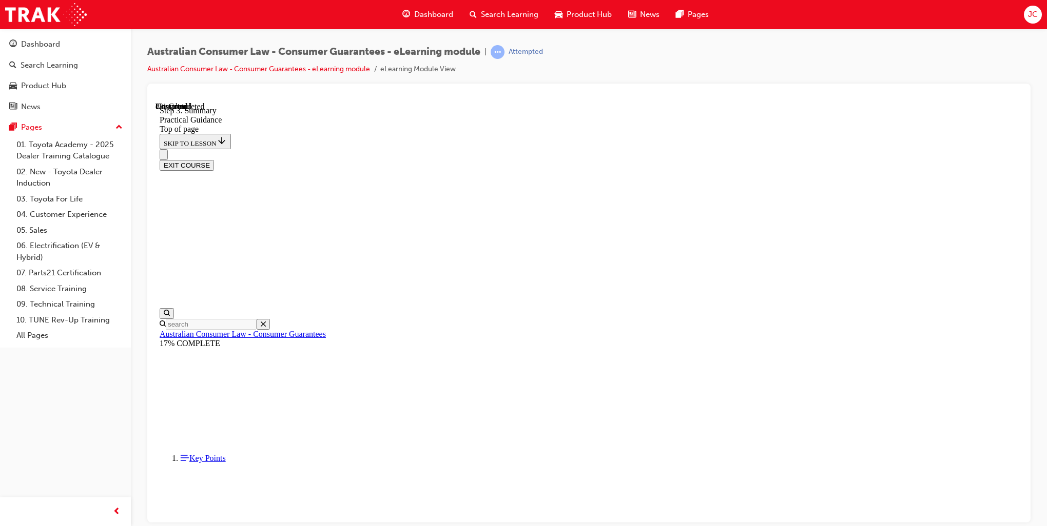
scroll to position [32, 0]
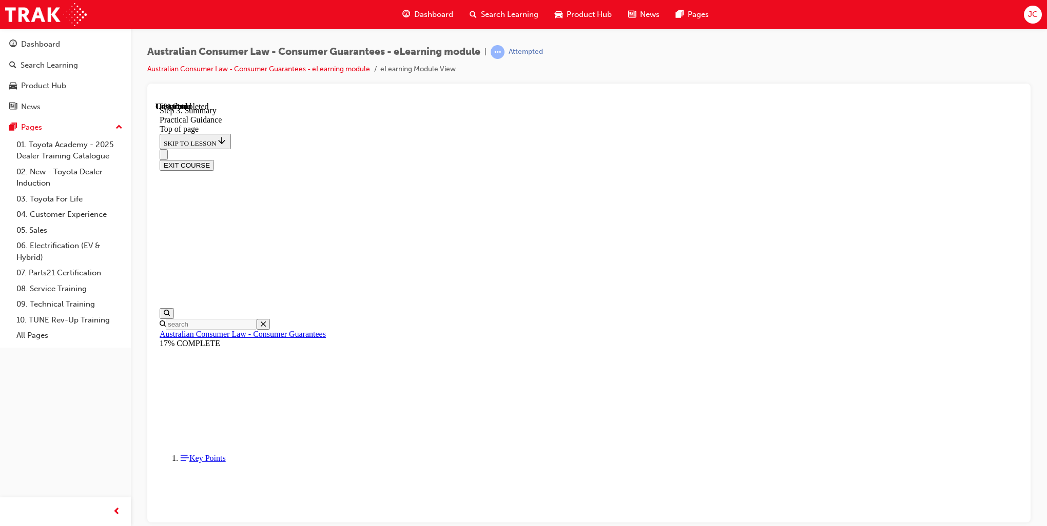
drag, startPoint x: 1018, startPoint y: 341, endPoint x: 1179, endPoint y: 612, distance: 315.2
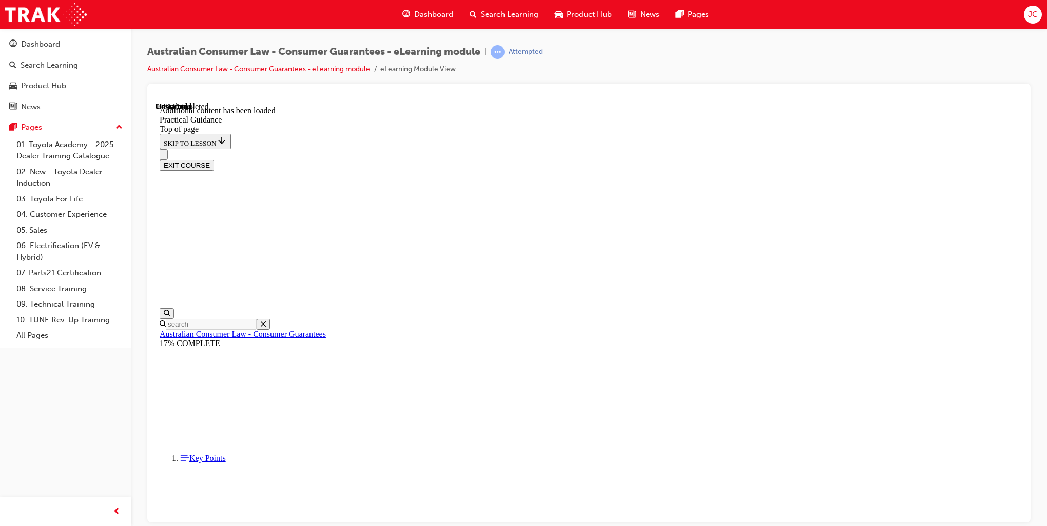
scroll to position [2700, 0]
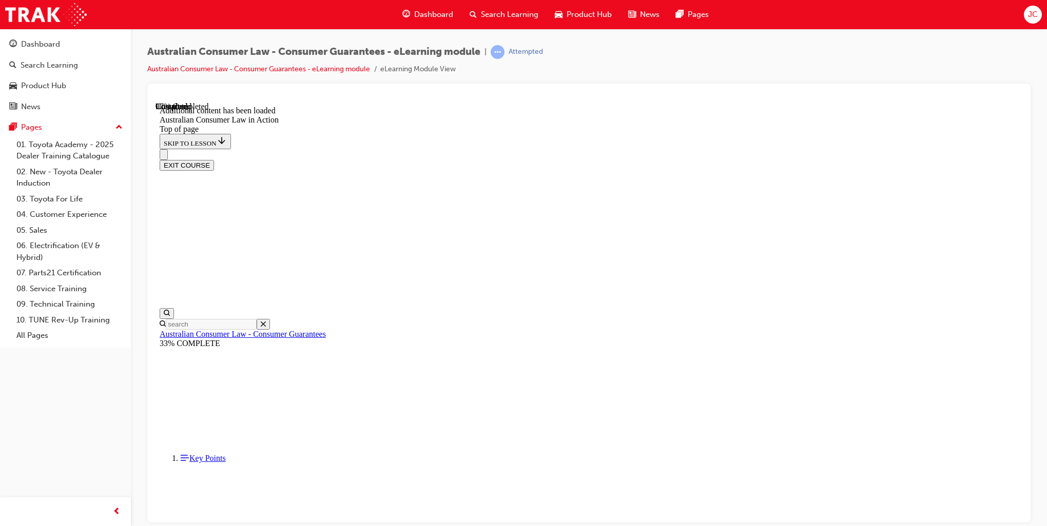
scroll to position [2105, 0]
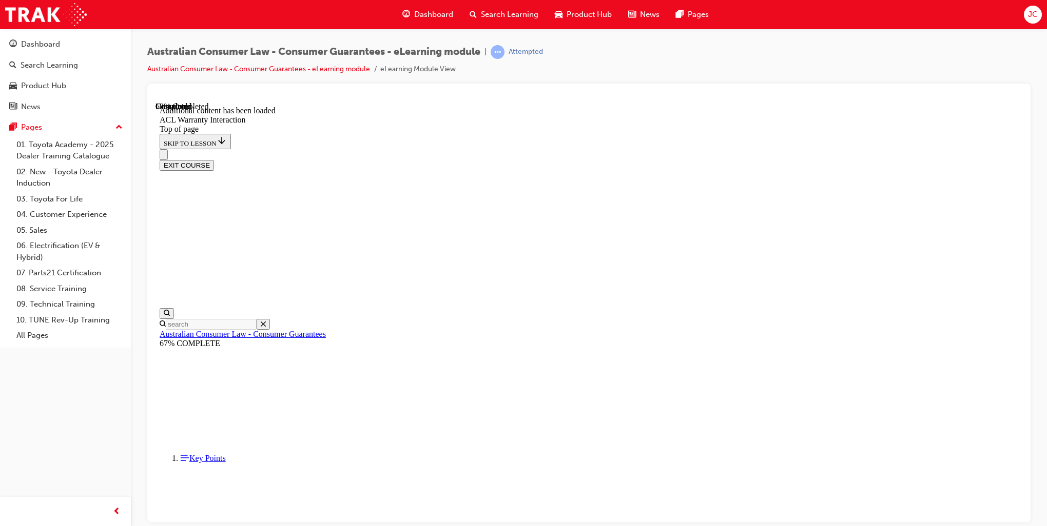
scroll to position [568, 0]
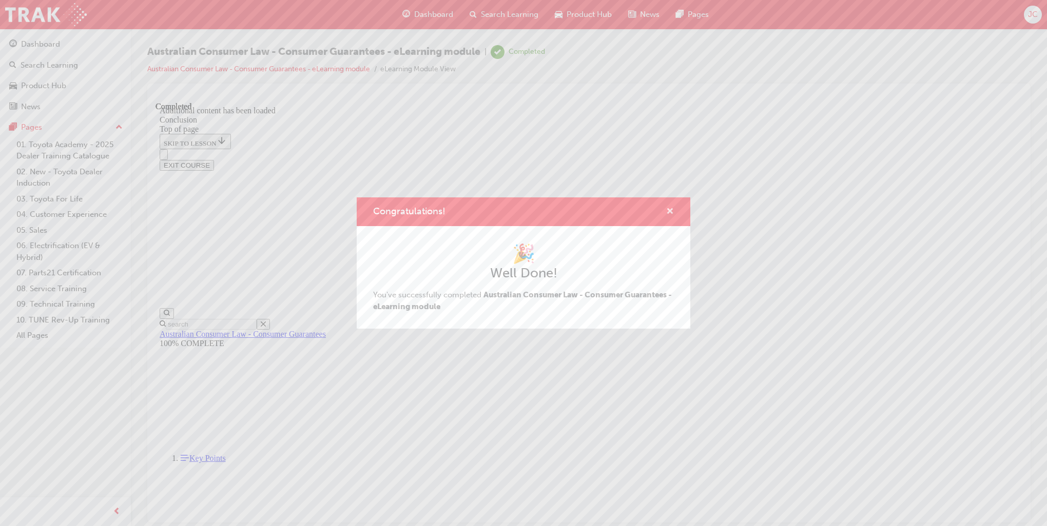
click at [669, 212] on span "cross-icon" at bounding box center [670, 212] width 8 height 9
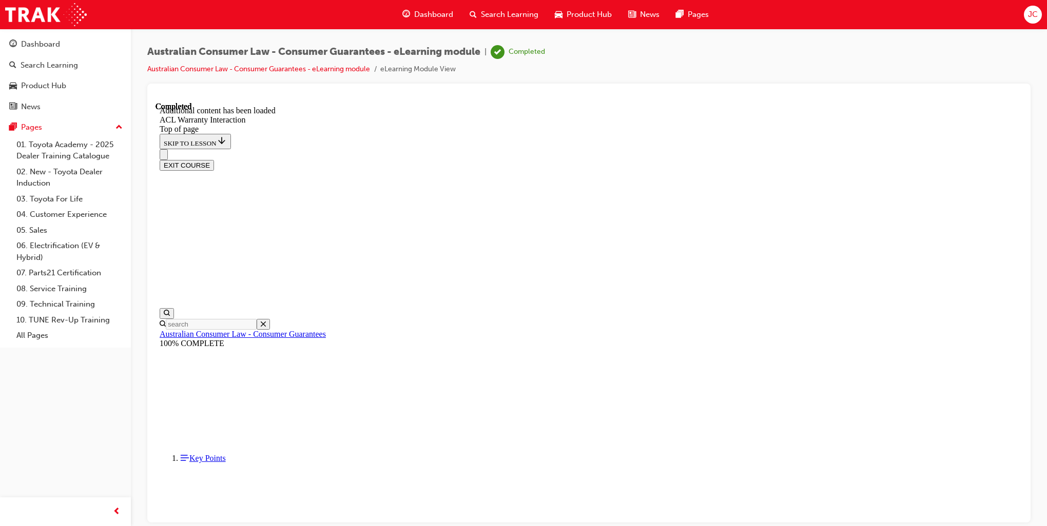
scroll to position [455, 0]
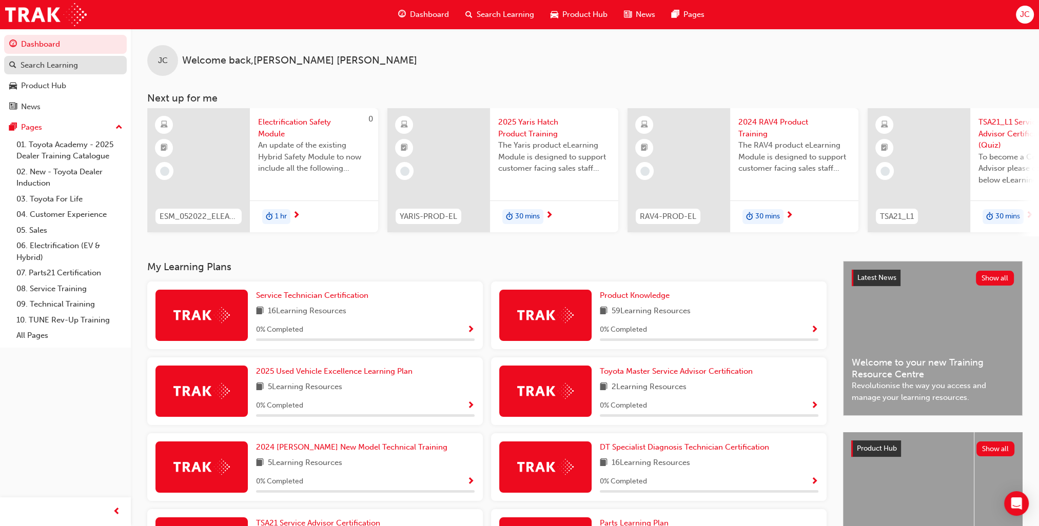
click at [46, 62] on div "Search Learning" at bounding box center [49, 66] width 57 height 12
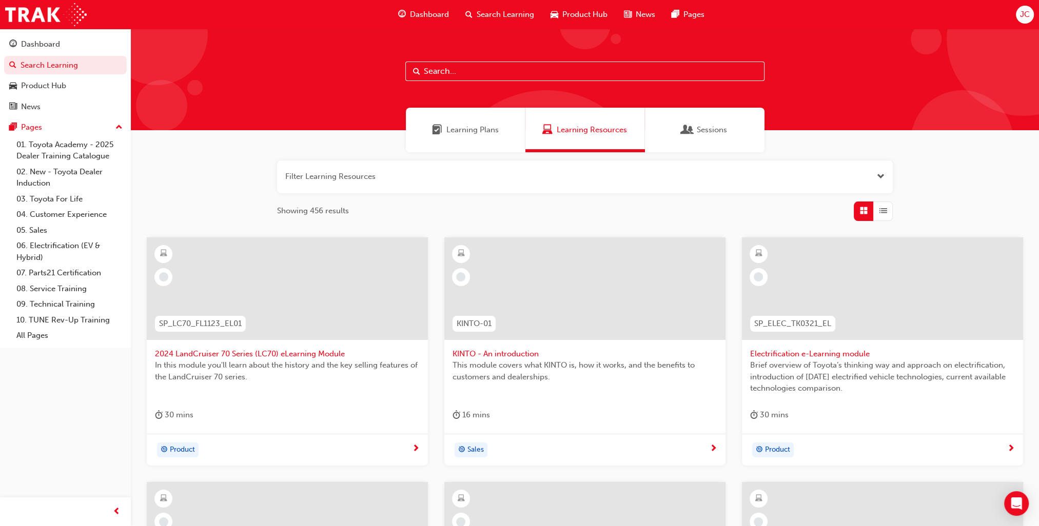
click at [438, 69] on input "text" at bounding box center [584, 71] width 359 height 19
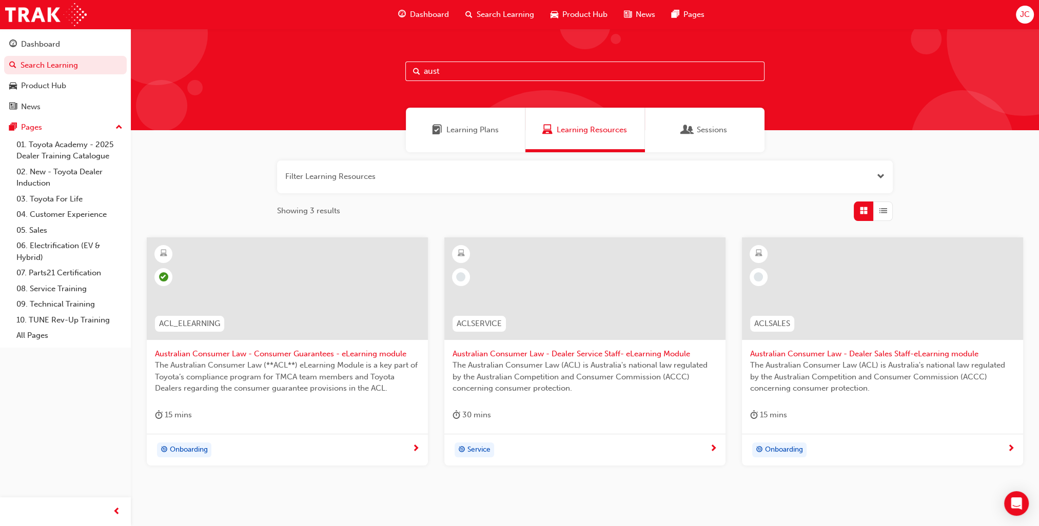
type input "aust"
click at [822, 354] on span "Australian Consumer Law - Dealer Sales Staff-eLearning module" at bounding box center [882, 354] width 265 height 12
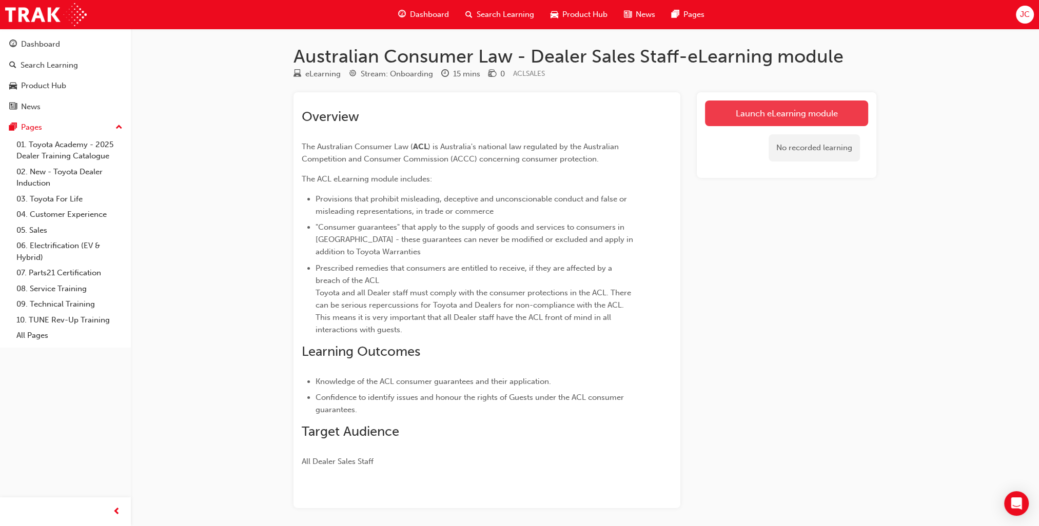
click at [749, 113] on link "Launch eLearning module" at bounding box center [786, 114] width 163 height 26
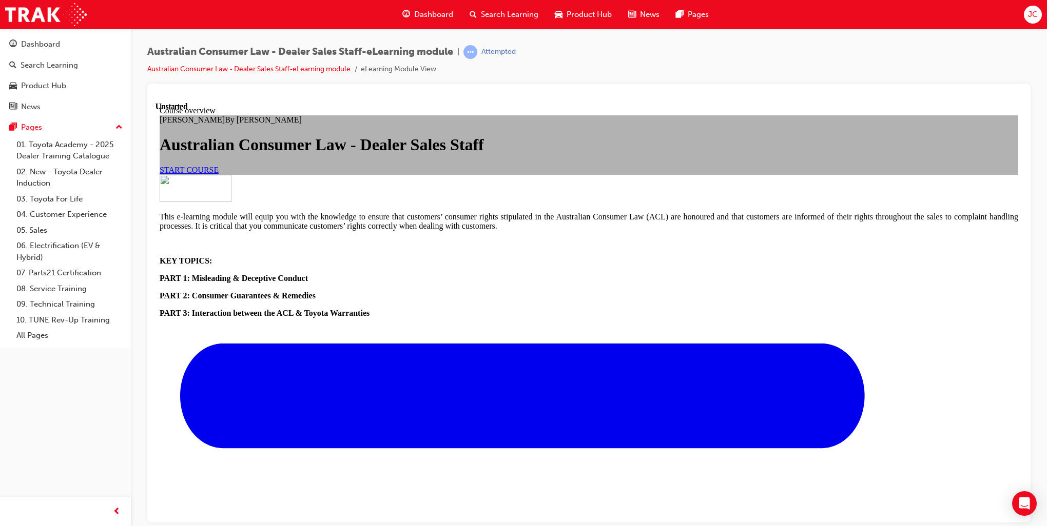
click at [219, 174] on span "START COURSE" at bounding box center [189, 169] width 59 height 9
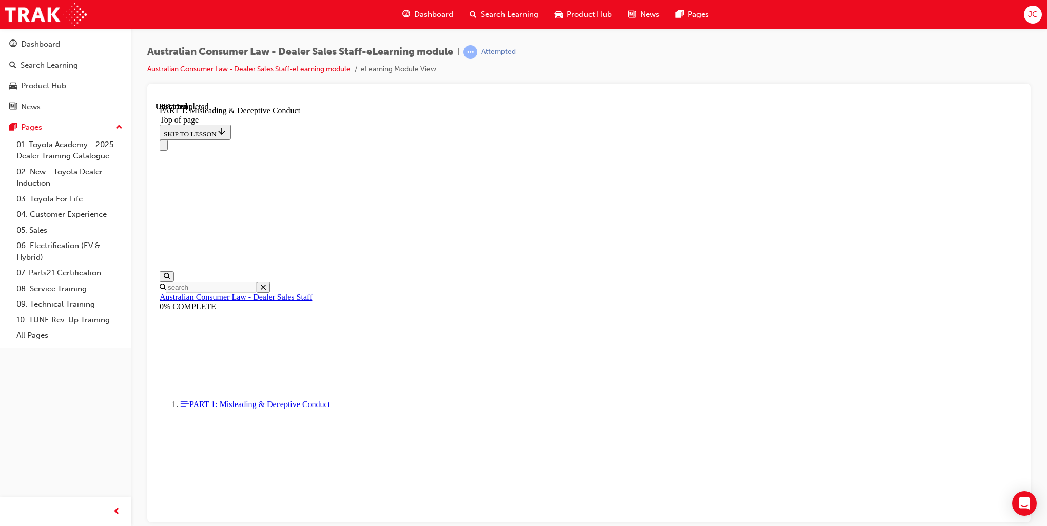
scroll to position [571, 0]
drag, startPoint x: 1016, startPoint y: 229, endPoint x: 1181, endPoint y: 526, distance: 340.1
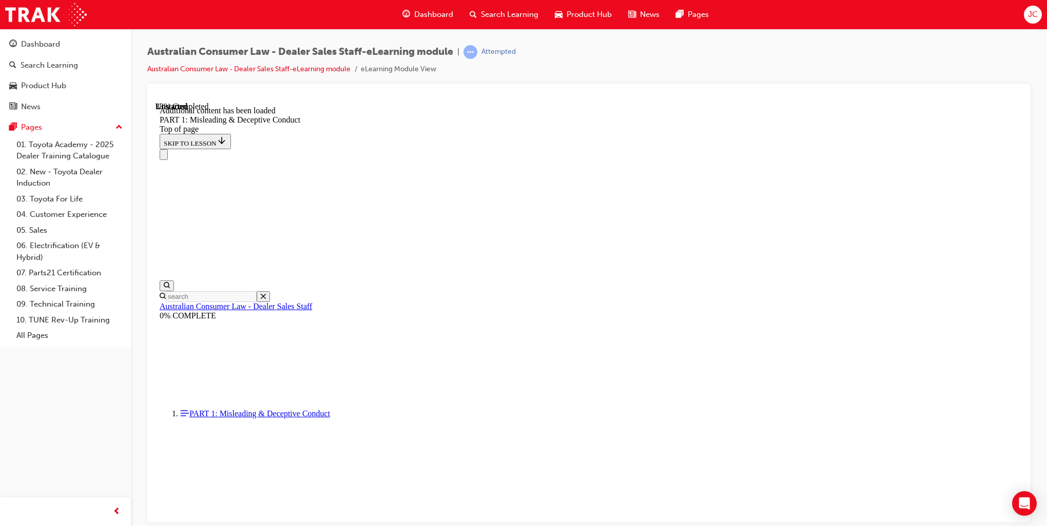
scroll to position [1172, 0]
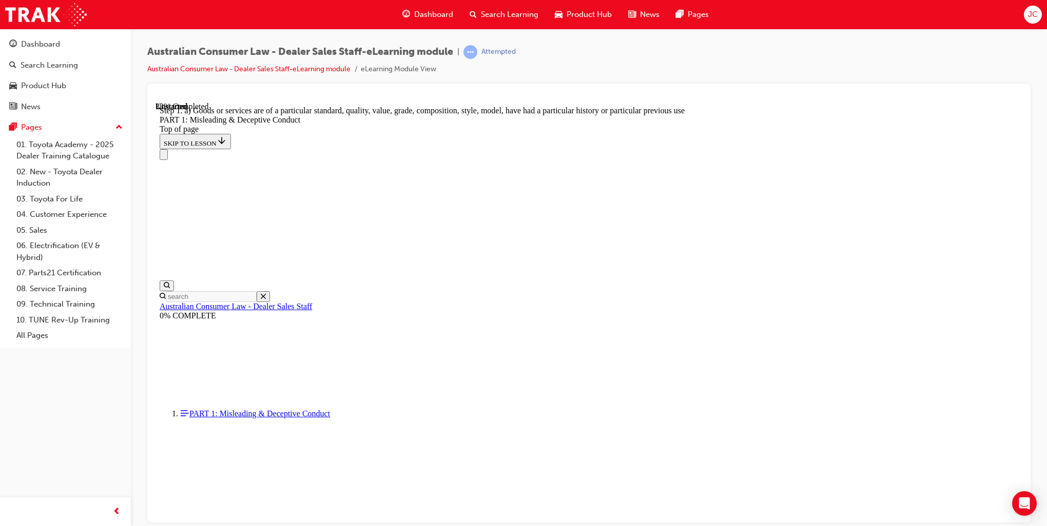
scroll to position [1162, 0]
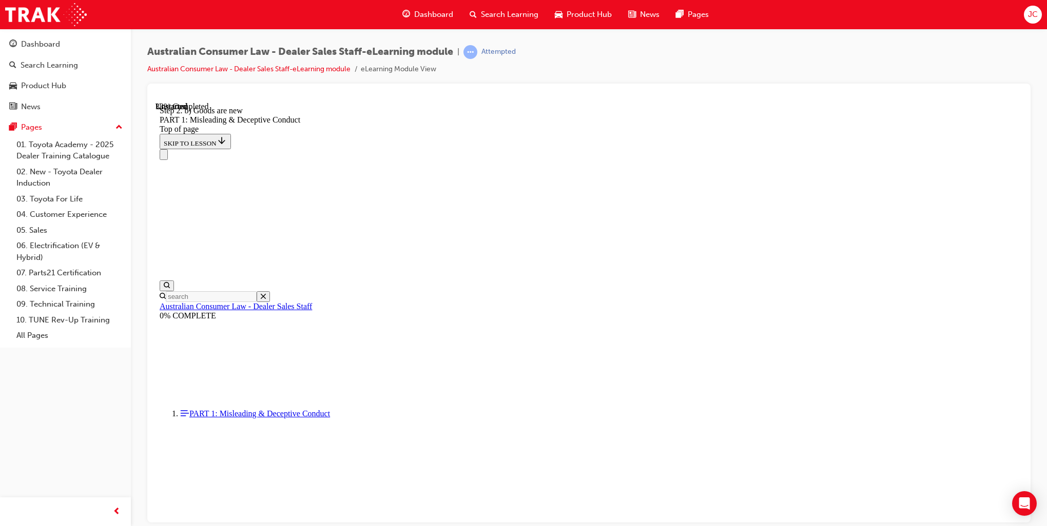
scroll to position [1143, 0]
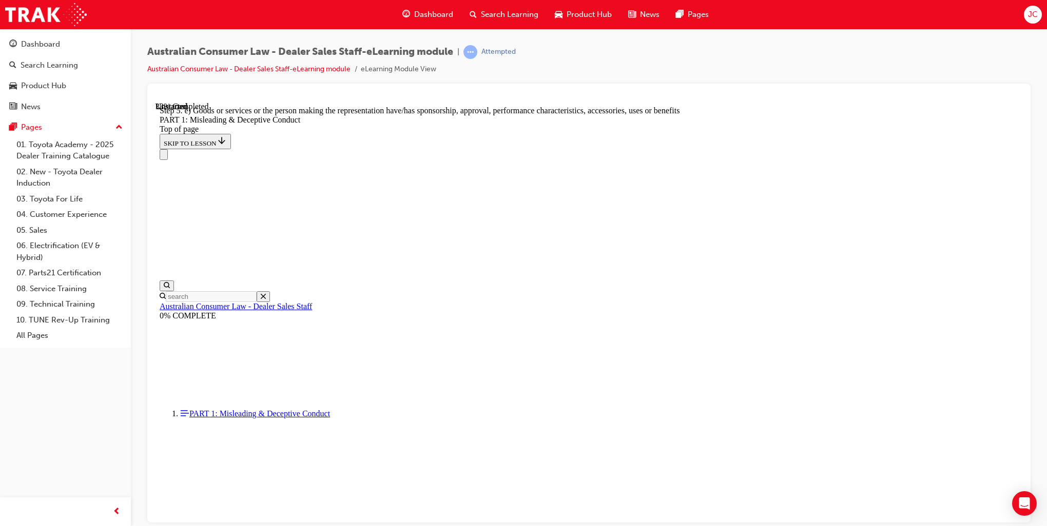
scroll to position [1147, 0]
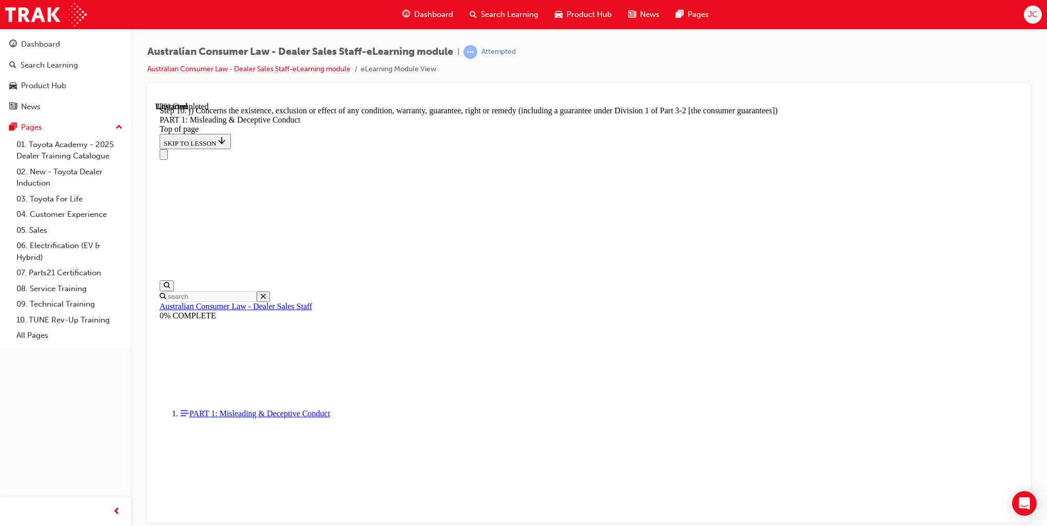
scroll to position [1162, 0]
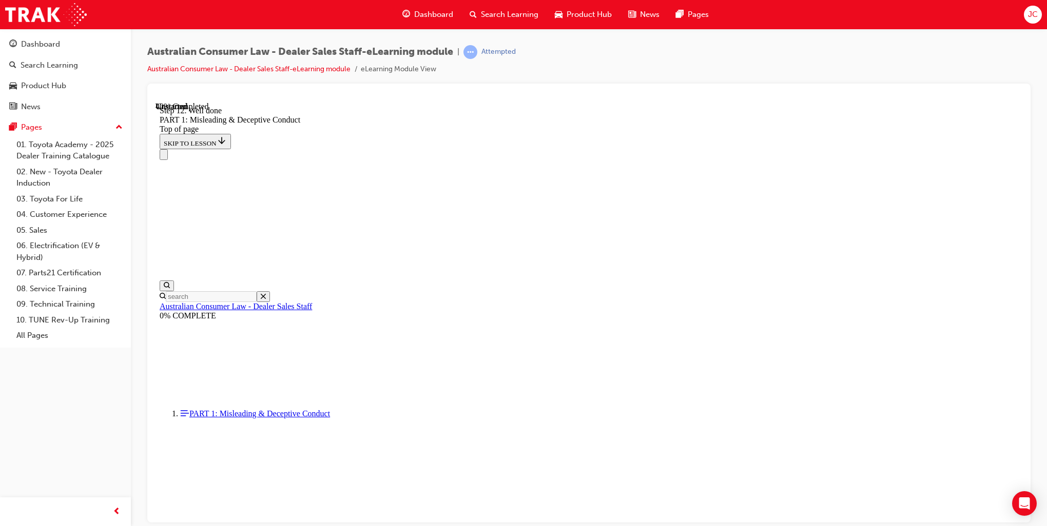
scroll to position [1141, 0]
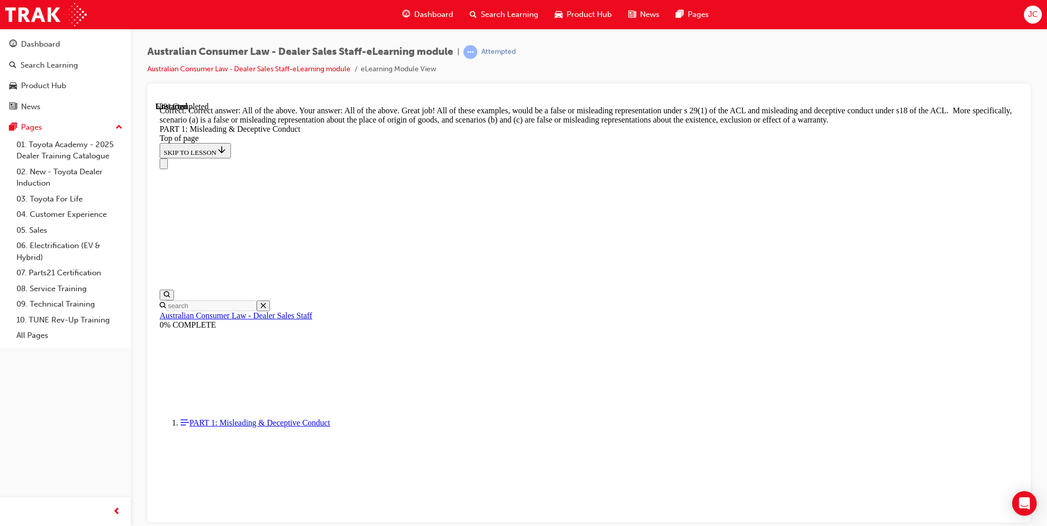
scroll to position [1708, 0]
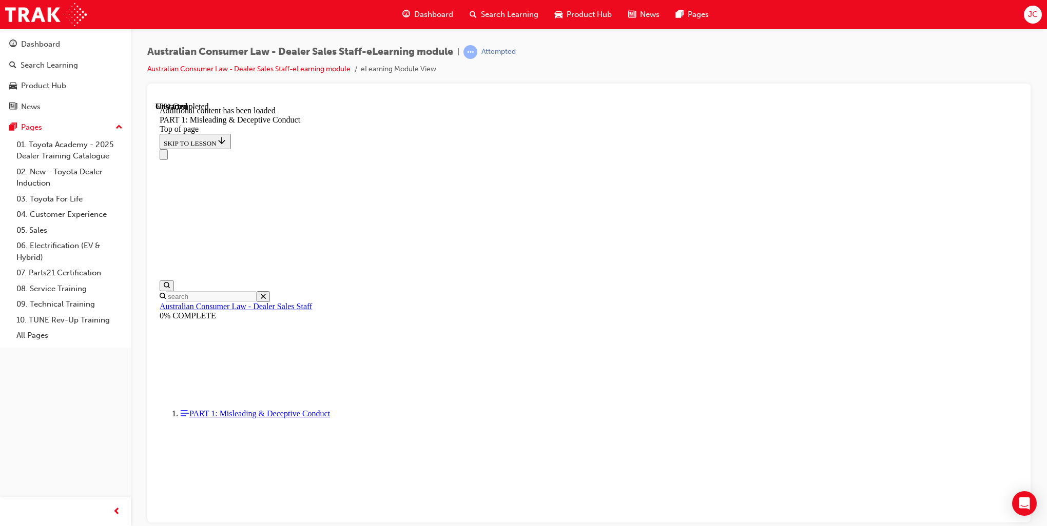
scroll to position [2022, 0]
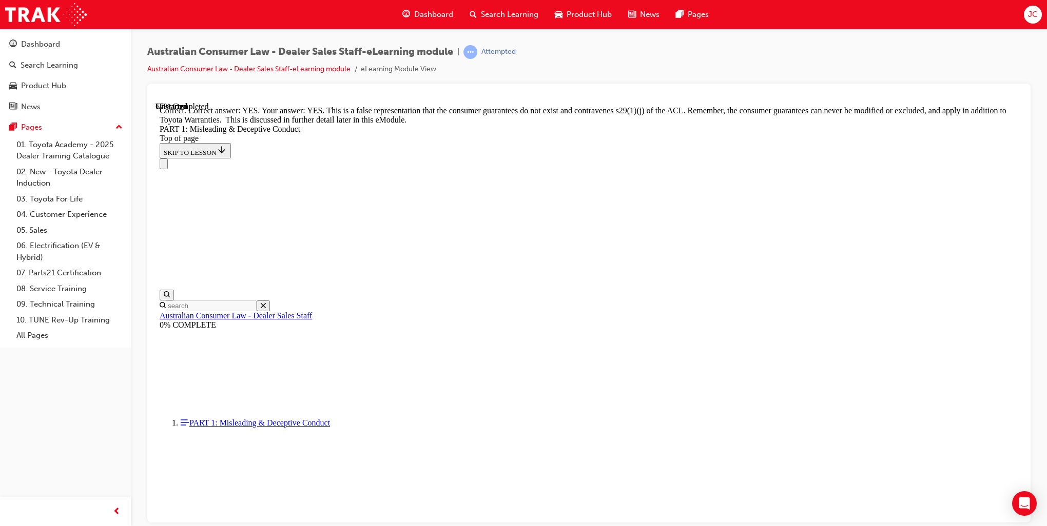
scroll to position [2190, 0]
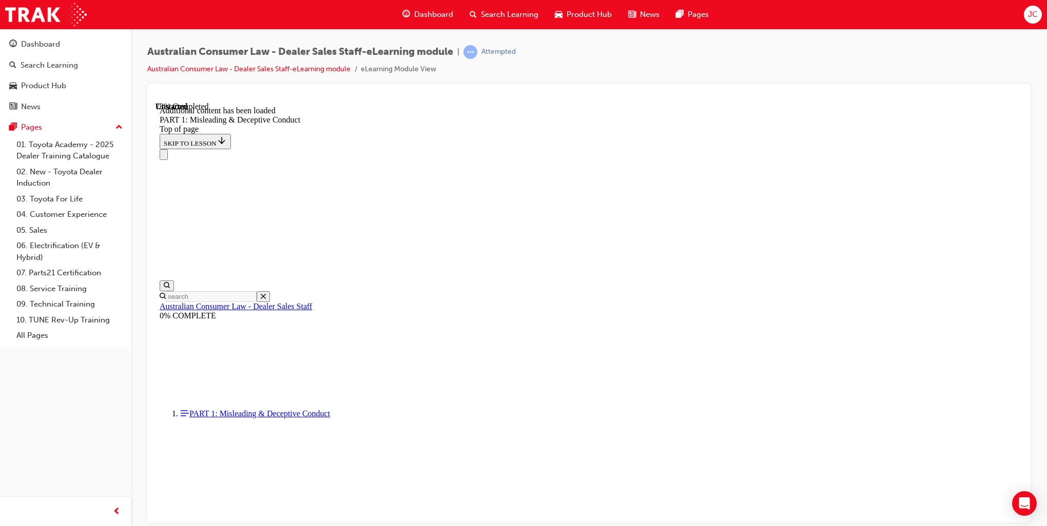
scroll to position [2469, 0]
click button "START"
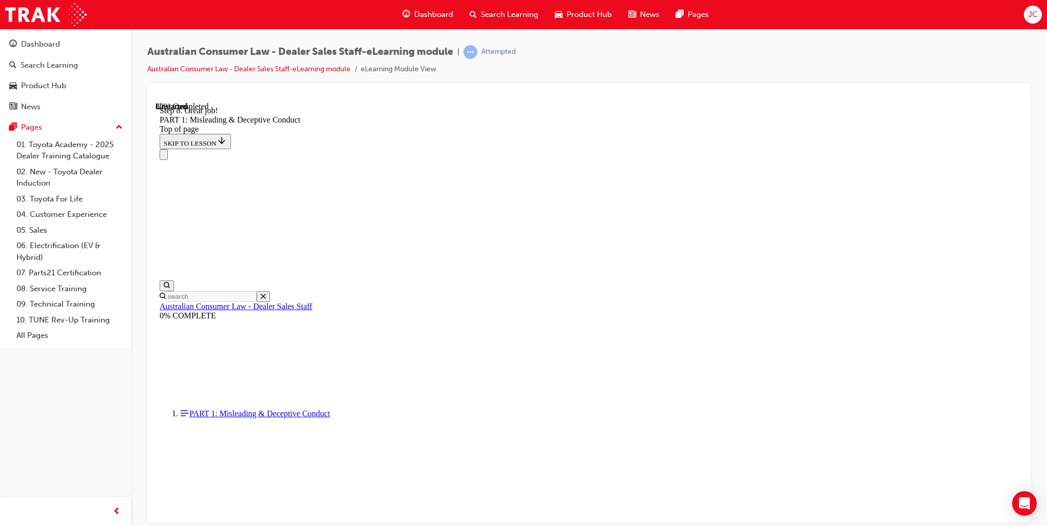
click button "START"
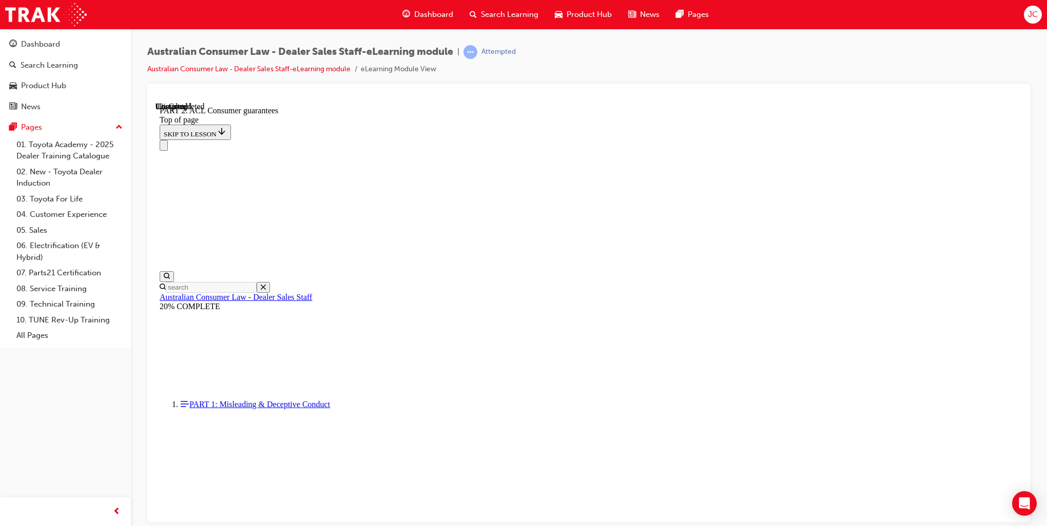
scroll to position [1633, 0]
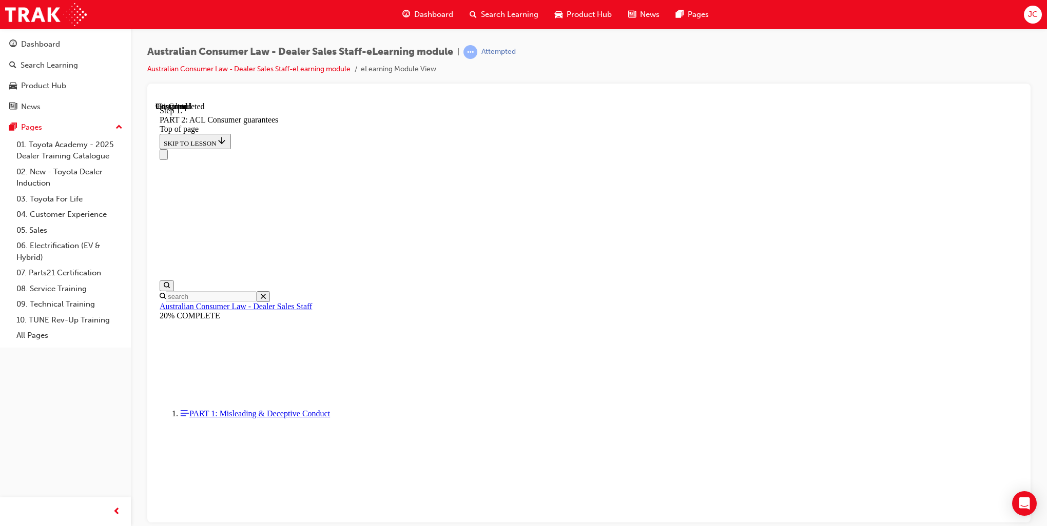
scroll to position [1627, 0]
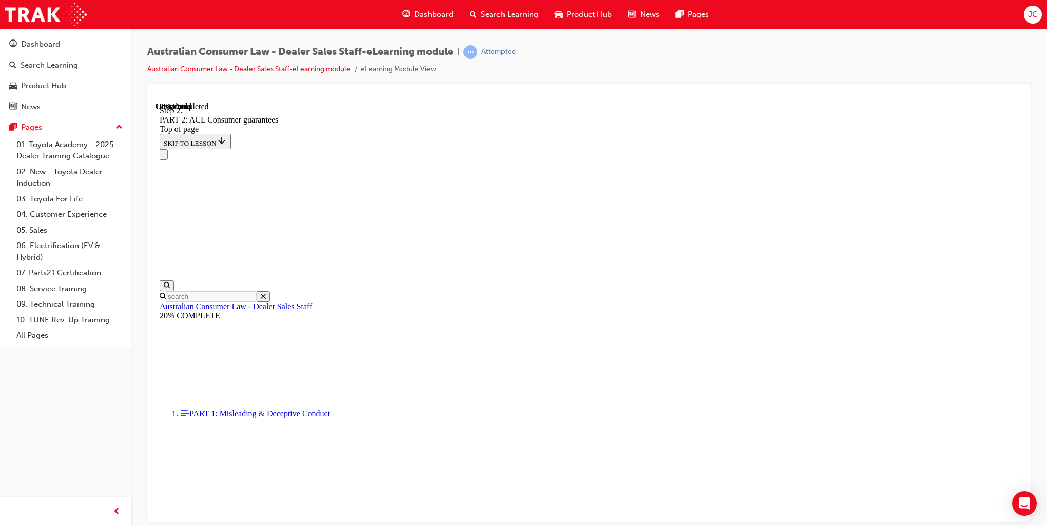
scroll to position [1902, 0]
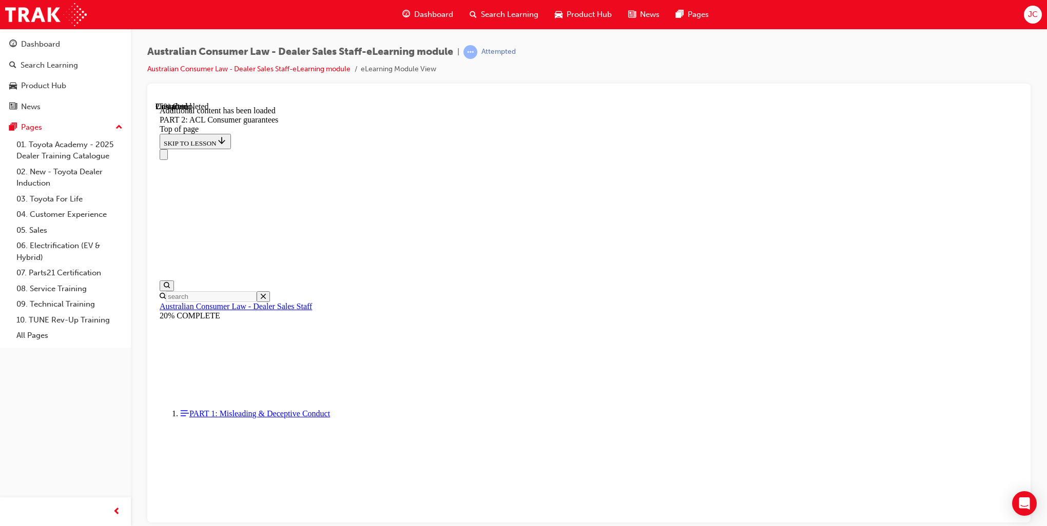
scroll to position [3087, 0]
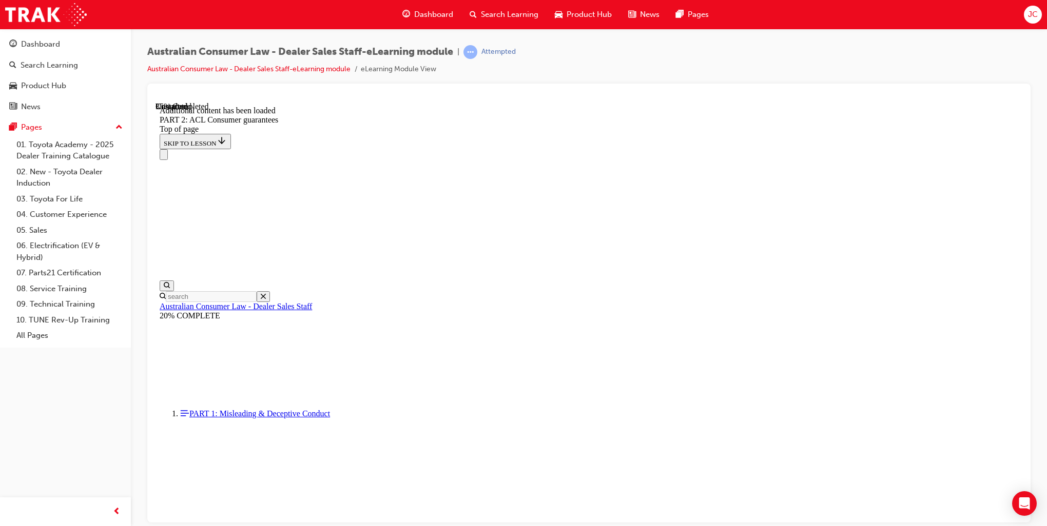
scroll to position [4328, 0]
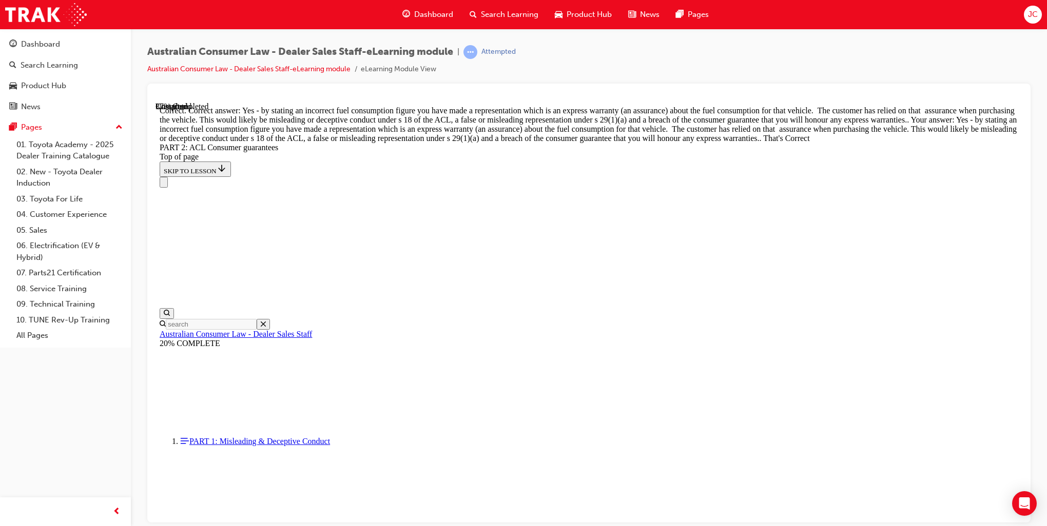
scroll to position [4627, 0]
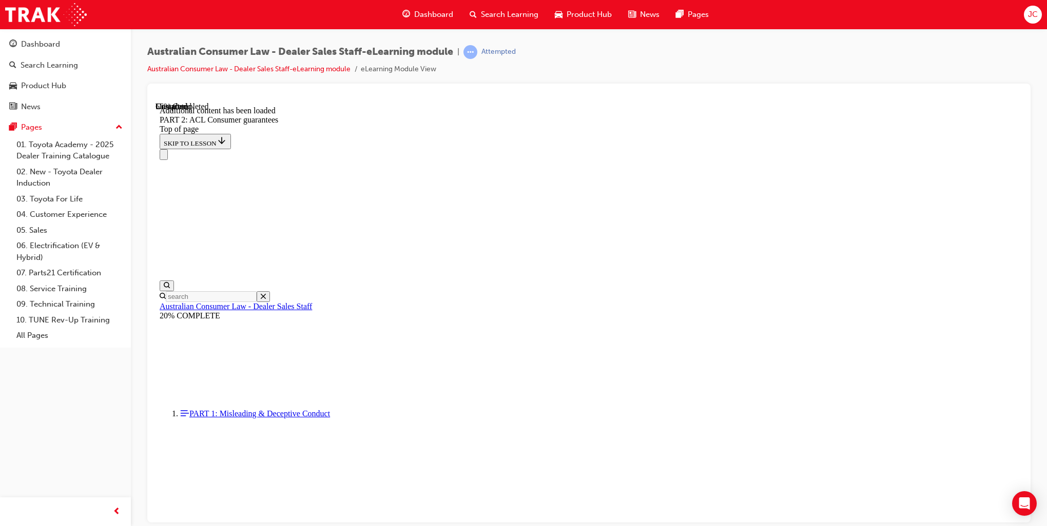
scroll to position [6224, 0]
drag, startPoint x: 653, startPoint y: 419, endPoint x: 636, endPoint y: 343, distance: 77.3
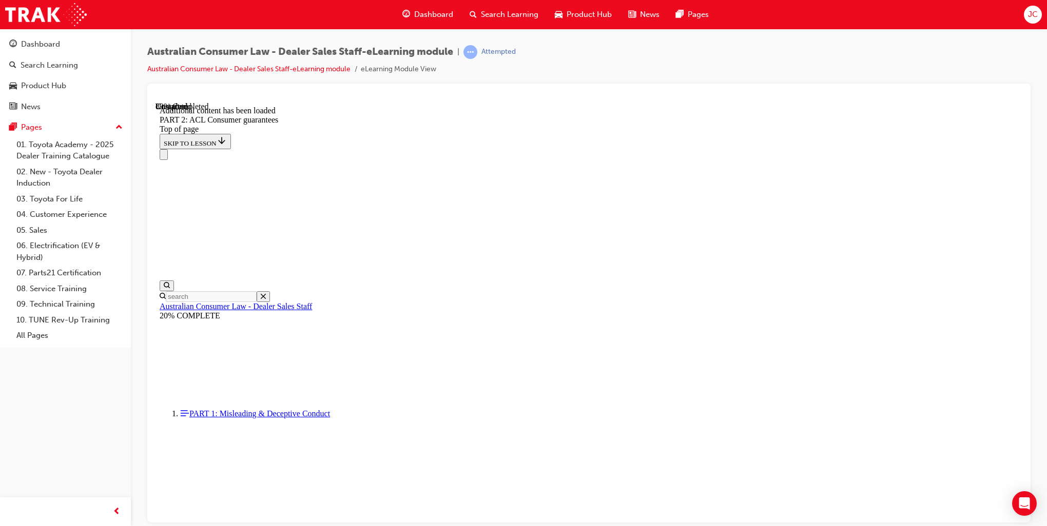
scroll to position [11193, 0]
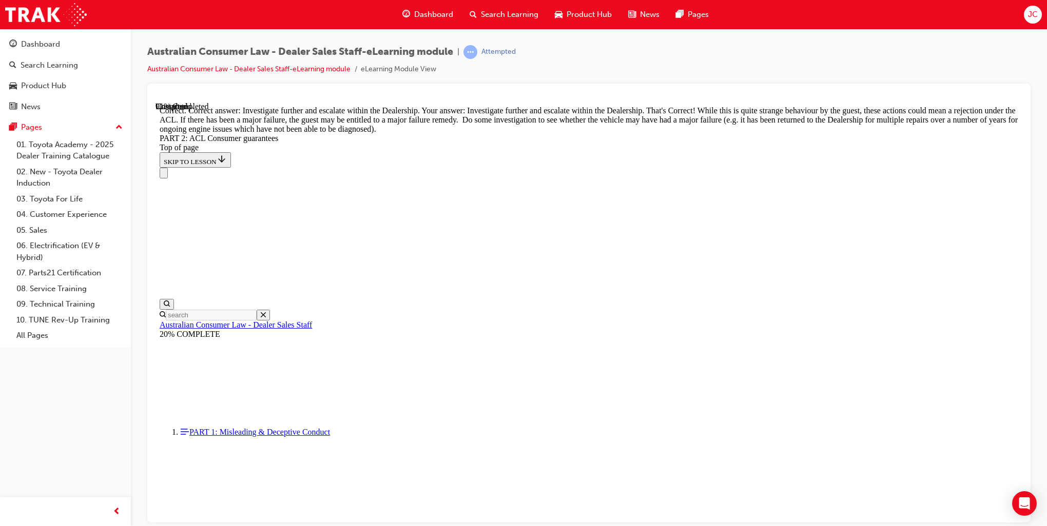
scroll to position [11384, 0]
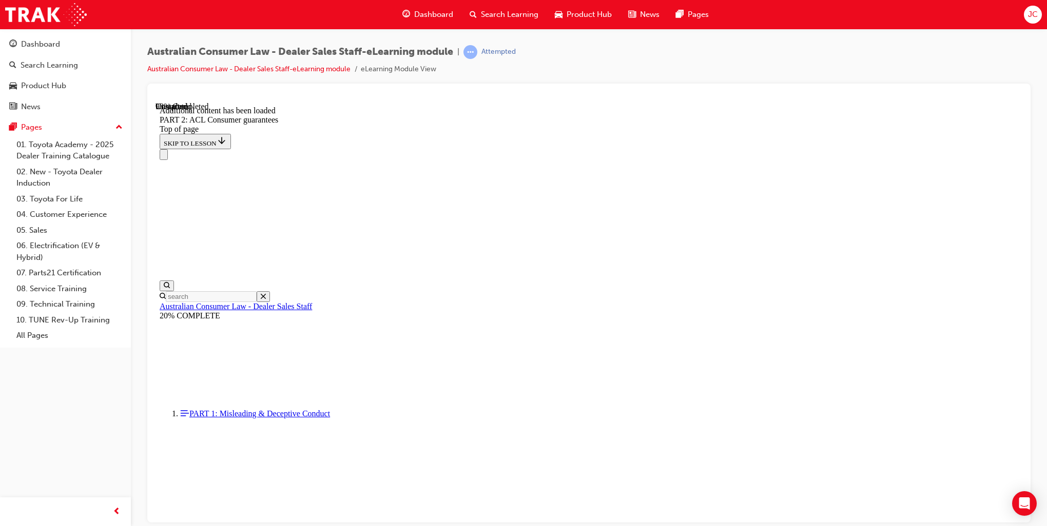
scroll to position [12126, 0]
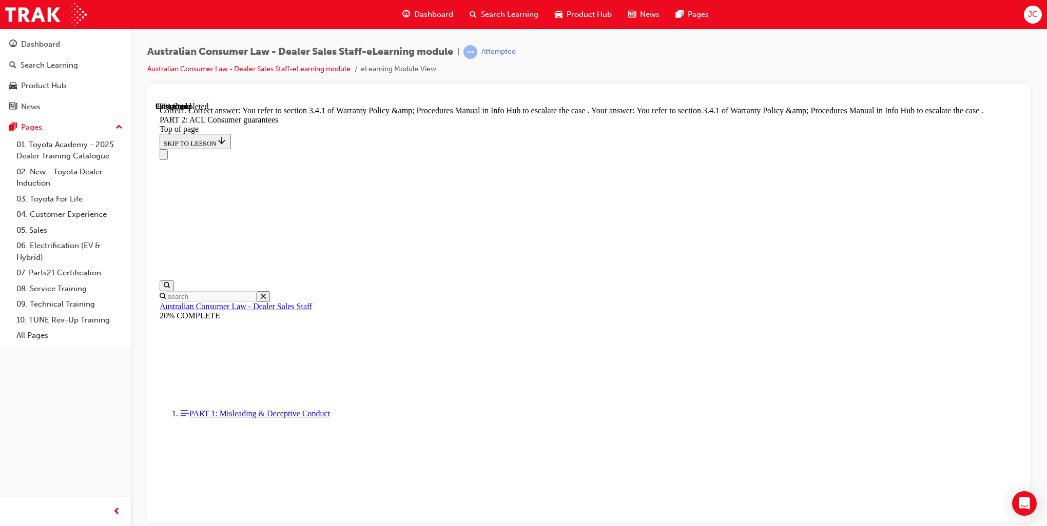
scroll to position [12803, 0]
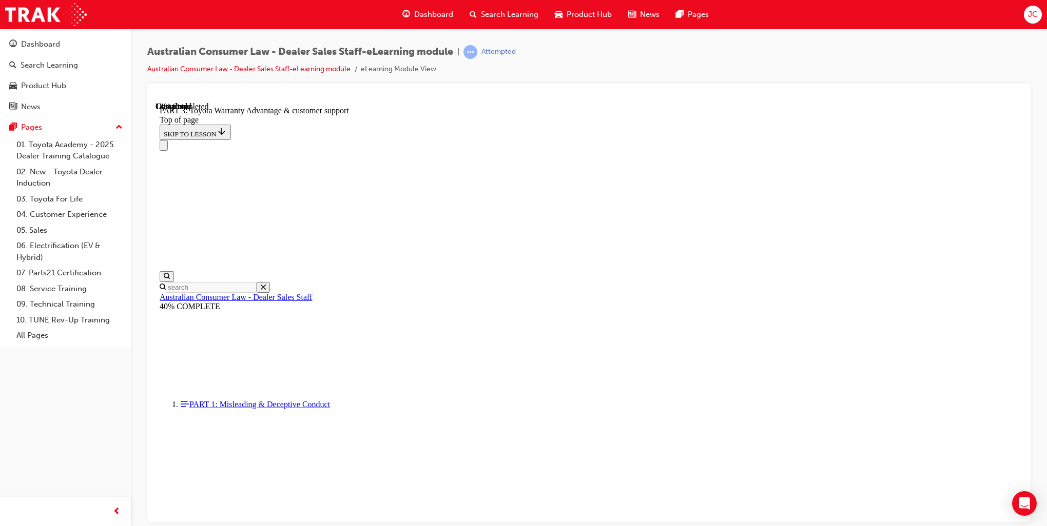
scroll to position [613, 0]
drag, startPoint x: 1006, startPoint y: 400, endPoint x: 1006, endPoint y: 408, distance: 7.7
drag, startPoint x: 663, startPoint y: 420, endPoint x: 675, endPoint y: 423, distance: 12.7
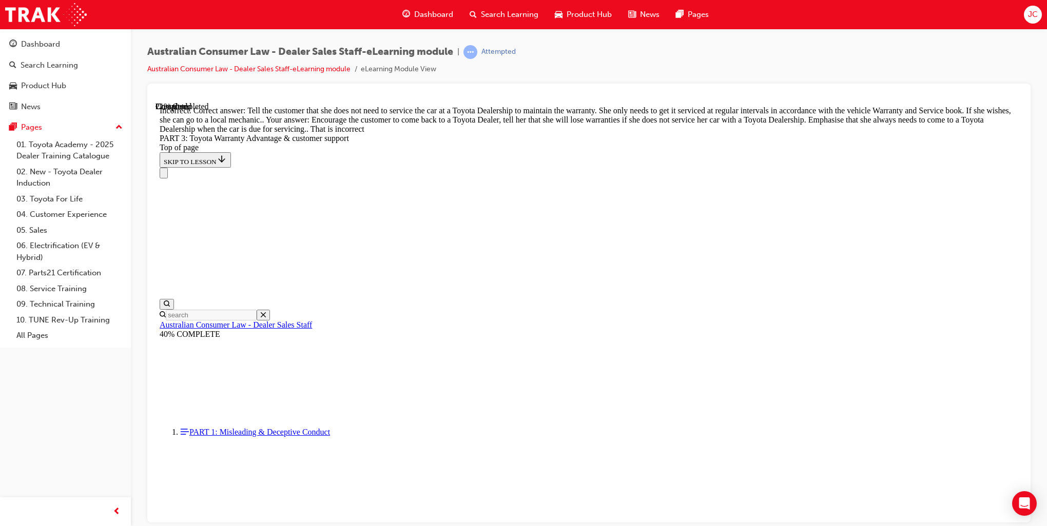
scroll to position [809, 0]
drag, startPoint x: 667, startPoint y: 344, endPoint x: 776, endPoint y: 380, distance: 115.0
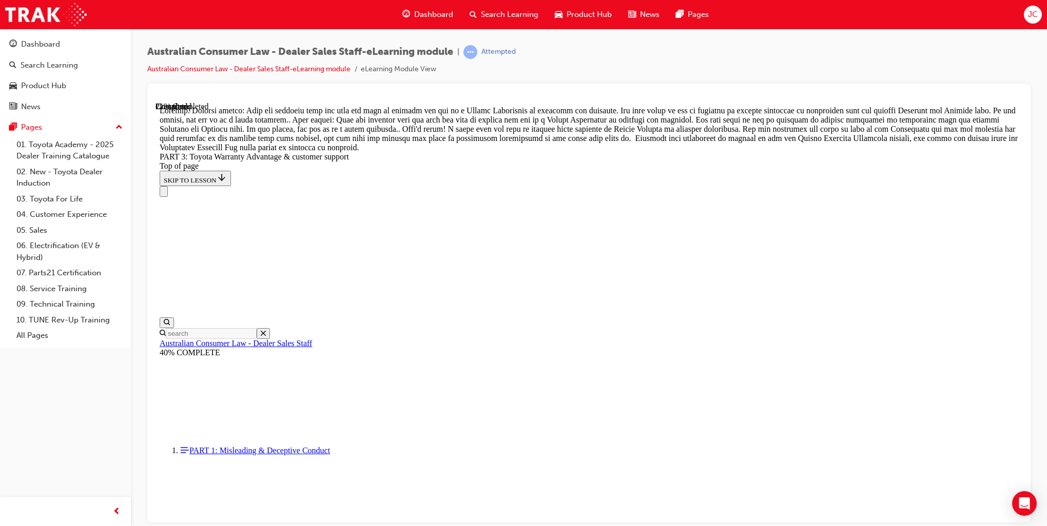
scroll to position [882, 0]
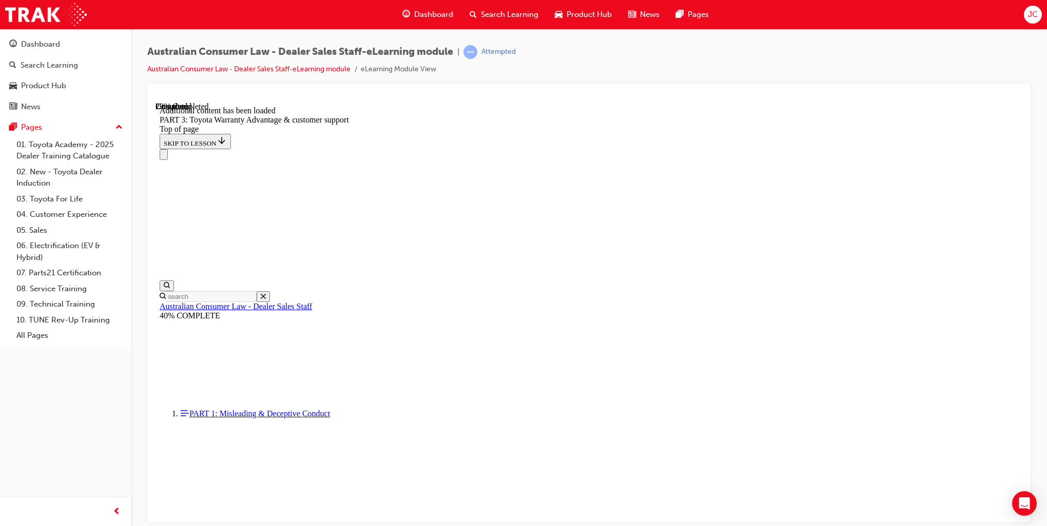
scroll to position [1196, 0]
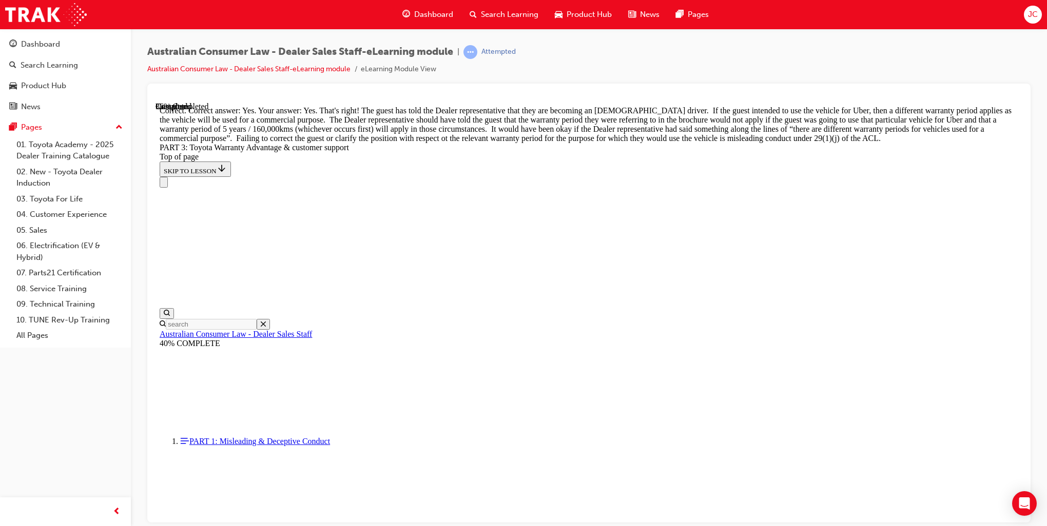
scroll to position [1491, 0]
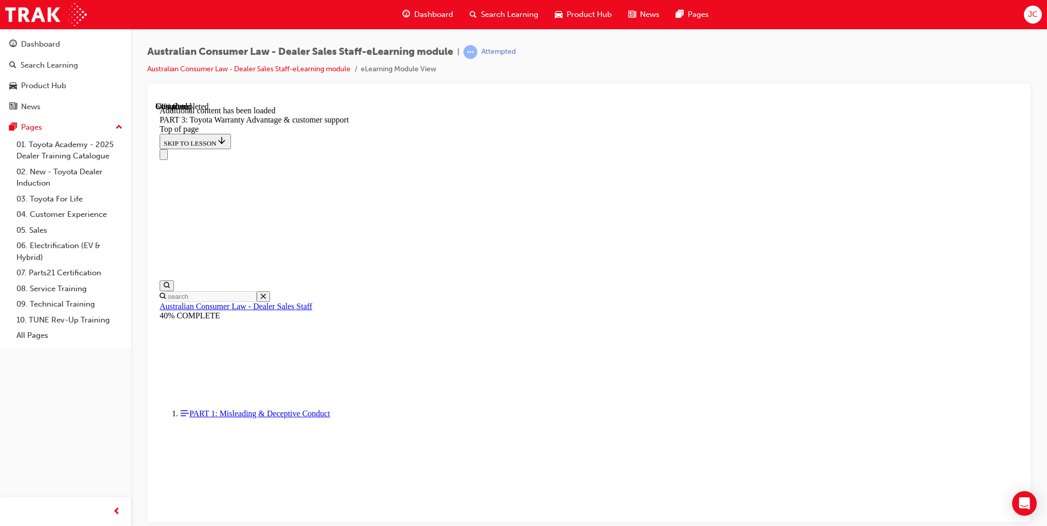
scroll to position [2661, 0]
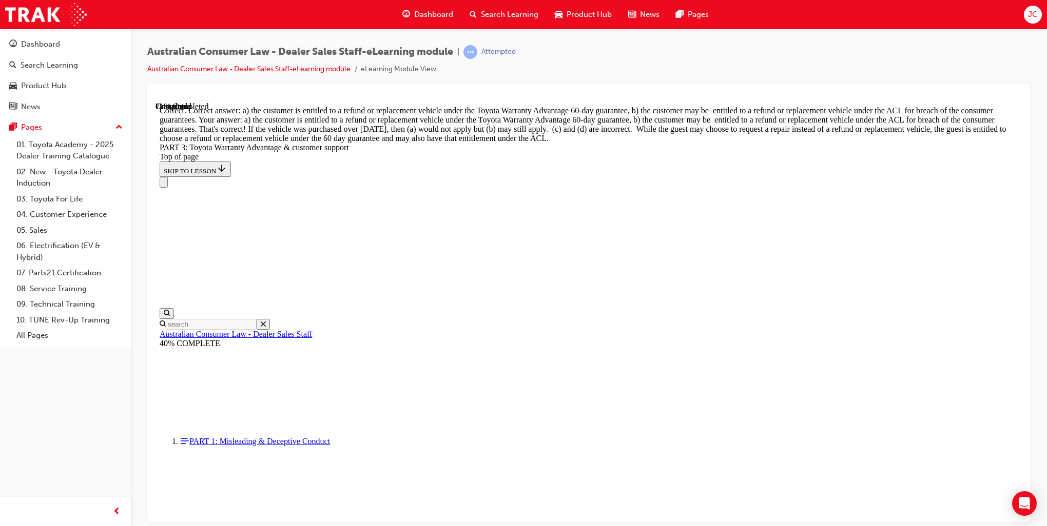
scroll to position [2953, 0]
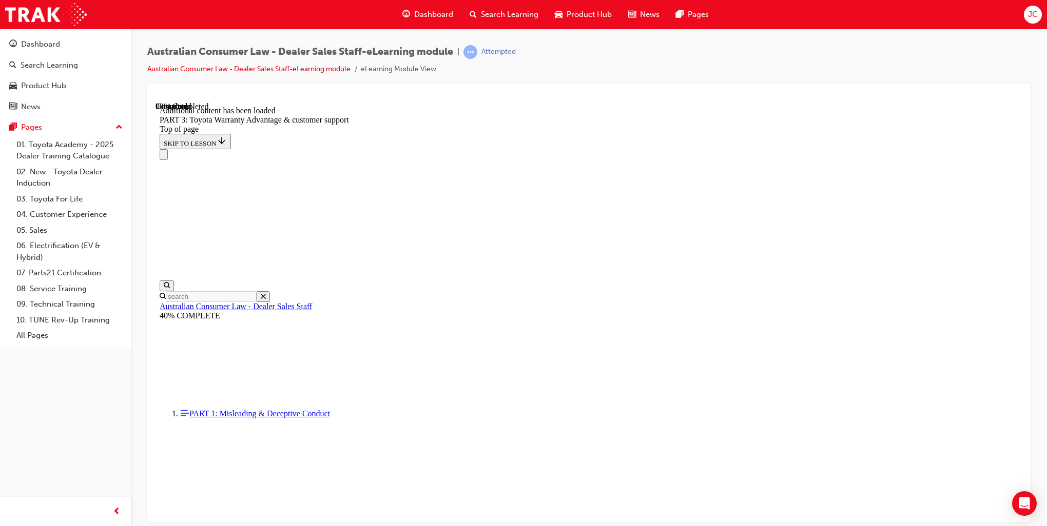
scroll to position [3204, 0]
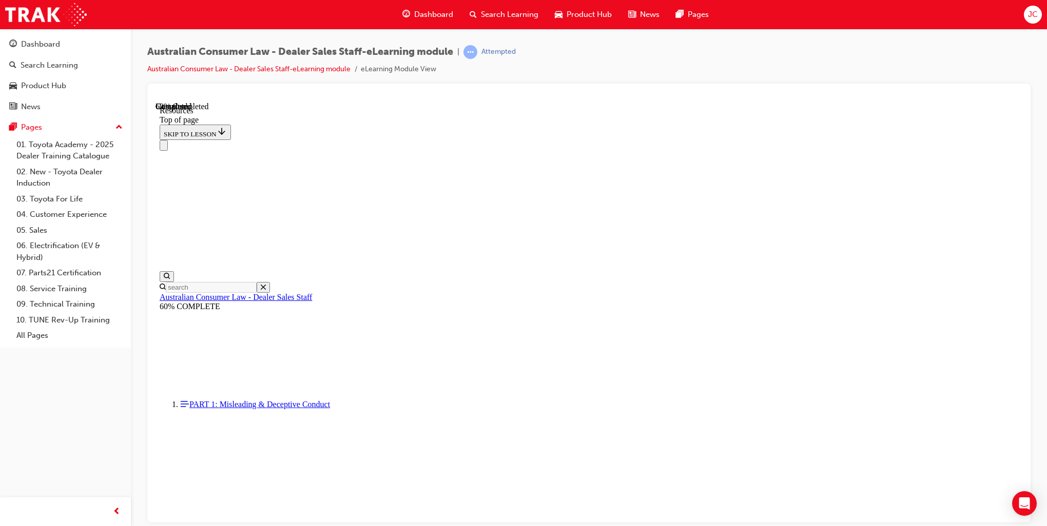
scroll to position [460, 0]
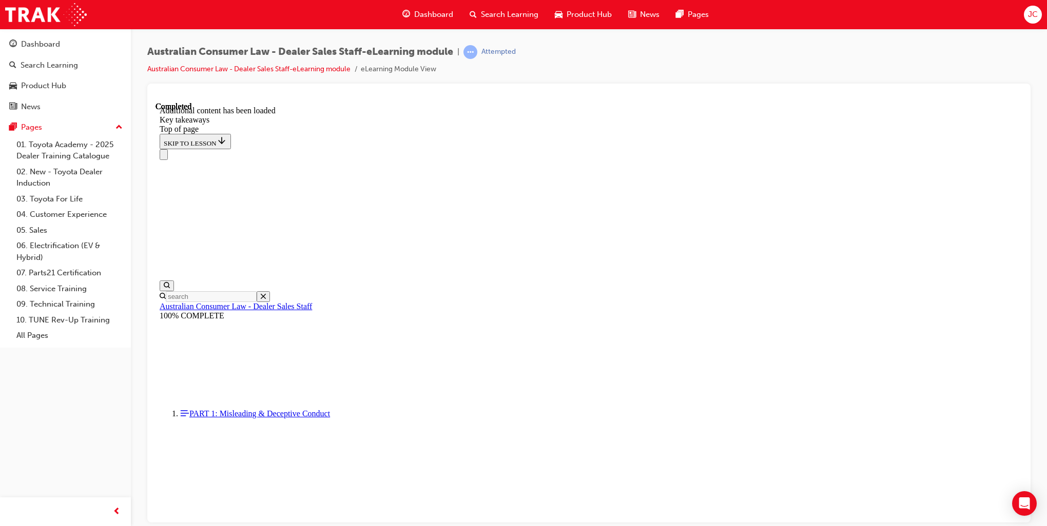
scroll to position [177, 0]
click at [501, 9] on span "Search Learning" at bounding box center [509, 15] width 57 height 12
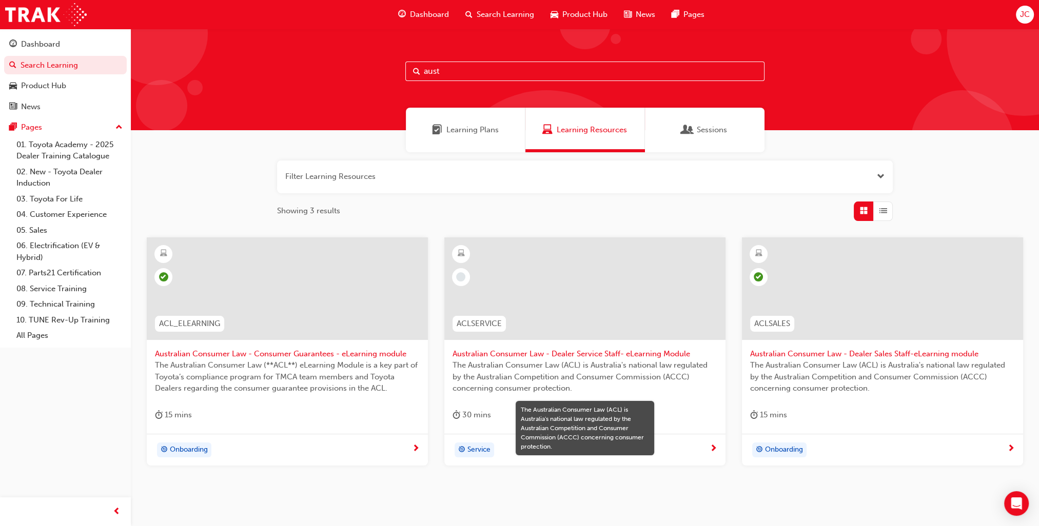
click at [545, 360] on span "The Australian Consumer Law (ACL) is Australia's national law regulated by the …" at bounding box center [585, 377] width 265 height 35
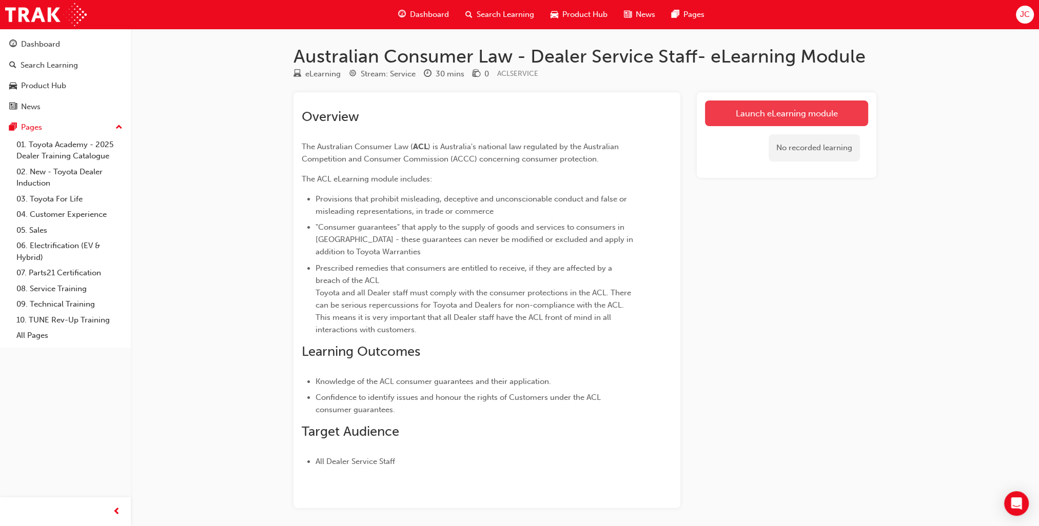
click at [794, 113] on link "Launch eLearning module" at bounding box center [786, 114] width 163 height 26
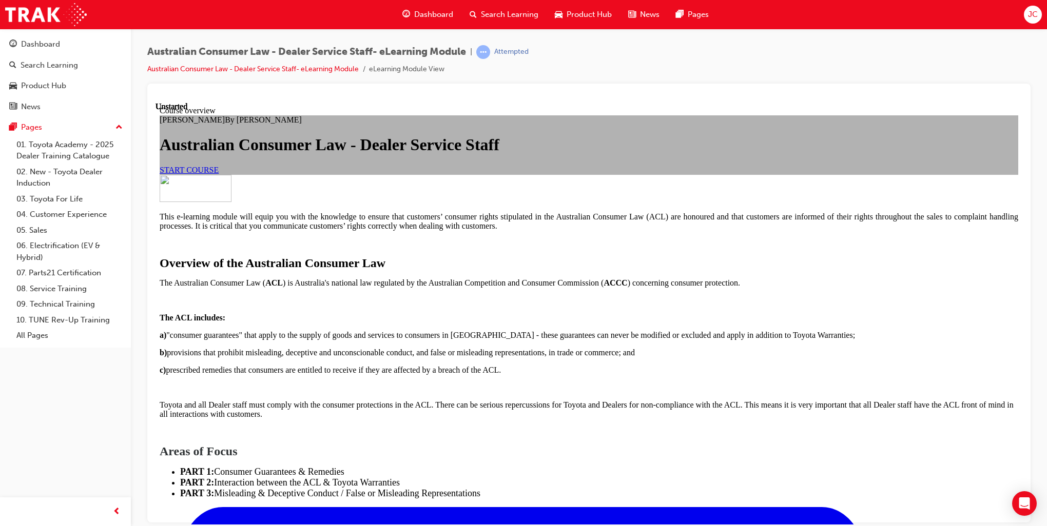
click at [219, 174] on span "START COURSE" at bounding box center [189, 169] width 59 height 9
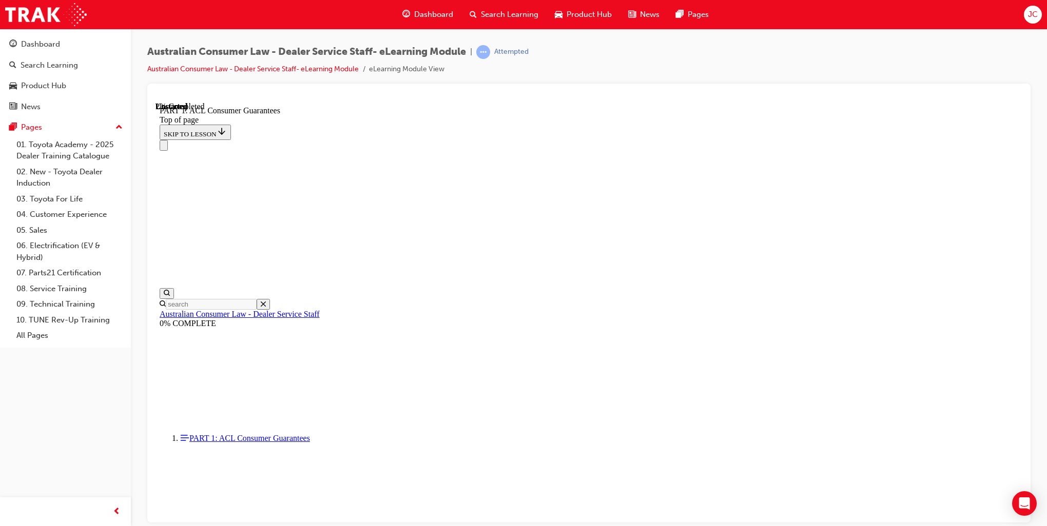
scroll to position [32, 0]
click at [1022, 158] on div at bounding box center [588, 303] width 883 height 439
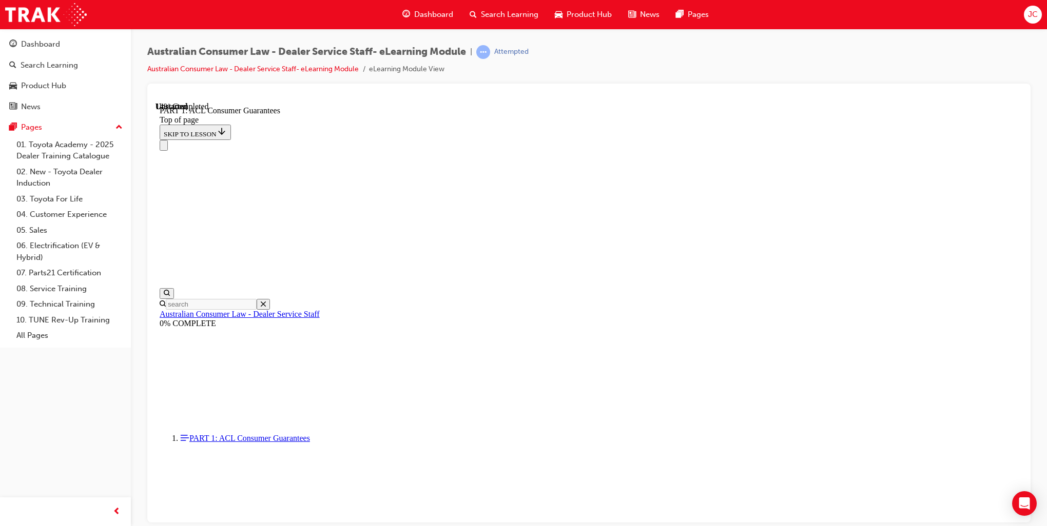
scroll to position [1644, 0]
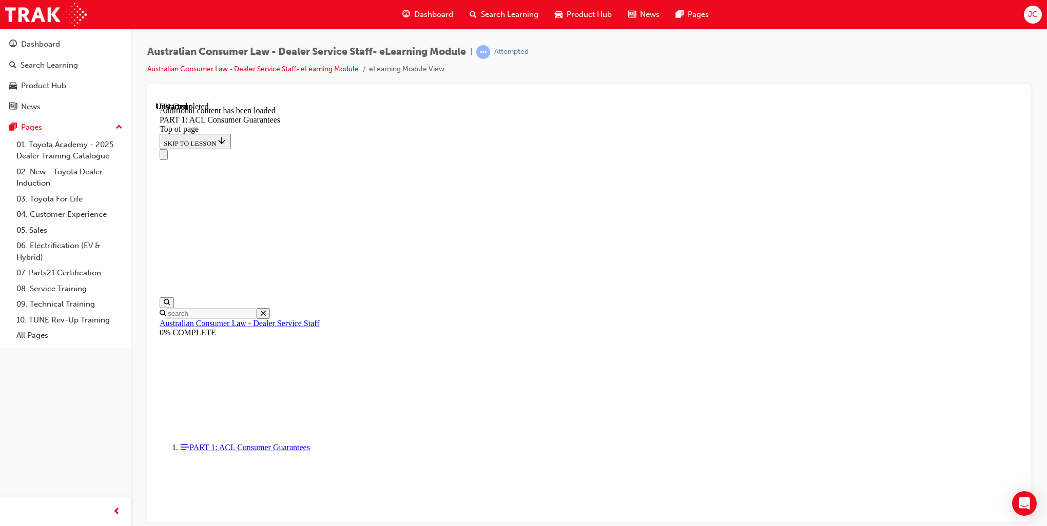
scroll to position [1923, 0]
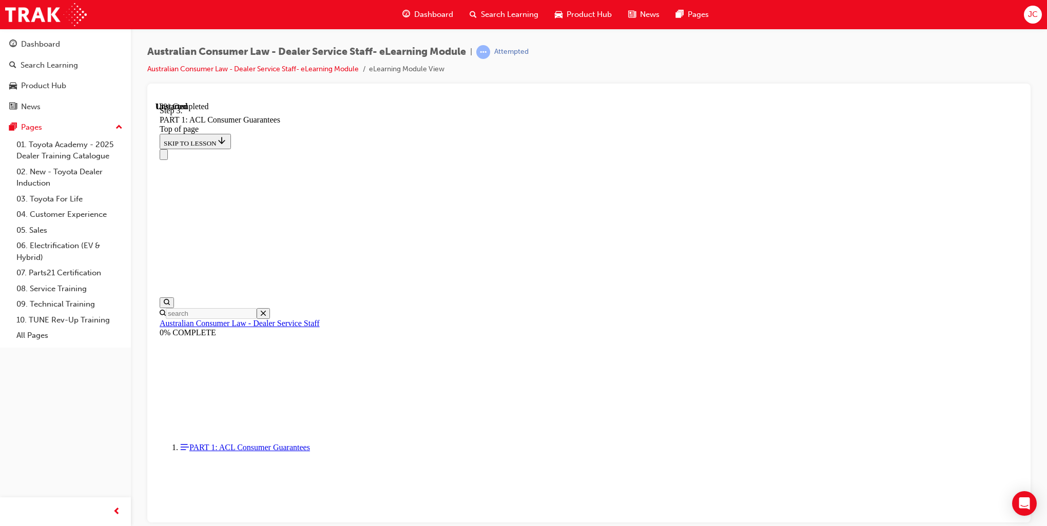
drag, startPoint x: 1003, startPoint y: 201, endPoint x: 648, endPoint y: 103, distance: 368.3
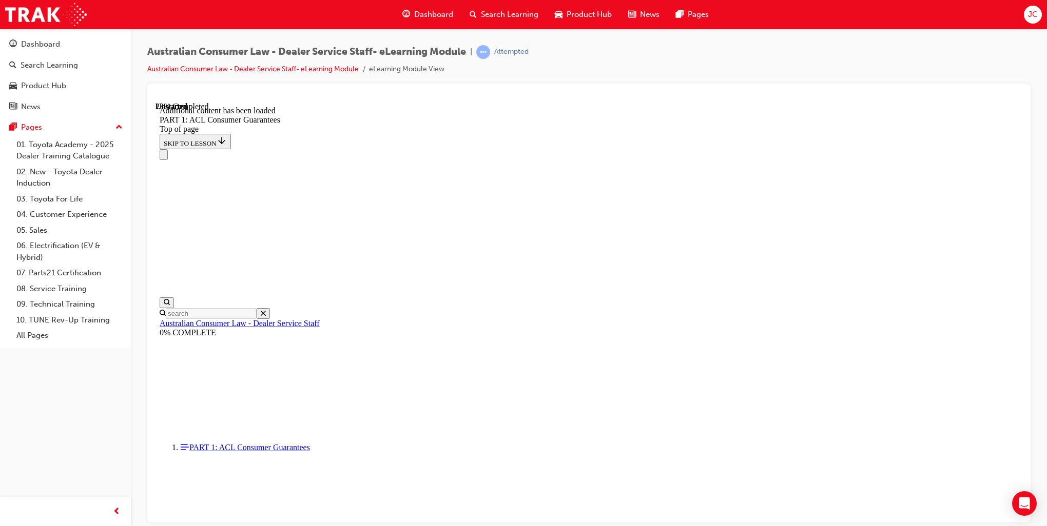
drag, startPoint x: 876, startPoint y: 305, endPoint x: 835, endPoint y: 334, distance: 50.1
drag, startPoint x: 891, startPoint y: 377, endPoint x: 908, endPoint y: 390, distance: 21.2
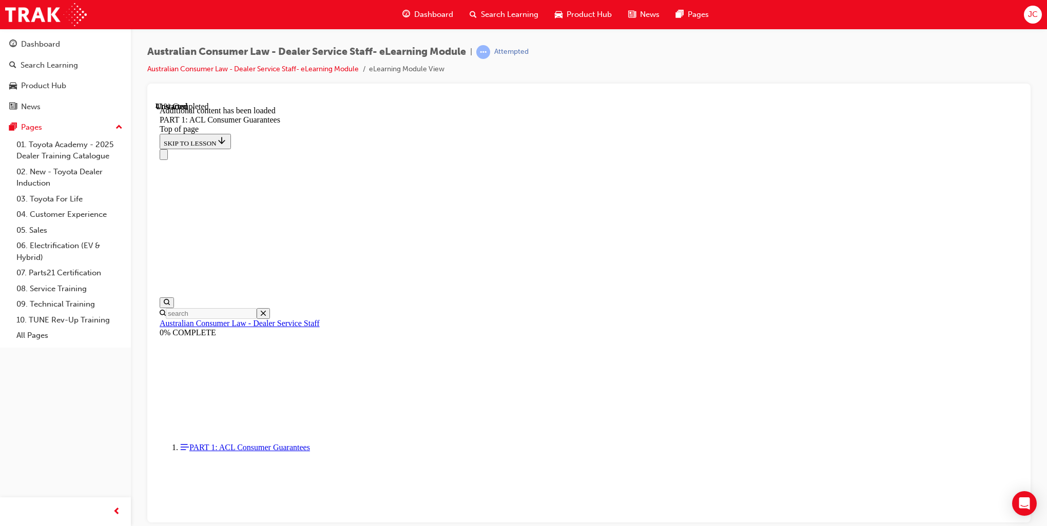
scroll to position [3851, 0]
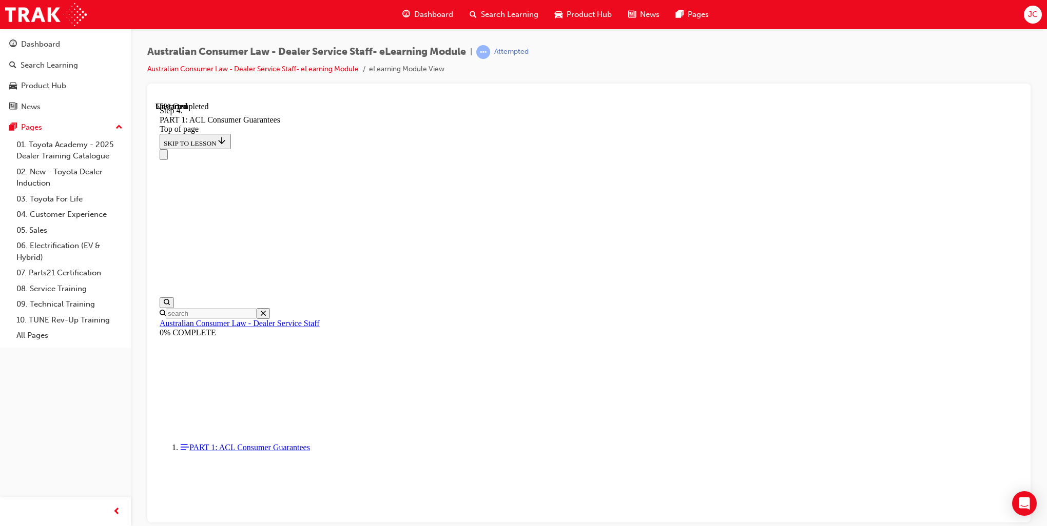
scroll to position [5022, 0]
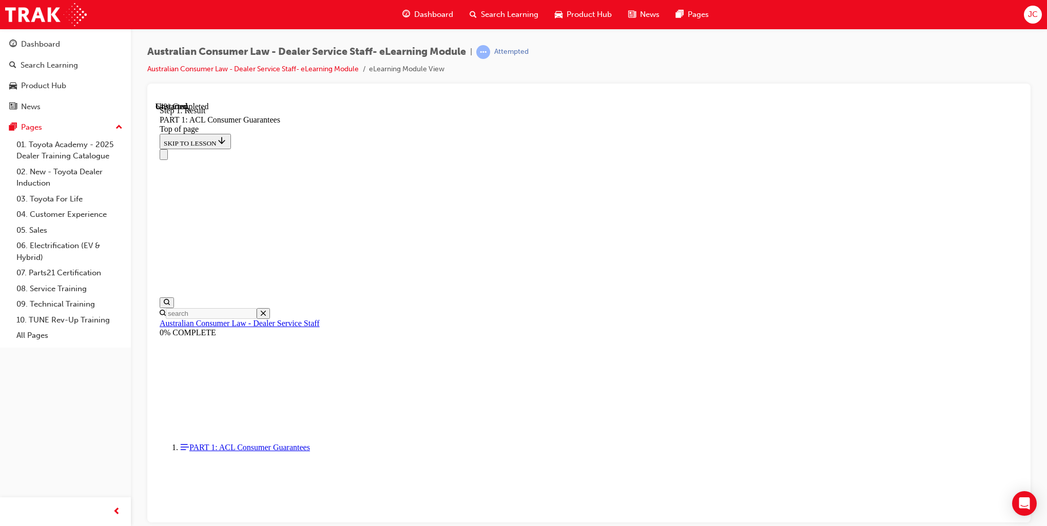
scroll to position [5809, 0]
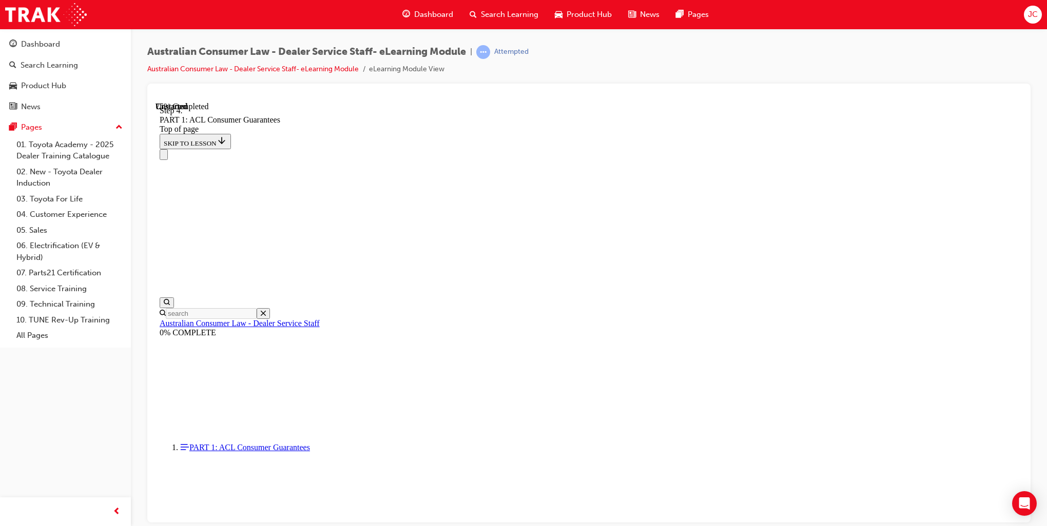
scroll to position [7804, 0]
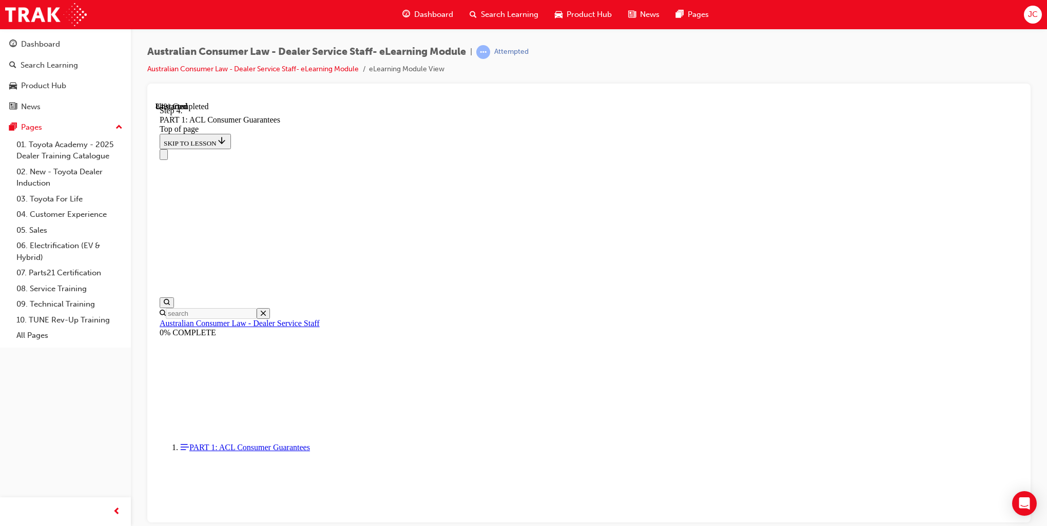
scroll to position [8944, 0]
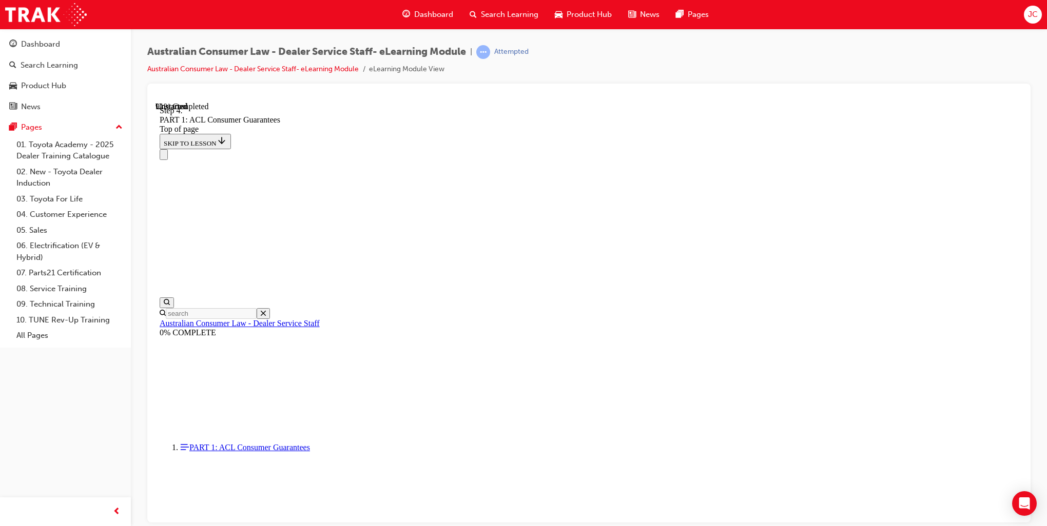
scroll to position [10226, 0]
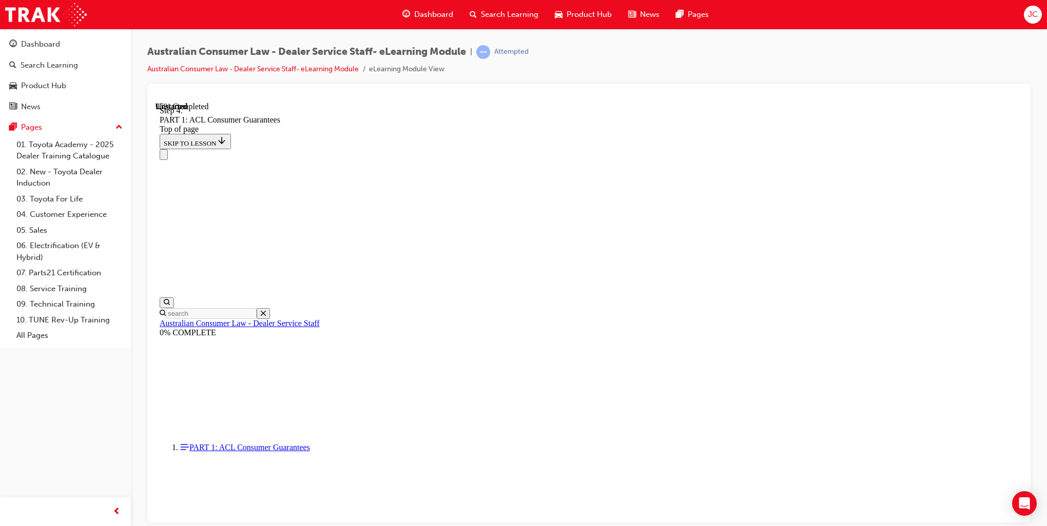
scroll to position [10766, 0]
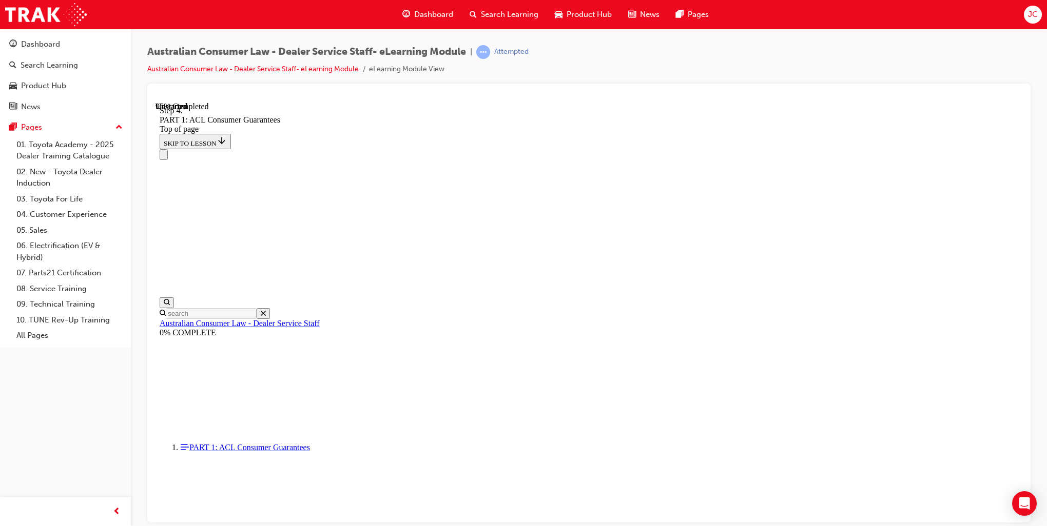
drag, startPoint x: 573, startPoint y: 246, endPoint x: 576, endPoint y: 469, distance: 223.2
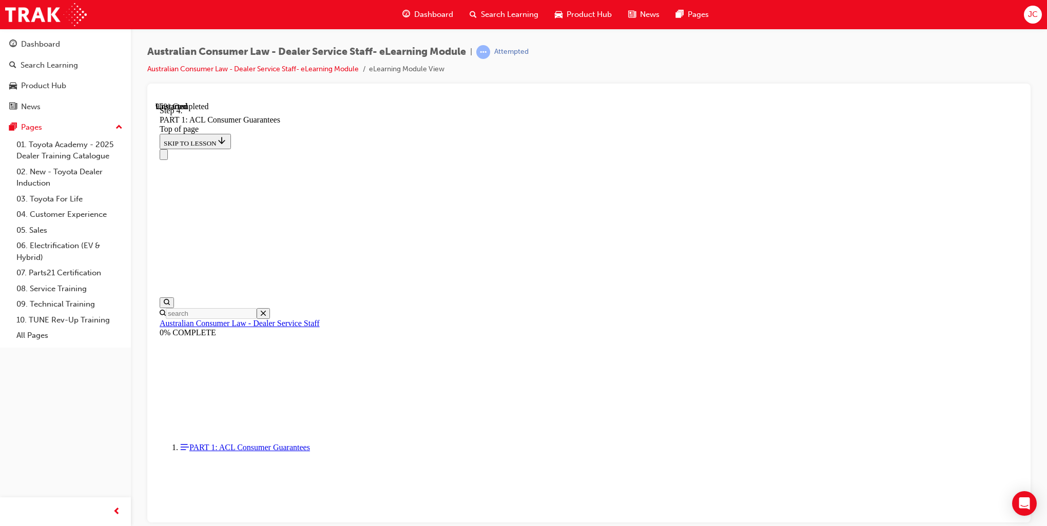
drag, startPoint x: 583, startPoint y: 430, endPoint x: 595, endPoint y: 193, distance: 236.8
drag, startPoint x: 587, startPoint y: 179, endPoint x: 590, endPoint y: 185, distance: 6.5
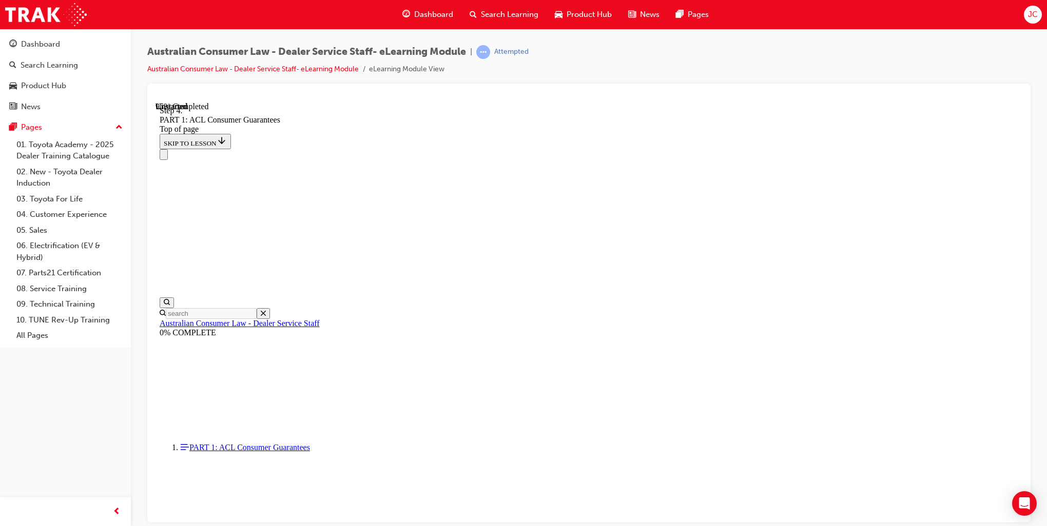
drag, startPoint x: 510, startPoint y: 187, endPoint x: 509, endPoint y: 279, distance: 92.4
drag, startPoint x: 512, startPoint y: 238, endPoint x: 517, endPoint y: 155, distance: 82.8
drag, startPoint x: 554, startPoint y: 419, endPoint x: 731, endPoint y: 180, distance: 297.5
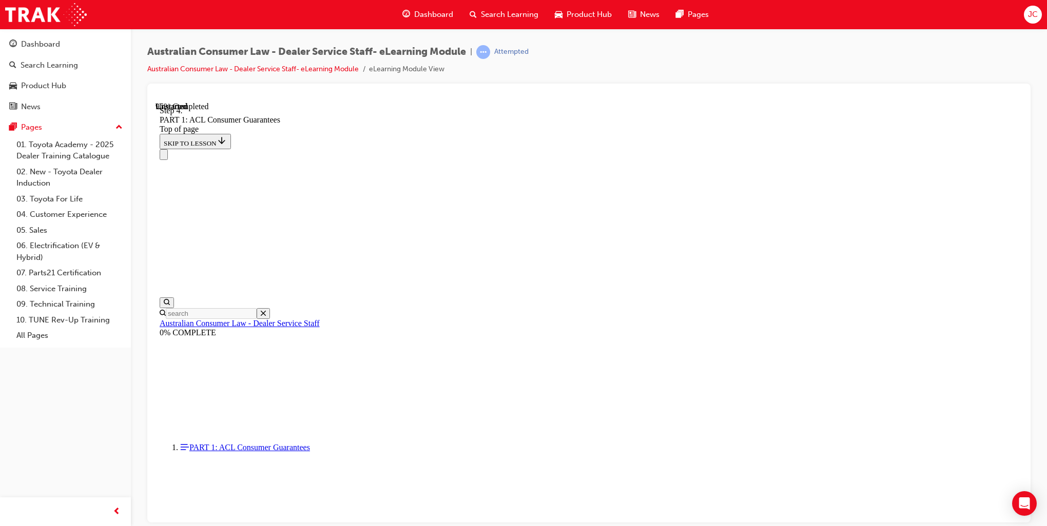
drag, startPoint x: 603, startPoint y: 188, endPoint x: 569, endPoint y: 207, distance: 38.8
drag, startPoint x: 593, startPoint y: 320, endPoint x: 586, endPoint y: 263, distance: 57.8
drag, startPoint x: 611, startPoint y: 182, endPoint x: 520, endPoint y: 419, distance: 253.7
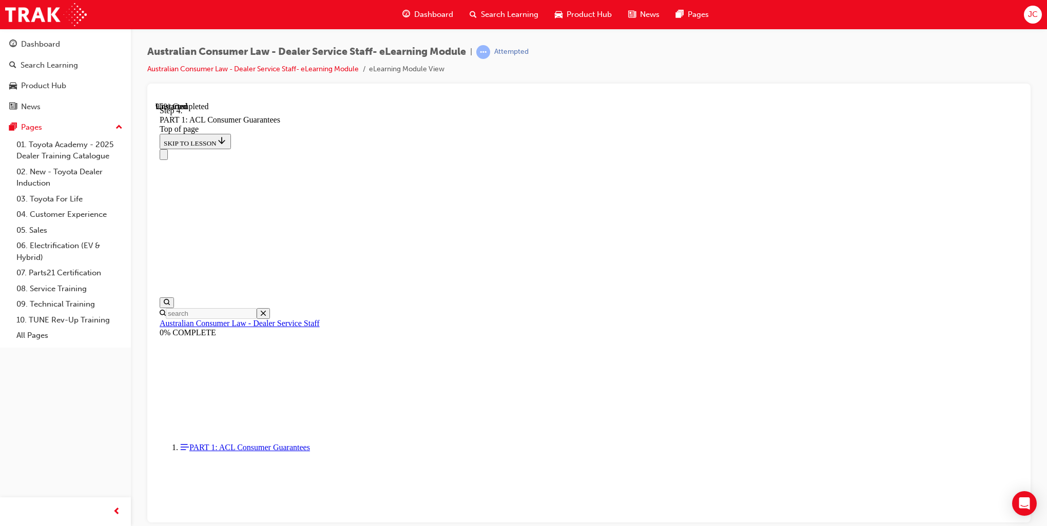
drag, startPoint x: 585, startPoint y: 197, endPoint x: 505, endPoint y: 209, distance: 81.5
drag, startPoint x: 581, startPoint y: 192, endPoint x: 776, endPoint y: 301, distance: 222.6
drag, startPoint x: 563, startPoint y: 371, endPoint x: 607, endPoint y: 183, distance: 193.4
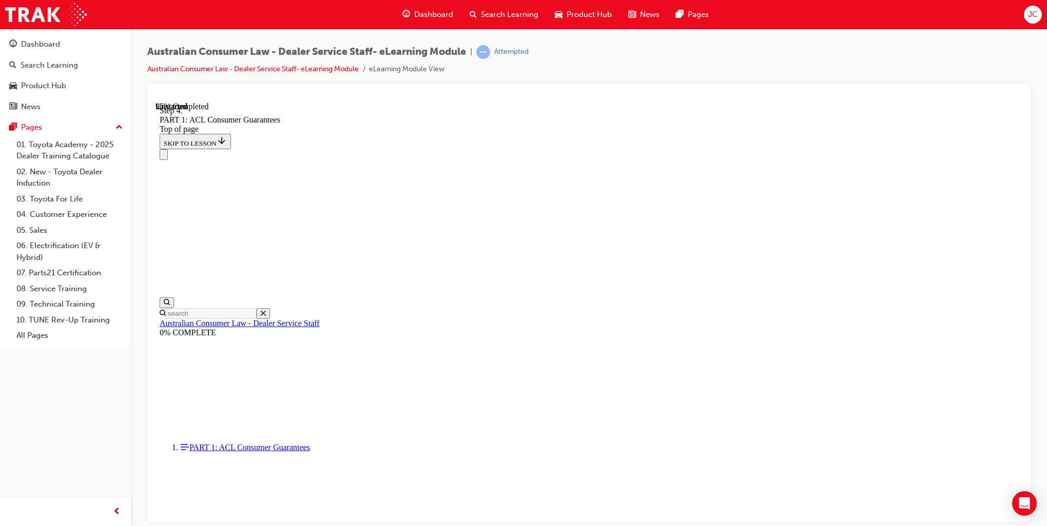
drag, startPoint x: 569, startPoint y: 318, endPoint x: 536, endPoint y: 312, distance: 33.9
drag, startPoint x: 604, startPoint y: 432, endPoint x: 651, endPoint y: 250, distance: 188.0
drag, startPoint x: 533, startPoint y: 367, endPoint x: 603, endPoint y: 366, distance: 70.8
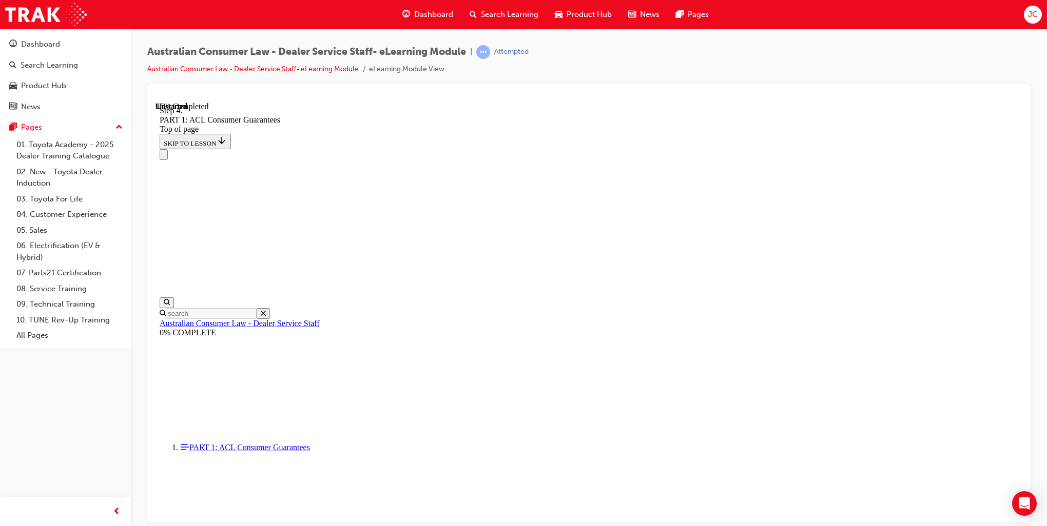
drag, startPoint x: 548, startPoint y: 435, endPoint x: 589, endPoint y: 434, distance: 41.1
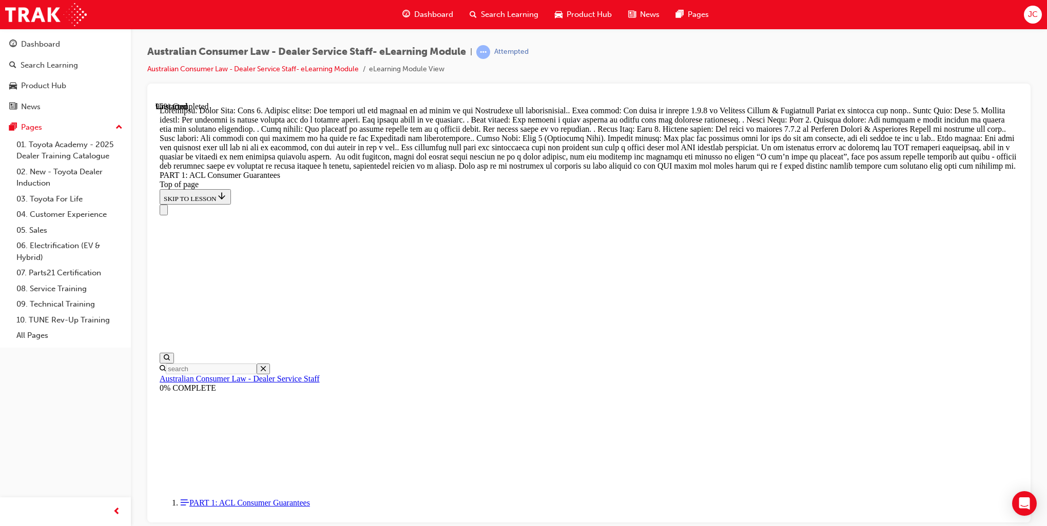
scroll to position [10869, 0]
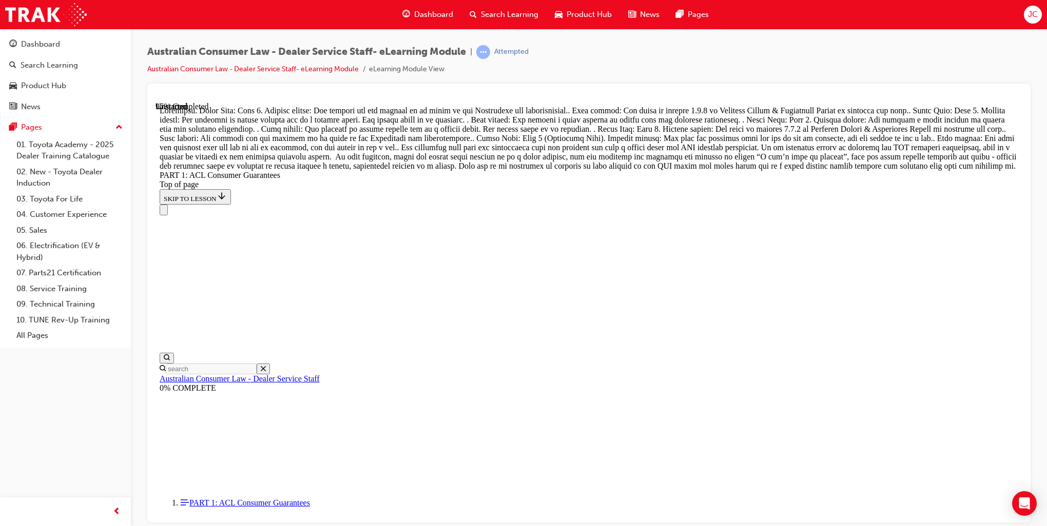
drag, startPoint x: 591, startPoint y: 469, endPoint x: 621, endPoint y: 472, distance: 29.9
drag, startPoint x: 560, startPoint y: 418, endPoint x: 601, endPoint y: 232, distance: 190.7
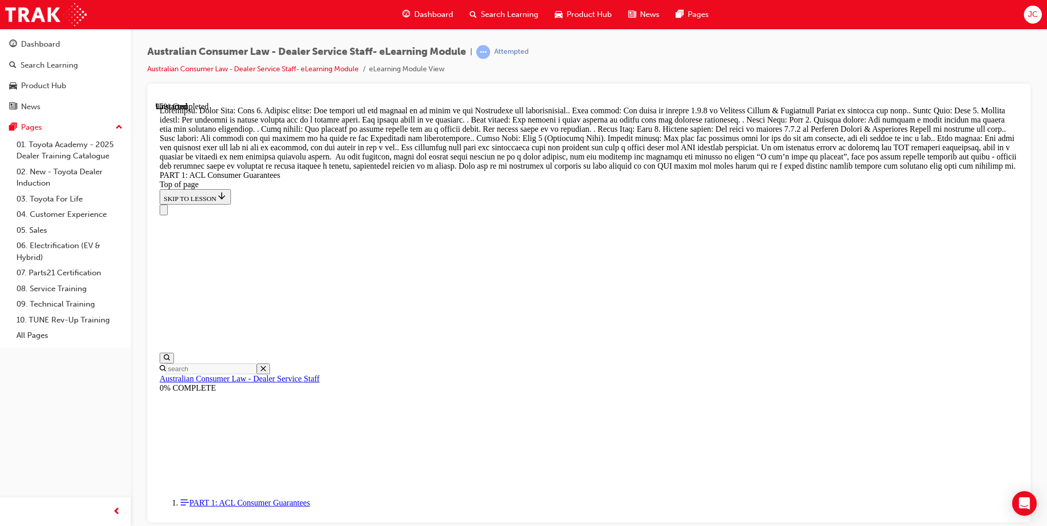
drag, startPoint x: 565, startPoint y: 287, endPoint x: 609, endPoint y: 290, distance: 43.7
drag, startPoint x: 567, startPoint y: 283, endPoint x: 570, endPoint y: 345, distance: 62.7
drag, startPoint x: 525, startPoint y: 279, endPoint x: 561, endPoint y: 281, distance: 35.5
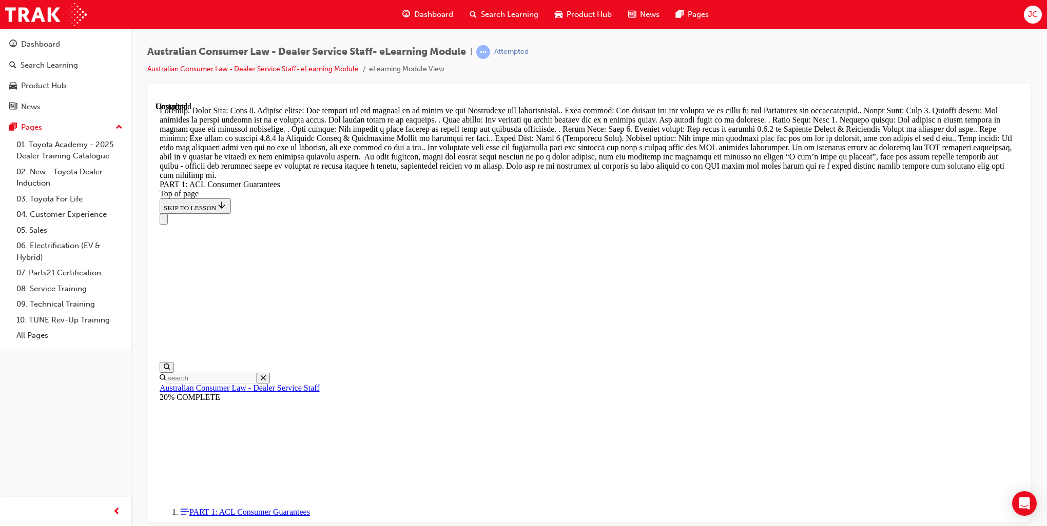
scroll to position [11748, 0]
drag, startPoint x: 1018, startPoint y: 476, endPoint x: 1169, endPoint y: 607, distance: 200.0
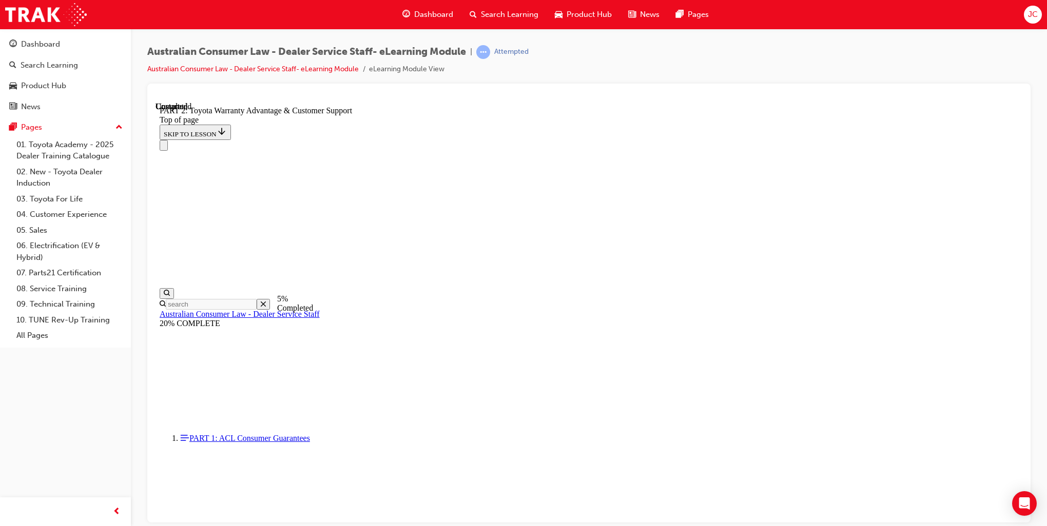
scroll to position [651, 0]
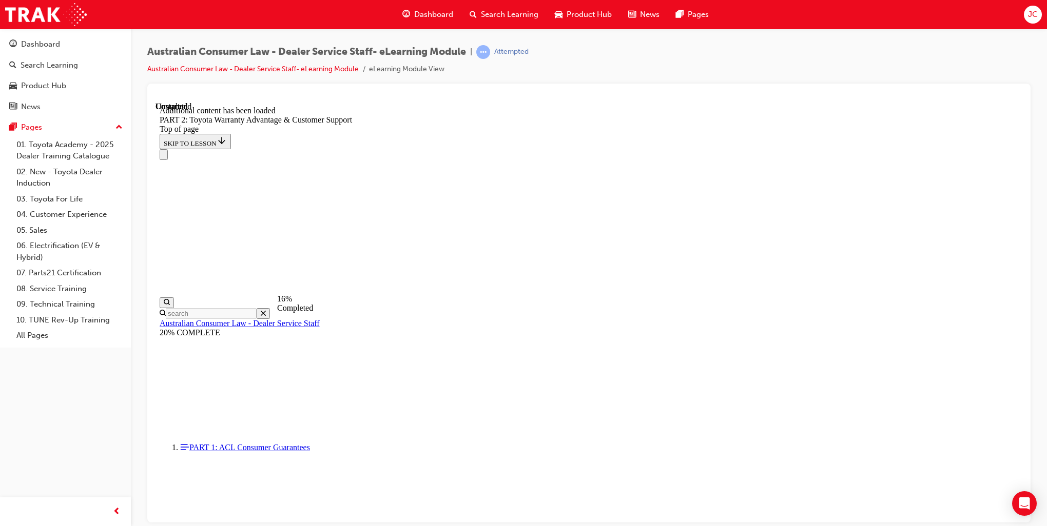
scroll to position [1031, 0]
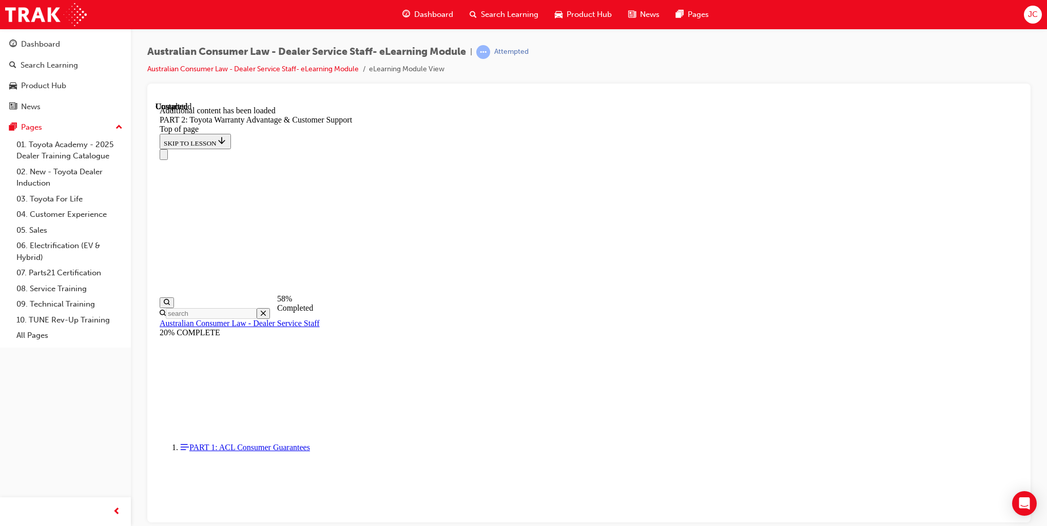
scroll to position [2166, 0]
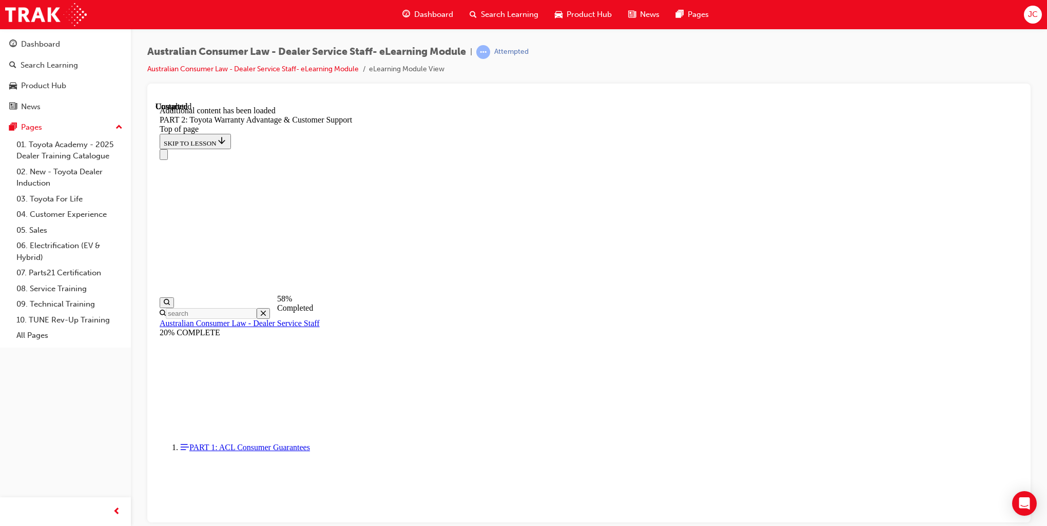
drag, startPoint x: 1018, startPoint y: 428, endPoint x: 1174, endPoint y: 597, distance: 230.2
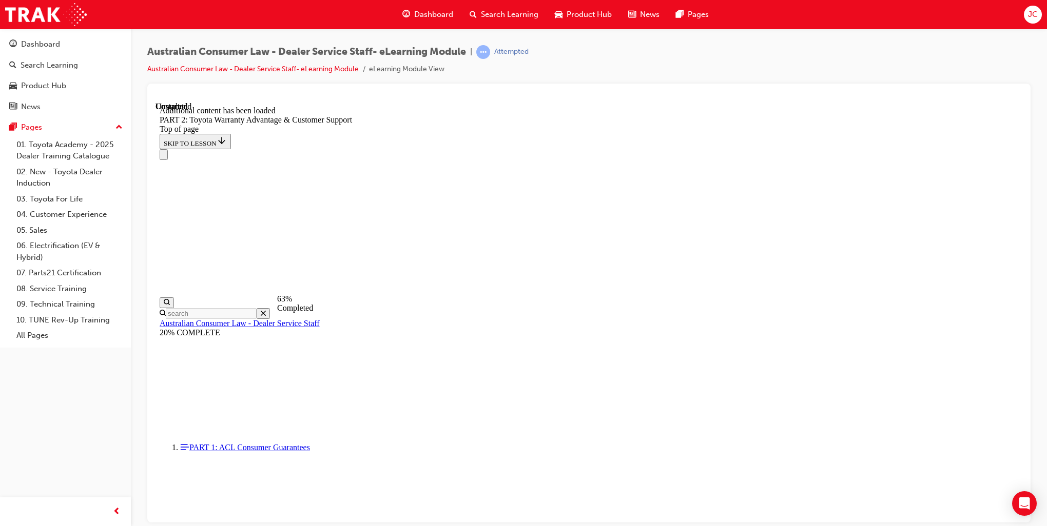
drag, startPoint x: 1018, startPoint y: 472, endPoint x: 1191, endPoint y: 569, distance: 198.9
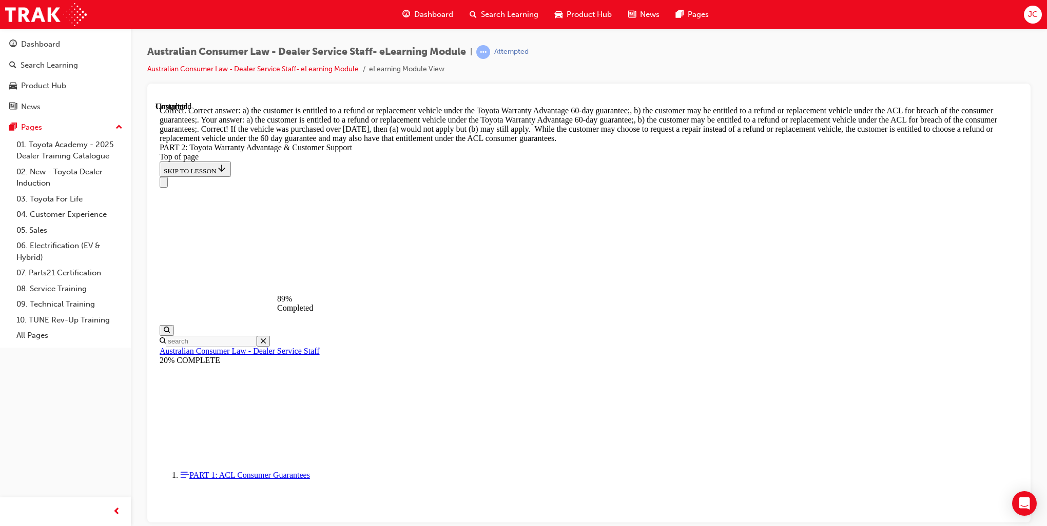
scroll to position [3978, 0]
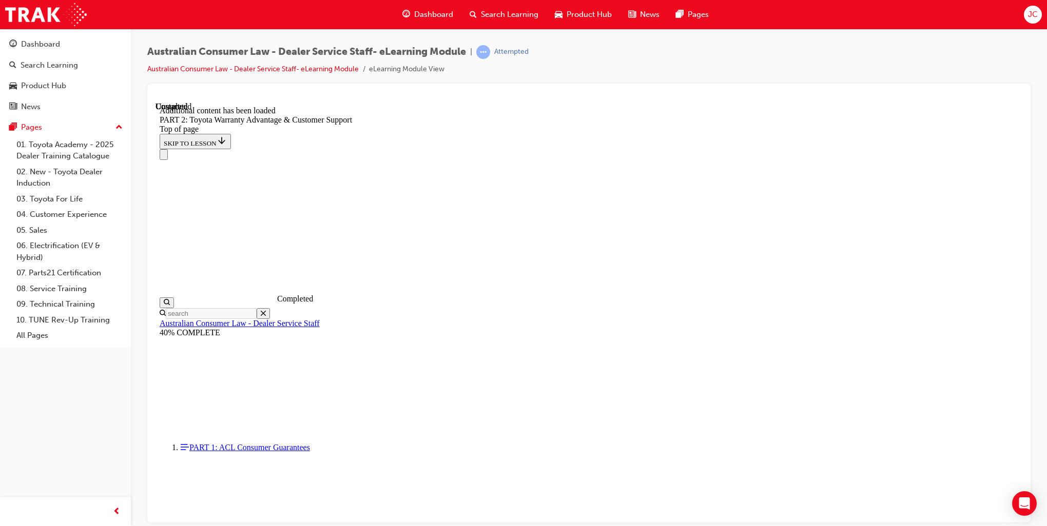
scroll to position [4217, 0]
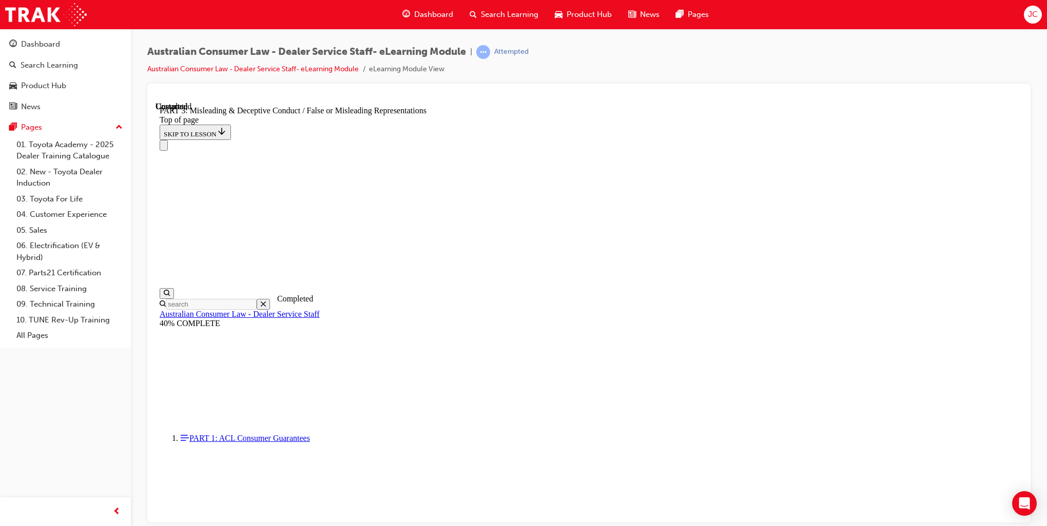
scroll to position [460, 0]
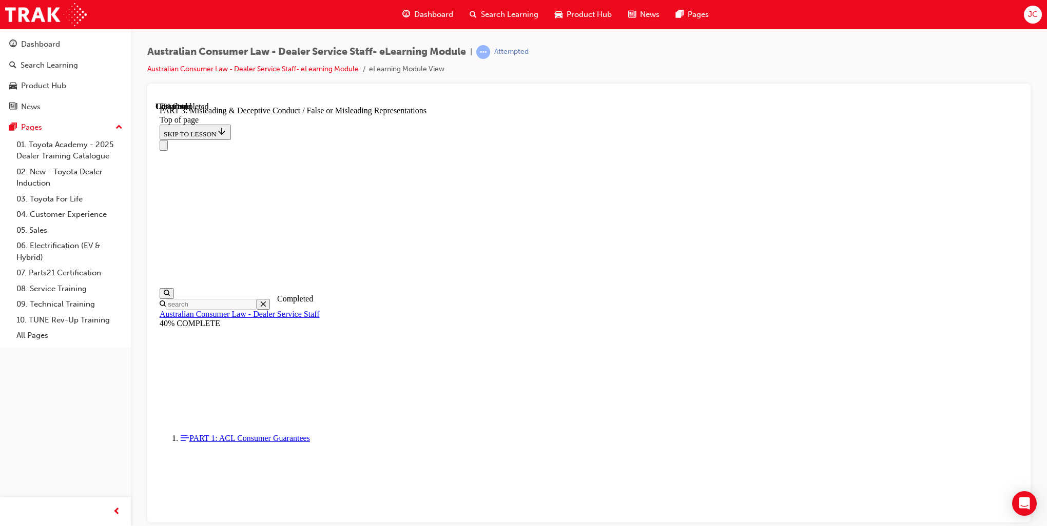
scroll to position [651, 0]
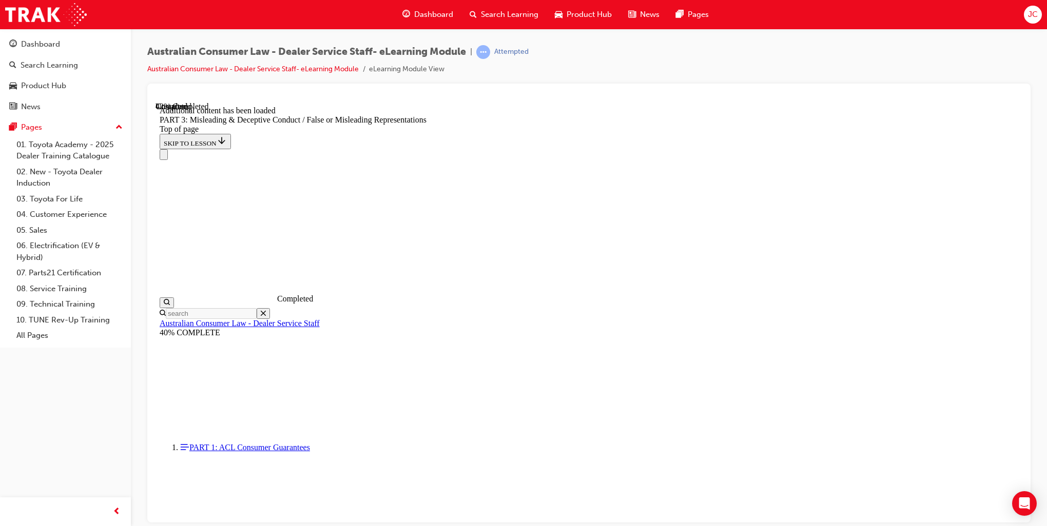
scroll to position [2323, 0]
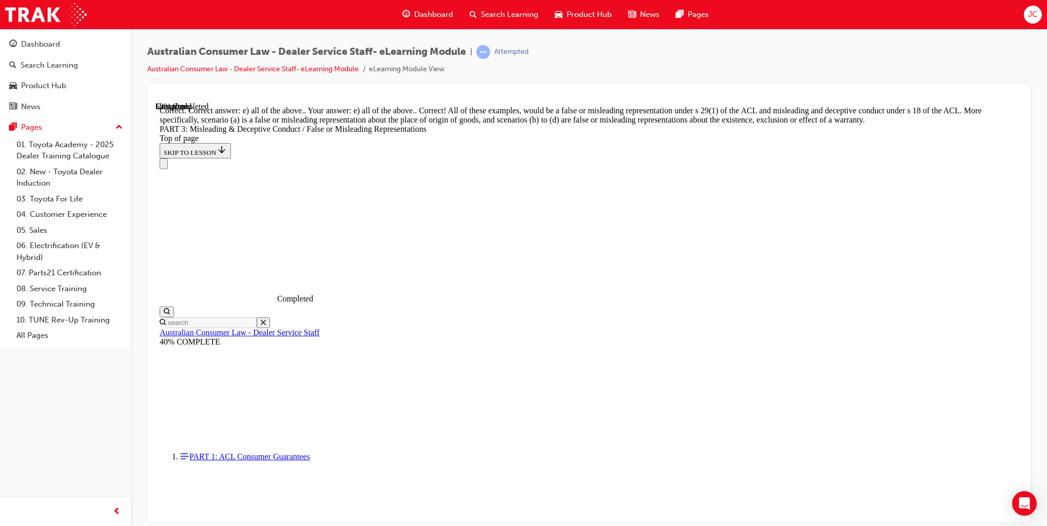
scroll to position [2659, 0]
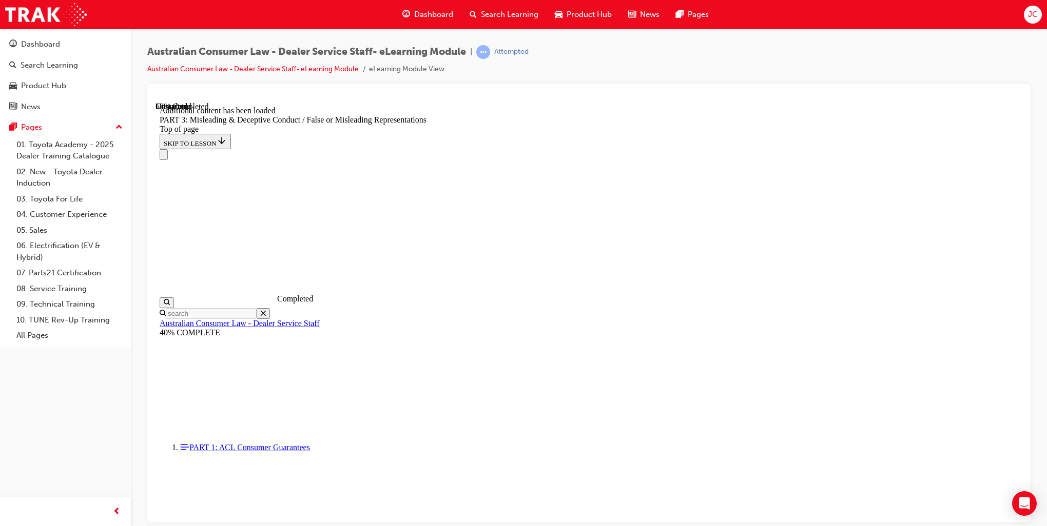
scroll to position [2974, 0]
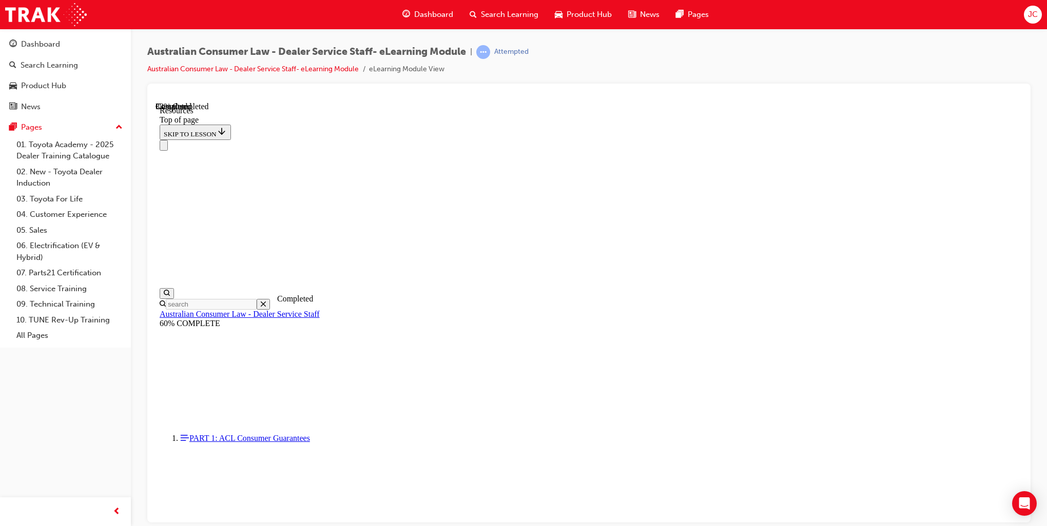
scroll to position [436, 0]
